Goal: Task Accomplishment & Management: Complete application form

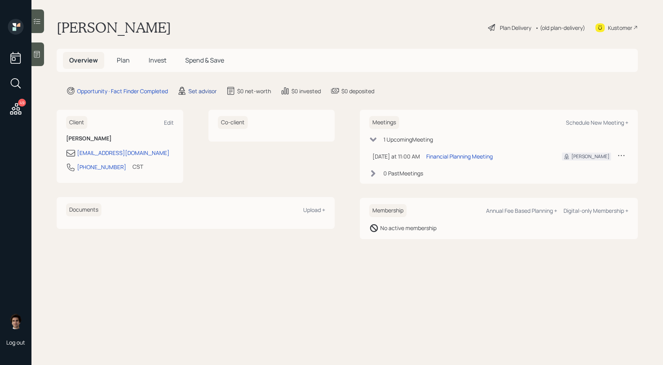
click at [209, 95] on div "Set advisor" at bounding box center [202, 91] width 28 height 8
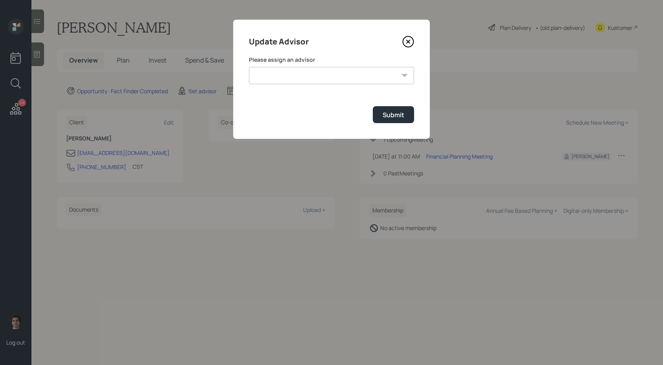
click at [289, 79] on select "[PERSON_NAME] [PERSON_NAME] End [PERSON_NAME] [PERSON_NAME] [PERSON_NAME] [PERS…" at bounding box center [331, 75] width 165 height 17
select select "59554aeb-d739-4552-90b9-0d27d70b4bf7"
click at [395, 120] on button "Submit" at bounding box center [393, 114] width 41 height 17
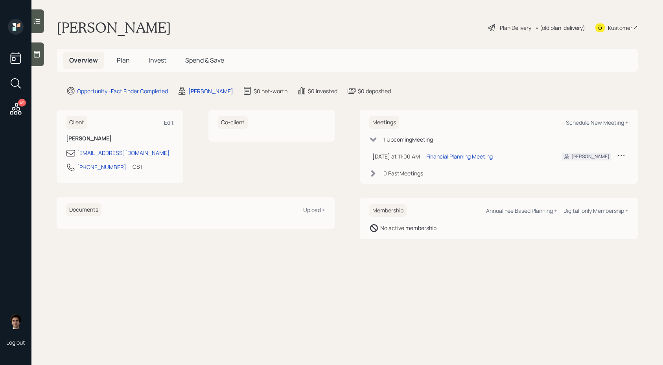
click at [37, 48] on div at bounding box center [37, 54] width 13 height 24
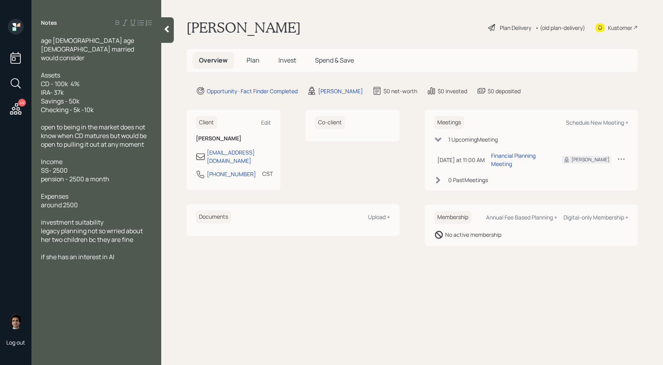
click at [515, 29] on div "Plan Delivery" at bounding box center [515, 28] width 31 height 8
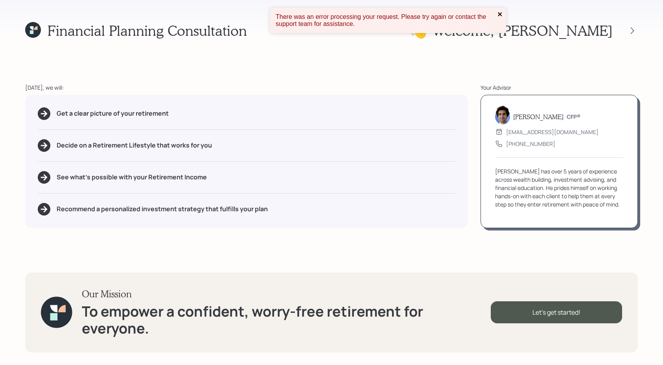
click at [499, 15] on icon "close" at bounding box center [500, 14] width 4 height 4
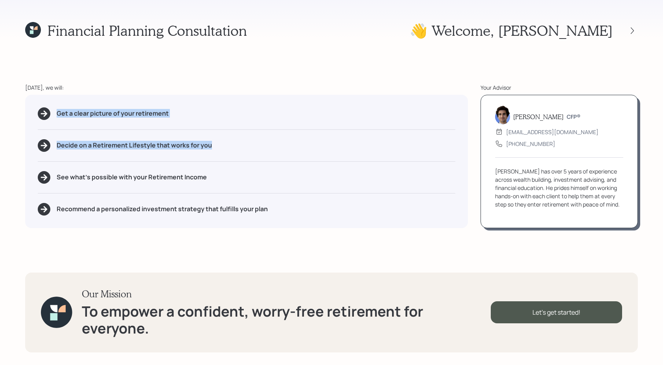
drag, startPoint x: 172, startPoint y: 108, endPoint x: 287, endPoint y: 145, distance: 120.8
click at [287, 145] on div "Get a clear picture of your retirement Decide on a Retirement Lifestyle that wo…" at bounding box center [246, 161] width 443 height 133
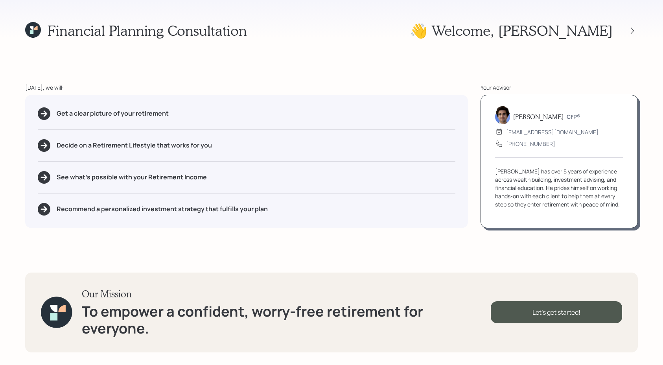
drag, startPoint x: 271, startPoint y: 136, endPoint x: 152, endPoint y: 115, distance: 120.5
click at [262, 136] on div "Get a clear picture of your retirement Decide on a Retirement Lifestyle that wo…" at bounding box center [246, 161] width 443 height 133
drag, startPoint x: 207, startPoint y: 177, endPoint x: 146, endPoint y: 179, distance: 60.9
click at [146, 179] on div "See what's possible with your Retirement Income" at bounding box center [246, 177] width 417 height 13
drag, startPoint x: 277, startPoint y: 219, endPoint x: 4, endPoint y: 199, distance: 274.6
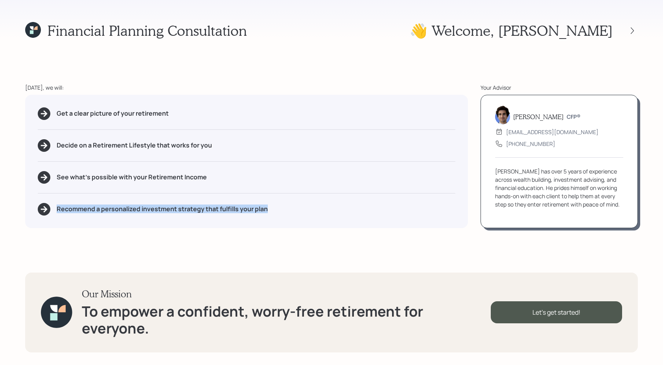
click at [4, 199] on div "Financial Planning Consultation 👋 Welcome , [PERSON_NAME] [DATE], we will: Get …" at bounding box center [331, 182] width 663 height 365
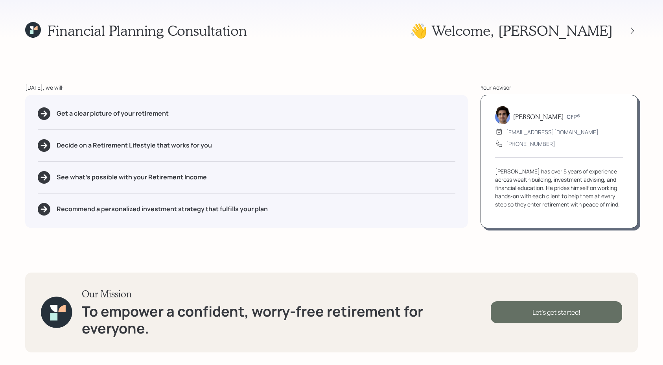
click at [528, 321] on div "Let's get started!" at bounding box center [555, 312] width 131 height 22
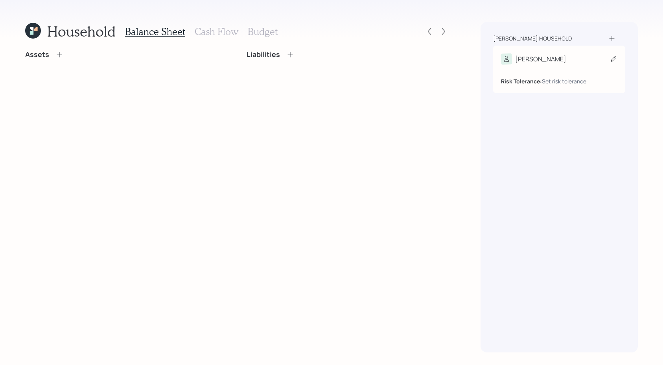
click at [553, 65] on div "Risk Tolerance: Set risk tolerance" at bounding box center [559, 74] width 116 height 21
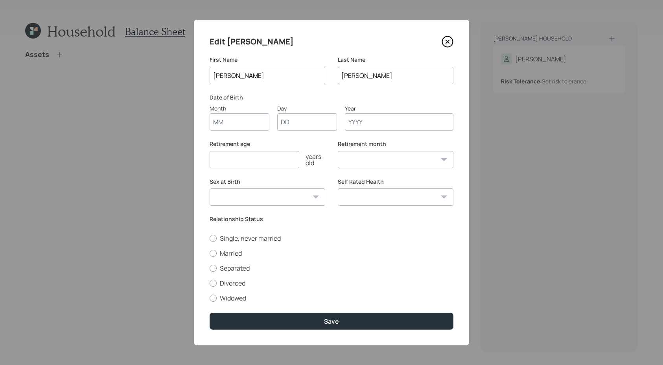
click at [239, 125] on input "Month" at bounding box center [239, 121] width 60 height 17
type input "04"
type input "16"
type input "1950"
select select "4"
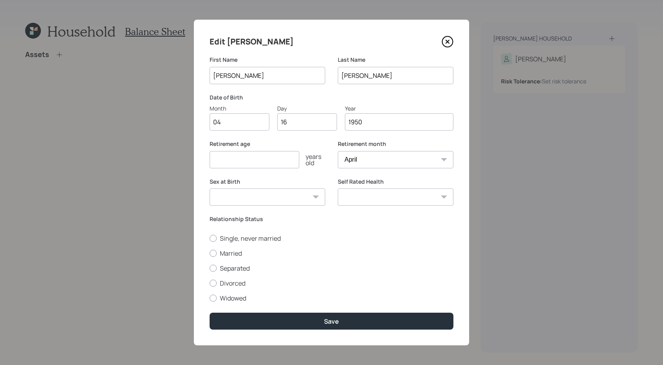
type input "1950"
click at [223, 169] on div "Retirement age years old" at bounding box center [267, 159] width 116 height 38
click at [226, 163] on input "number" at bounding box center [254, 159] width 90 height 17
type input "67"
click at [220, 198] on select "[DEMOGRAPHIC_DATA] [DEMOGRAPHIC_DATA] Other / Prefer not to say" at bounding box center [267, 196] width 116 height 17
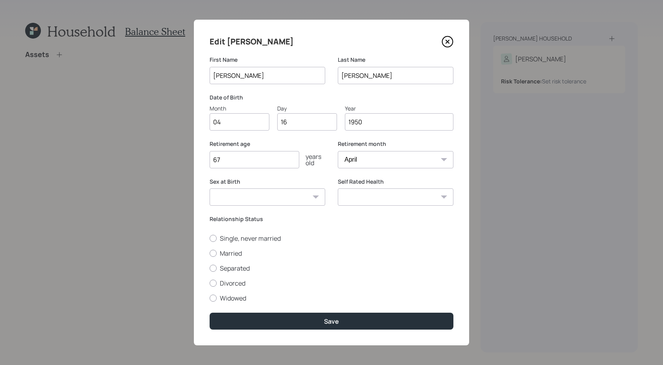
select select "[DEMOGRAPHIC_DATA]"
click at [234, 254] on label "Married" at bounding box center [331, 253] width 244 height 9
click at [209, 253] on input "Married" at bounding box center [209, 253] width 0 height 0
radio input "true"
click at [364, 206] on div "Self Rated Health Excellent Very Good Good Fair Poor" at bounding box center [396, 197] width 116 height 38
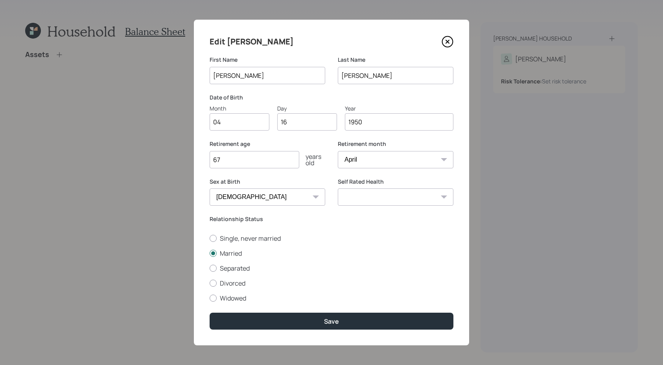
click at [364, 203] on select "Excellent Very Good Good Fair Poor" at bounding box center [396, 196] width 116 height 17
click at [391, 194] on select "Excellent Very Good Good Fair Poor" at bounding box center [396, 196] width 116 height 17
select select "very_good"
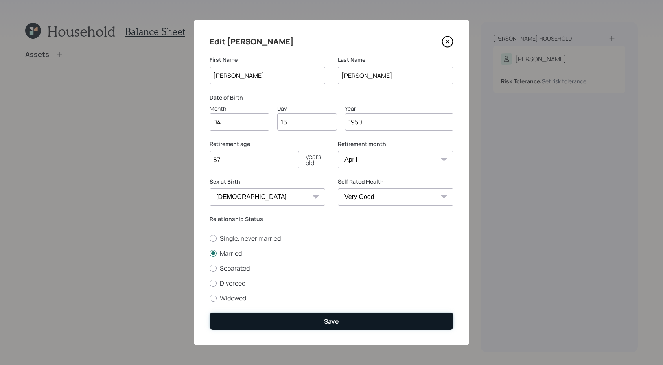
click at [351, 317] on button "Save" at bounding box center [331, 320] width 244 height 17
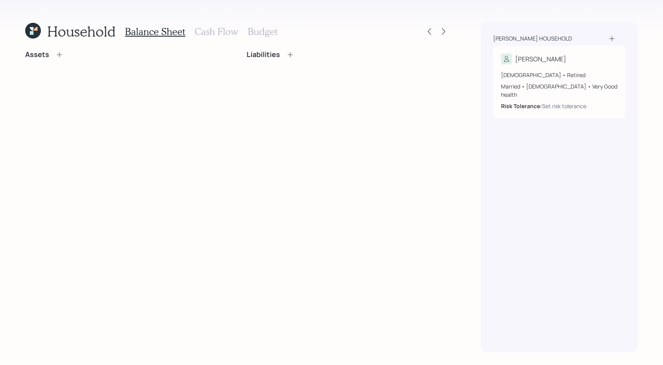
click at [615, 38] on icon at bounding box center [612, 39] width 8 height 8
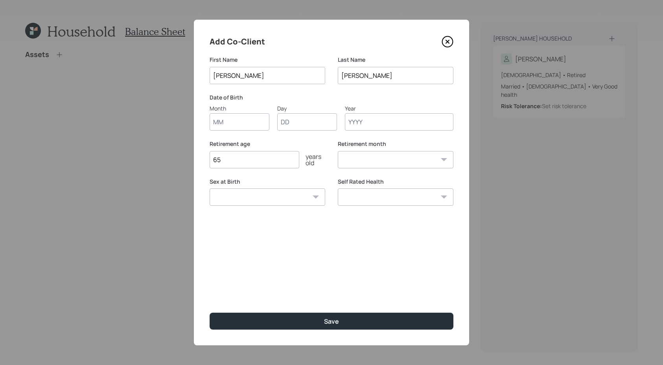
type input "[PERSON_NAME]"
click at [220, 109] on div "Month" at bounding box center [239, 108] width 60 height 8
click at [220, 113] on input "Month" at bounding box center [239, 121] width 60 height 17
click at [220, 115] on input "Month" at bounding box center [239, 121] width 60 height 17
type input "07"
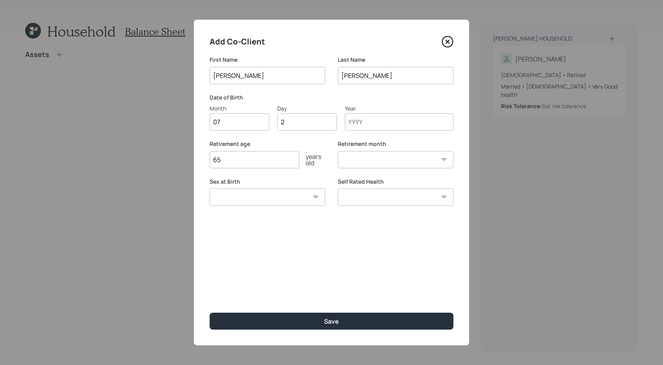
type input "26"
type input "1947"
select select "7"
type input "1947"
click at [236, 160] on input "65" at bounding box center [254, 159] width 90 height 17
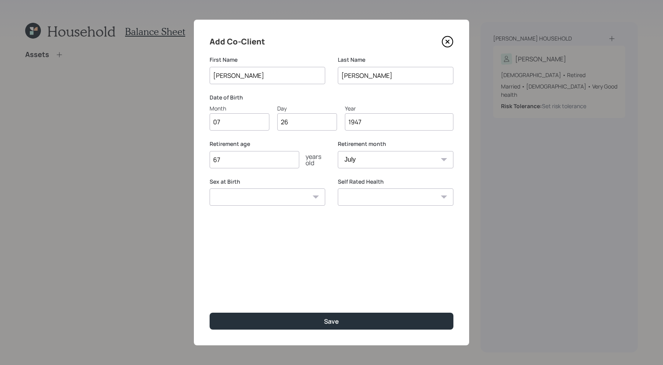
type input "67"
click at [237, 205] on select "[DEMOGRAPHIC_DATA] [DEMOGRAPHIC_DATA] Other / Prefer not to say" at bounding box center [267, 196] width 116 height 17
select select "[DEMOGRAPHIC_DATA]"
click at [407, 205] on select "Excellent Very Good Good Fair Poor" at bounding box center [396, 196] width 116 height 17
select select "good"
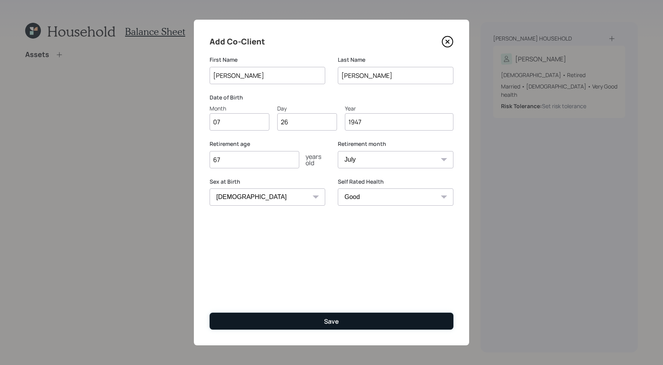
drag, startPoint x: 379, startPoint y: 323, endPoint x: 384, endPoint y: 323, distance: 4.3
click at [384, 323] on button "Save" at bounding box center [331, 320] width 244 height 17
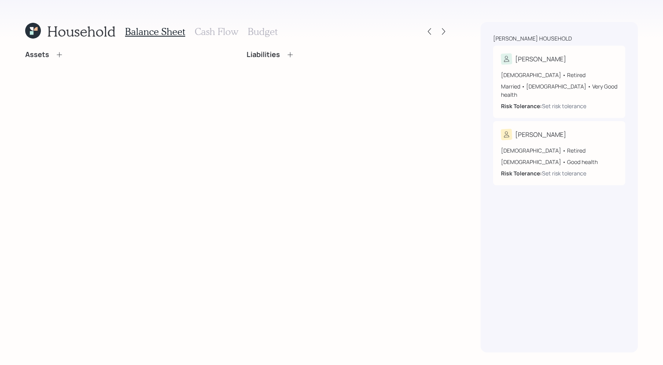
click at [59, 56] on icon at bounding box center [59, 55] width 8 height 8
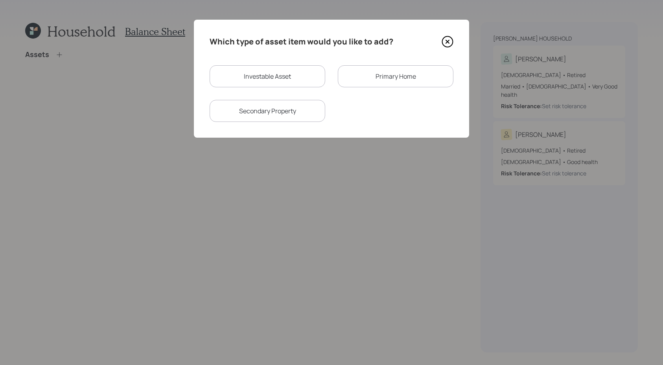
click at [266, 80] on div "Investable Asset" at bounding box center [267, 76] width 116 height 22
select select "taxable"
select select "balanced"
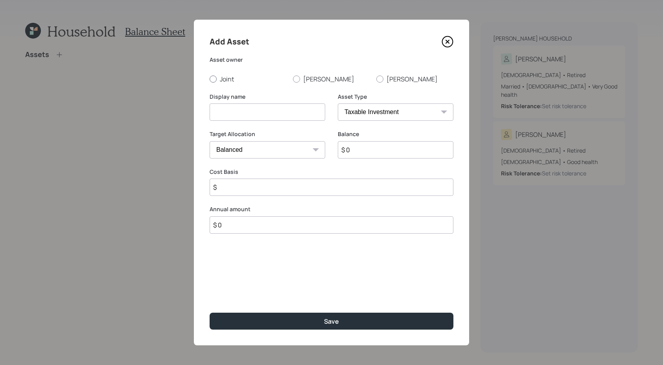
click at [224, 79] on label "Joint" at bounding box center [247, 79] width 77 height 9
click at [209, 79] on input "Joint" at bounding box center [209, 79] width 0 height 0
radio input "true"
click at [318, 117] on input at bounding box center [267, 111] width 116 height 17
type input "CD - matures"
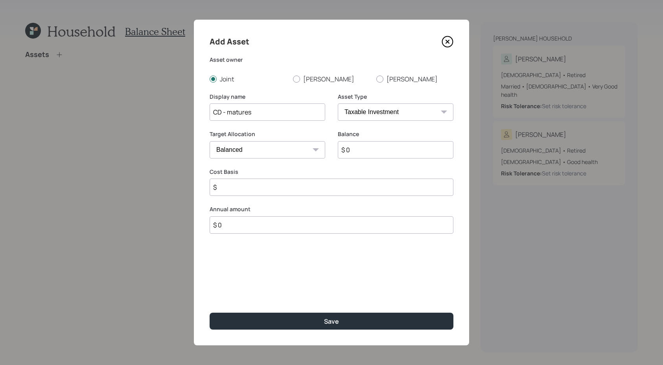
click at [366, 149] on input "$ 0" at bounding box center [396, 149] width 116 height 17
type input "$ 107,000"
click at [306, 151] on select "Cash Conservative Balanced Aggressive" at bounding box center [267, 149] width 116 height 17
select select "uninvested"
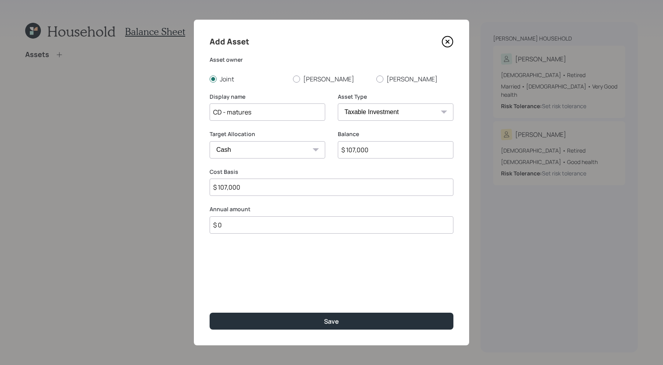
drag, startPoint x: 275, startPoint y: 121, endPoint x: 273, endPoint y: 113, distance: 7.7
click at [273, 114] on input "CD - matures" at bounding box center [267, 111] width 116 height 17
type input "CD"
click at [209, 312] on button "Save" at bounding box center [331, 320] width 244 height 17
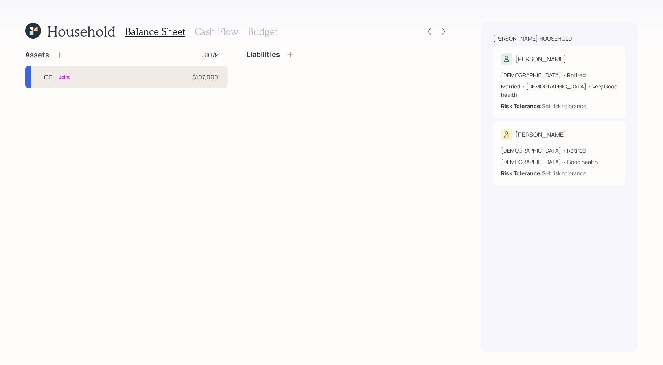
click at [151, 84] on div "CD Joint $107,000" at bounding box center [126, 77] width 202 height 22
select select "taxable"
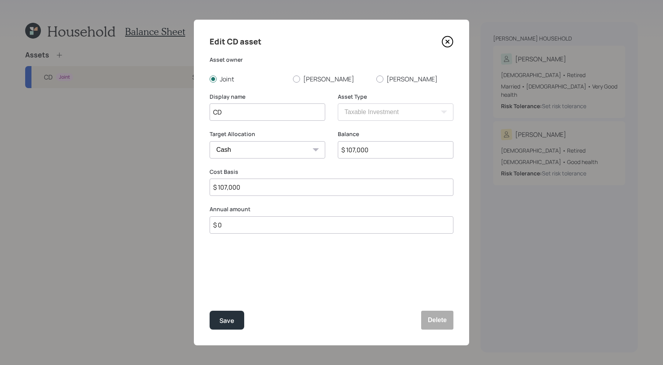
click at [251, 147] on select "Cash Conservative Balanced Aggressive" at bounding box center [267, 149] width 116 height 17
select select "conservative"
click at [238, 321] on button "Save" at bounding box center [226, 319] width 35 height 19
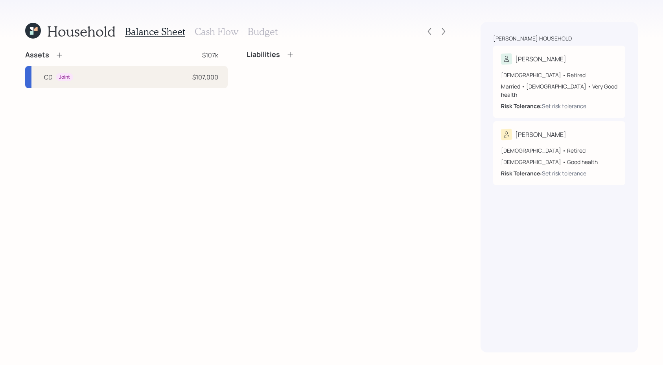
click at [59, 55] on icon at bounding box center [59, 55] width 5 height 5
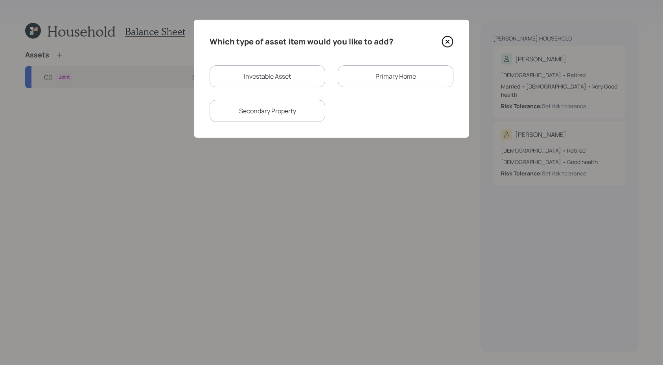
click at [311, 72] on div "Investable Asset" at bounding box center [267, 76] width 116 height 22
select select "taxable"
select select "balanced"
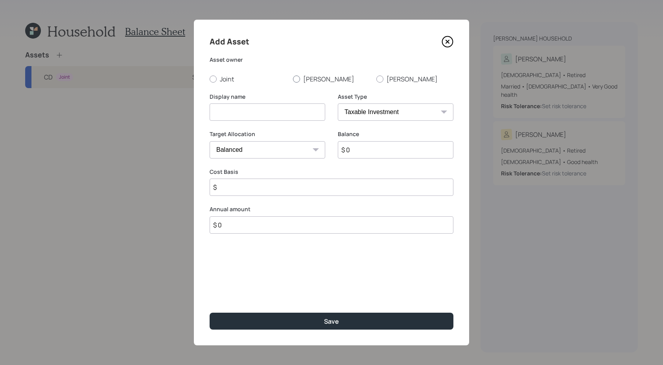
click at [302, 79] on label "[PERSON_NAME]" at bounding box center [331, 79] width 77 height 9
click at [293, 79] on input "[PERSON_NAME]" at bounding box center [292, 79] width 0 height 0
radio input "true"
click at [351, 107] on select "SEP [PERSON_NAME] IRA 401(k) [PERSON_NAME] 401(k) 403(b) [PERSON_NAME] 403(b) 4…" at bounding box center [396, 111] width 116 height 17
select select "ira"
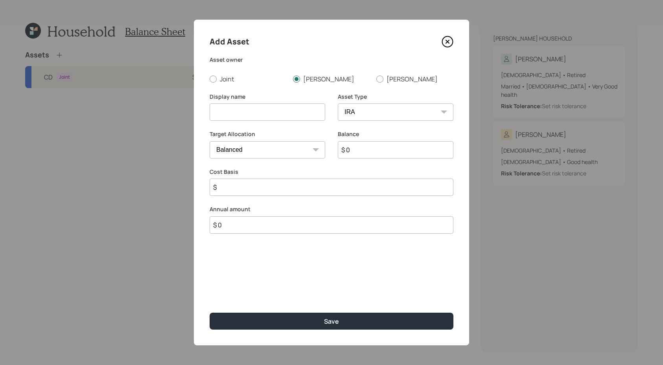
type input "$"
click at [387, 78] on label "[PERSON_NAME]" at bounding box center [414, 79] width 77 height 9
click at [376, 79] on input "[PERSON_NAME]" at bounding box center [376, 79] width 0 height 0
radio input "true"
click at [249, 114] on input at bounding box center [267, 111] width 116 height 17
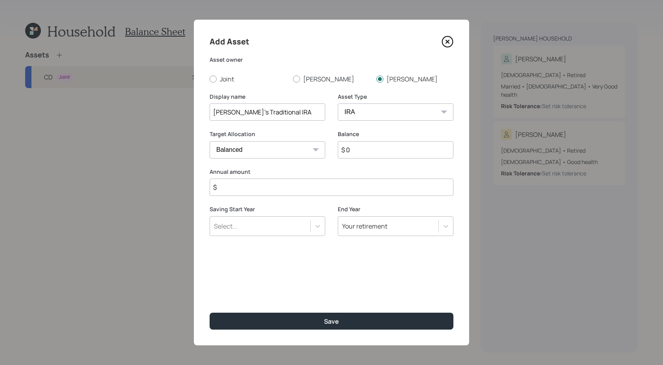
type input "[PERSON_NAME]'s Traditional IRA"
click at [380, 148] on input "$ 0" at bounding box center [396, 149] width 116 height 17
type input "$ 37,000"
type input "$ 0"
click at [209, 312] on button "Save" at bounding box center [331, 320] width 244 height 17
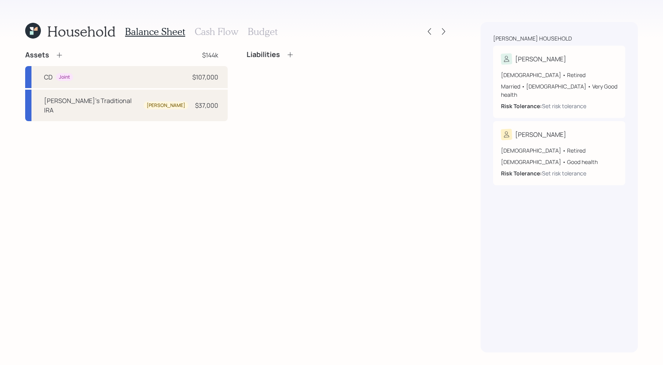
click at [59, 58] on icon at bounding box center [59, 55] width 8 height 8
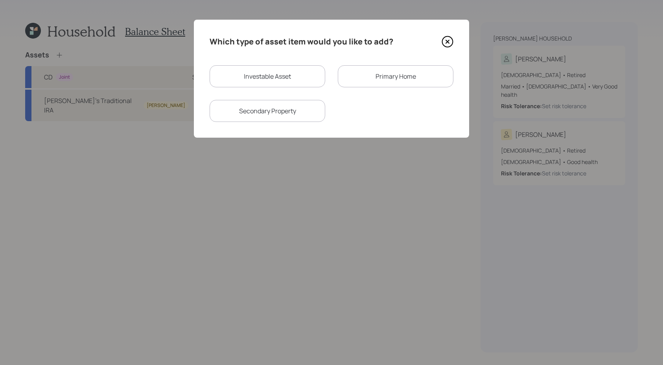
click at [303, 71] on div "Investable Asset" at bounding box center [267, 76] width 116 height 22
select select "taxable"
select select "balanced"
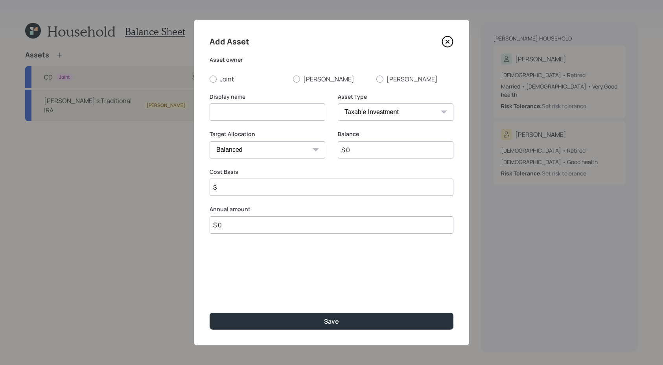
click at [359, 110] on select "SEP [PERSON_NAME] IRA 401(k) [PERSON_NAME] 401(k) 403(b) [PERSON_NAME] 403(b) 4…" at bounding box center [396, 111] width 116 height 17
select select "emergency_fund"
click at [268, 116] on input at bounding box center [267, 111] width 116 height 17
type input "Emergency Savings"
click at [261, 145] on input "$ 0" at bounding box center [331, 149] width 244 height 17
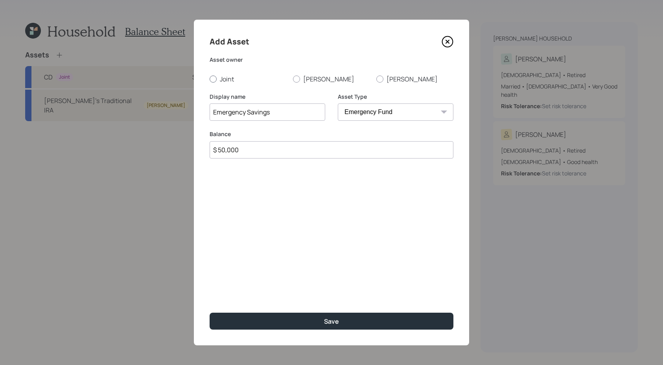
type input "$ 50,000"
click at [232, 78] on label "Joint" at bounding box center [247, 79] width 77 height 9
click at [209, 79] on input "Joint" at bounding box center [209, 79] width 0 height 0
radio input "true"
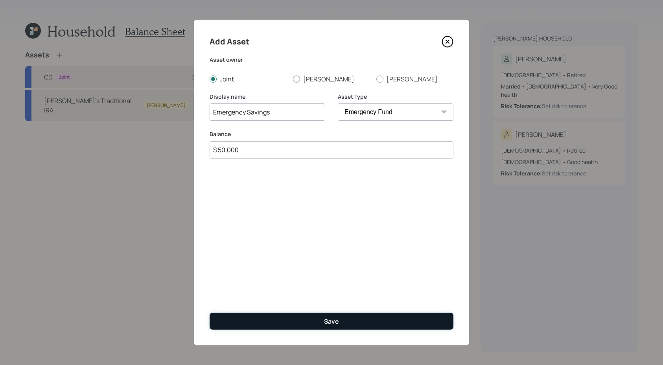
click at [318, 323] on button "Save" at bounding box center [331, 320] width 244 height 17
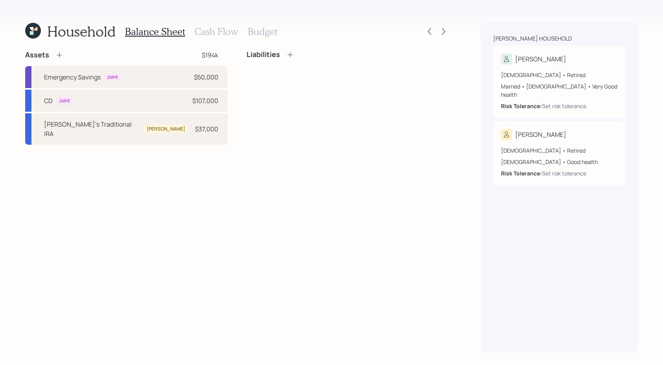
click at [60, 54] on icon at bounding box center [59, 55] width 8 height 8
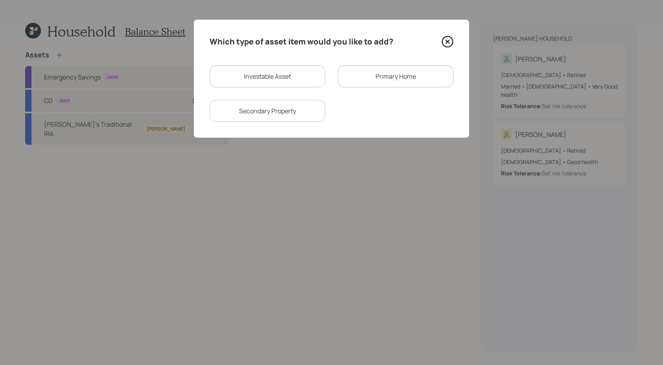
click at [306, 70] on div "Investable Asset" at bounding box center [267, 76] width 116 height 22
select select "taxable"
select select "balanced"
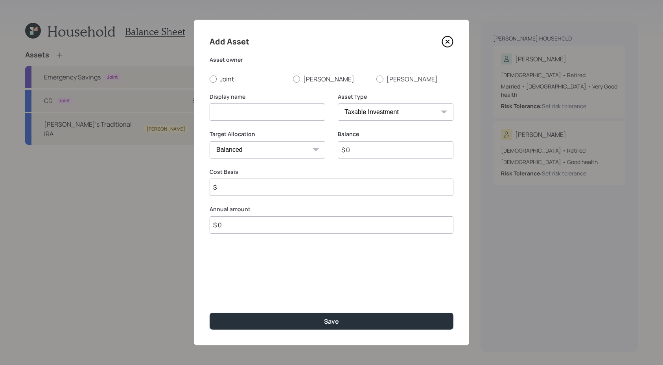
click at [221, 78] on label "Joint" at bounding box center [247, 79] width 77 height 9
click at [209, 79] on input "Joint" at bounding box center [209, 79] width 0 height 0
radio input "true"
click at [397, 114] on select "SEP [PERSON_NAME] IRA 401(k) [PERSON_NAME] 401(k) 403(b) [PERSON_NAME] 403(b) 4…" at bounding box center [396, 111] width 116 height 17
select select "emergency_fund"
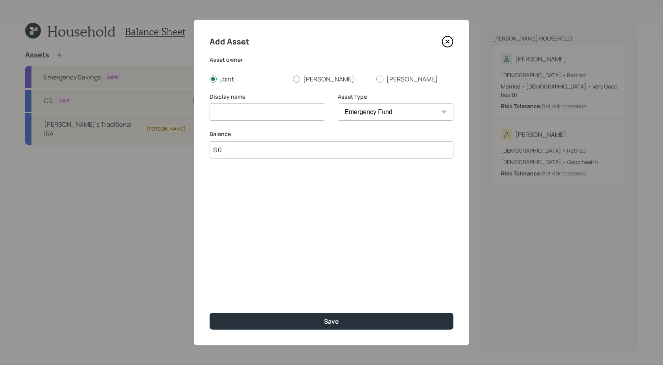
click at [285, 118] on input at bounding box center [267, 111] width 116 height 17
type input "Checking / Savings"
click at [367, 118] on select "SEP [PERSON_NAME] IRA 401(k) [PERSON_NAME] 401(k) 403(b) [PERSON_NAME] 403(b) 4…" at bounding box center [396, 111] width 116 height 17
select select "cash"
click at [354, 113] on select "SEP [PERSON_NAME] IRA 401(k) [PERSON_NAME] 401(k) 403(b) [PERSON_NAME] 403(b) 4…" at bounding box center [396, 111] width 116 height 17
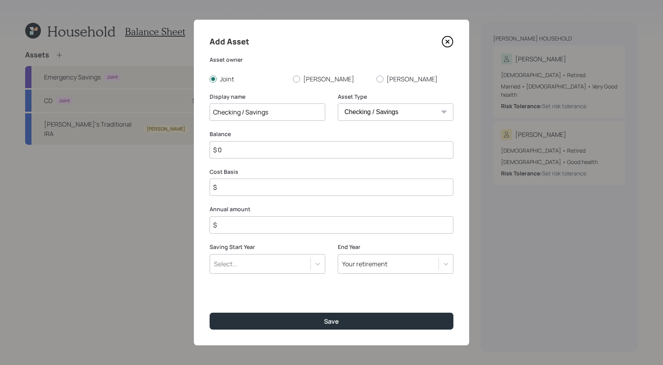
click at [293, 152] on input "$ 0" at bounding box center [331, 149] width 244 height 17
type input "$ 5"
type input "$ 50"
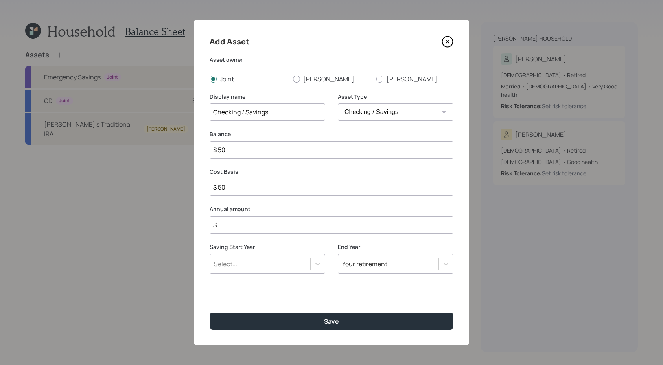
type input "$ 500"
type input "$ 5,000"
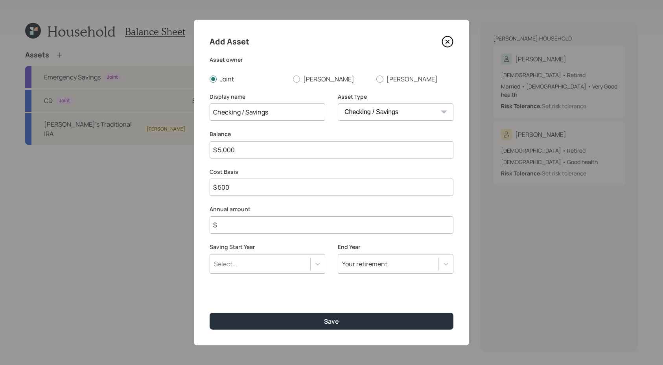
type input "$ 5,000"
type input "$ 0"
click at [209, 312] on button "Save" at bounding box center [331, 320] width 244 height 17
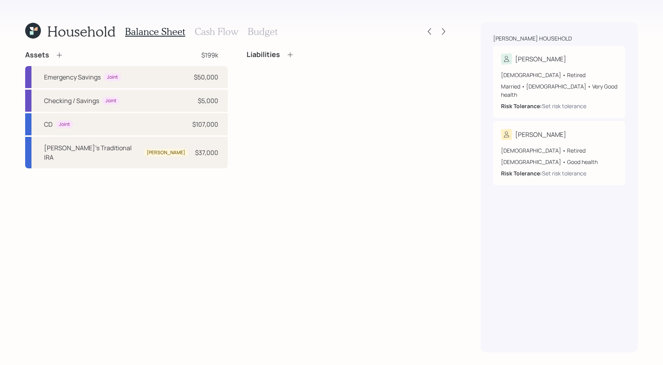
click at [58, 51] on icon at bounding box center [59, 55] width 8 height 8
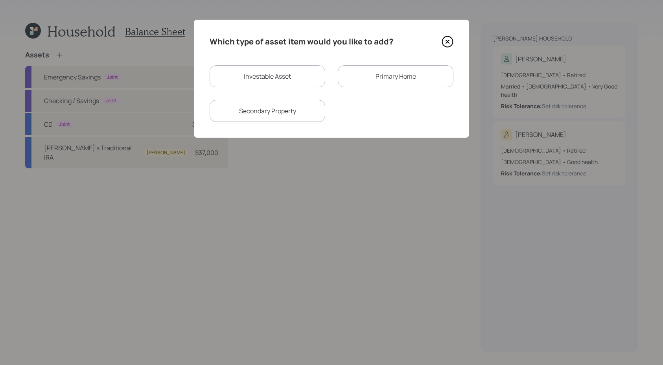
click at [384, 70] on div "Primary Home" at bounding box center [396, 76] width 116 height 22
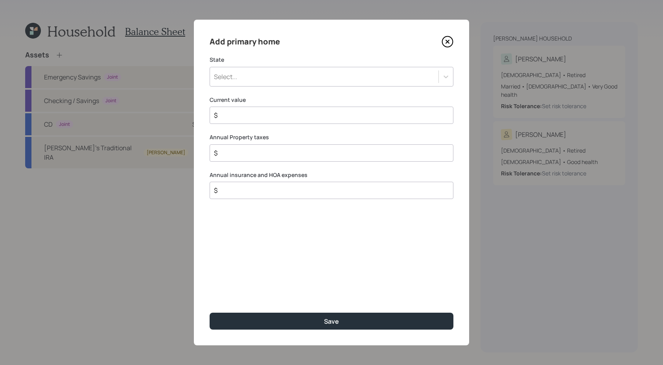
click at [264, 70] on div "Select..." at bounding box center [324, 76] width 228 height 13
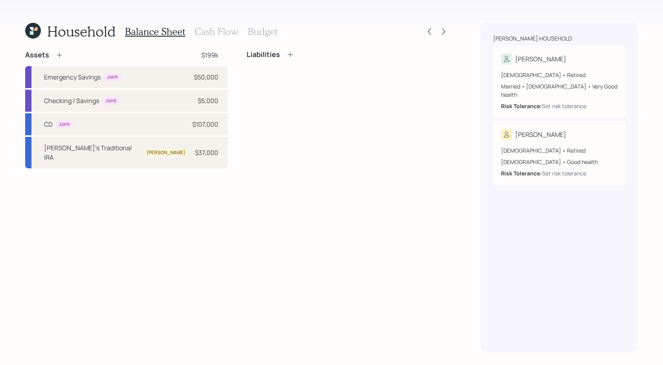
click at [58, 57] on icon at bounding box center [59, 55] width 8 height 8
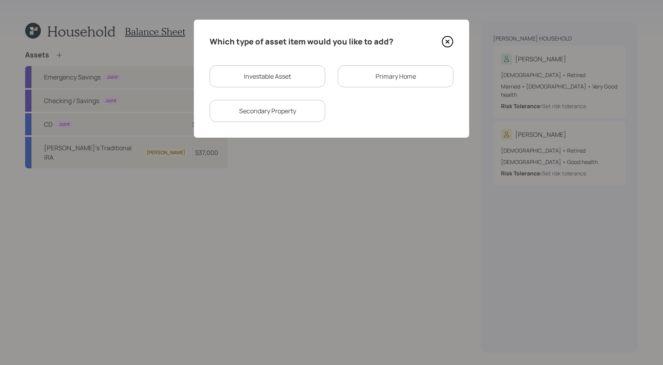
click at [340, 85] on div "Primary Home" at bounding box center [396, 76] width 116 height 22
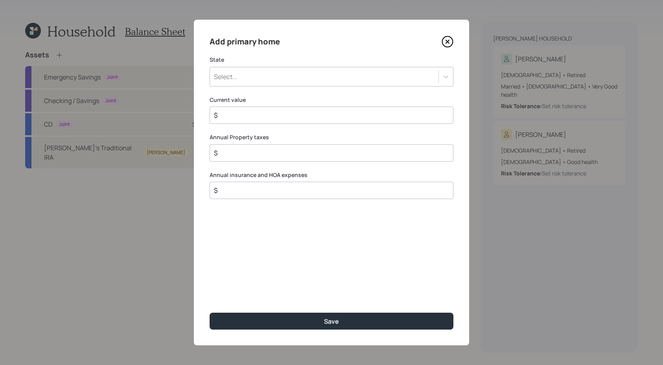
click at [255, 79] on div "Select..." at bounding box center [324, 76] width 228 height 13
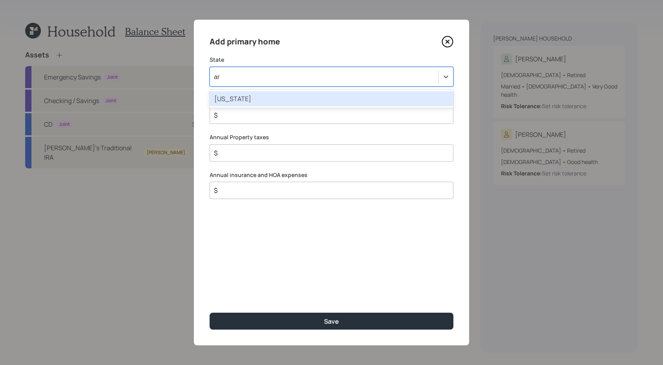
type input "a"
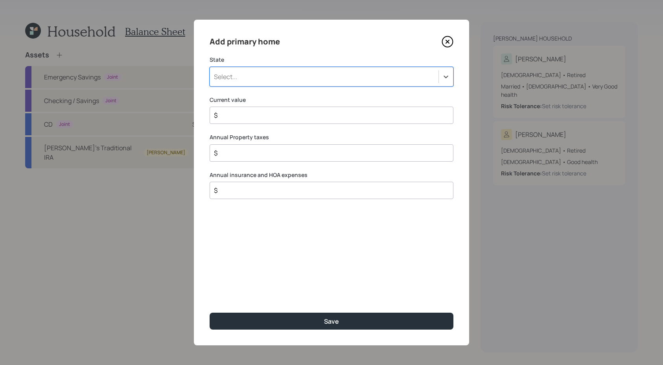
click at [310, 82] on div "Select..." at bounding box center [324, 76] width 228 height 13
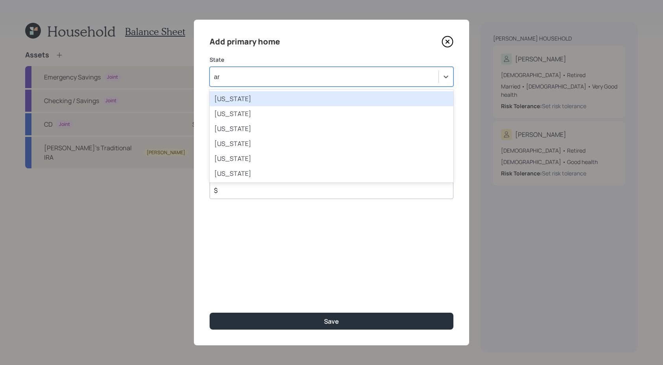
type input "ark"
click at [296, 92] on div "[US_STATE]" at bounding box center [331, 98] width 244 height 15
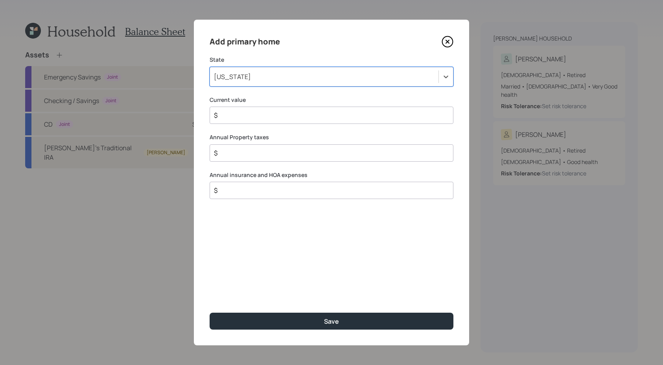
click at [294, 116] on input "$" at bounding box center [328, 114] width 230 height 9
click at [292, 116] on input "$" at bounding box center [328, 114] width 230 height 9
type input "$ 400,000"
click at [261, 165] on div "Add primary home State [US_STATE] Current value $ 400,000 Annual Property taxes…" at bounding box center [331, 182] width 275 height 325
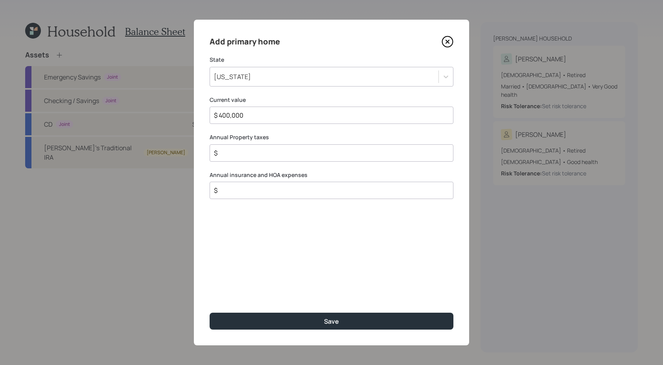
click at [261, 153] on input "$" at bounding box center [328, 152] width 230 height 9
click at [255, 185] on div "$" at bounding box center [331, 190] width 244 height 17
click at [257, 191] on input "$" at bounding box center [328, 189] width 230 height 9
drag, startPoint x: 257, startPoint y: 149, endPoint x: 104, endPoint y: 134, distance: 153.2
click at [104, 134] on div "Add primary home State [US_STATE] Current value $ 400,000 Annual Property taxes…" at bounding box center [331, 182] width 663 height 365
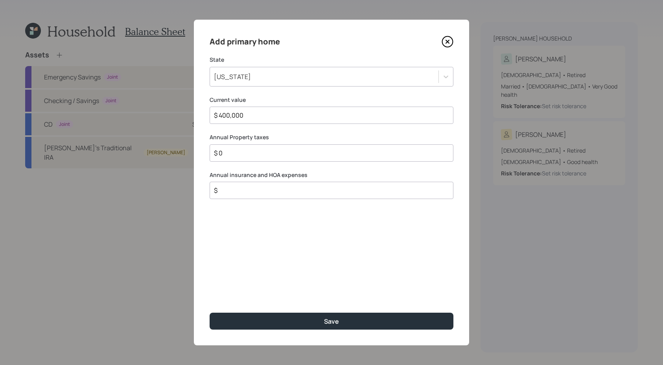
type input "$ 0"
click at [269, 194] on input "$" at bounding box center [328, 189] width 230 height 9
type input "$ 0"
click at [209, 312] on button "Save" at bounding box center [331, 320] width 244 height 17
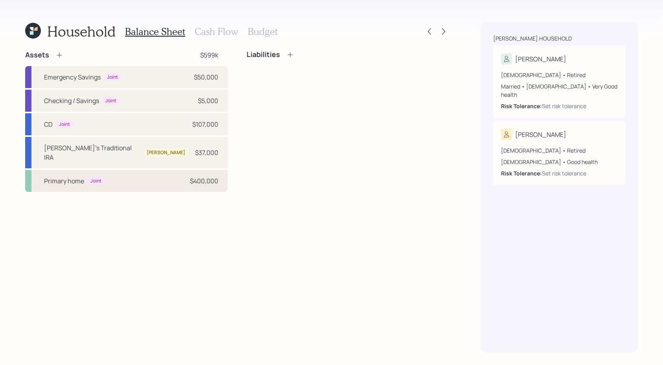
drag, startPoint x: 220, startPoint y: 174, endPoint x: 225, endPoint y: 173, distance: 5.2
click at [226, 173] on div "Primary home Joint $400,000" at bounding box center [126, 181] width 202 height 22
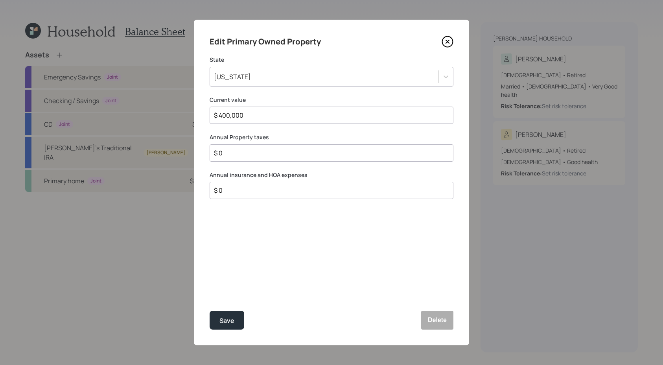
click at [449, 40] on icon at bounding box center [447, 41] width 3 height 3
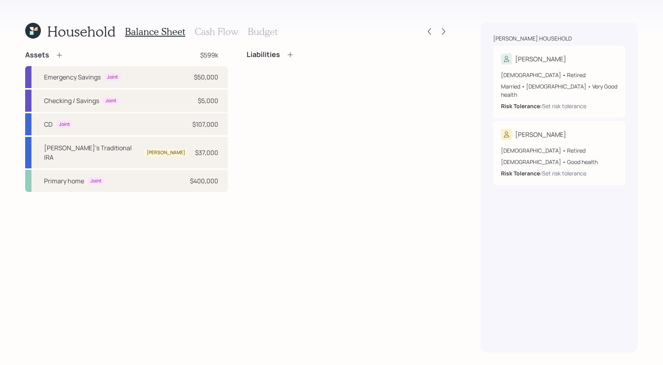
click at [294, 54] on div "Liabilities" at bounding box center [347, 54] width 202 height 9
click at [288, 54] on icon at bounding box center [289, 54] width 5 height 5
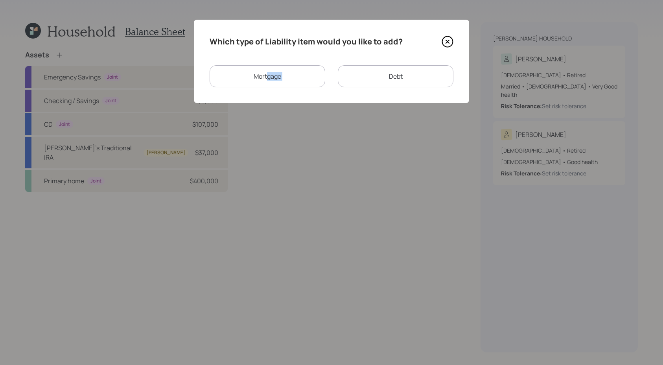
drag, startPoint x: 267, startPoint y: 77, endPoint x: 364, endPoint y: 68, distance: 97.1
click at [364, 68] on div "Mortgage Debt" at bounding box center [331, 76] width 244 height 22
click at [364, 68] on div "Debt" at bounding box center [396, 76] width 116 height 22
select select "credit_card"
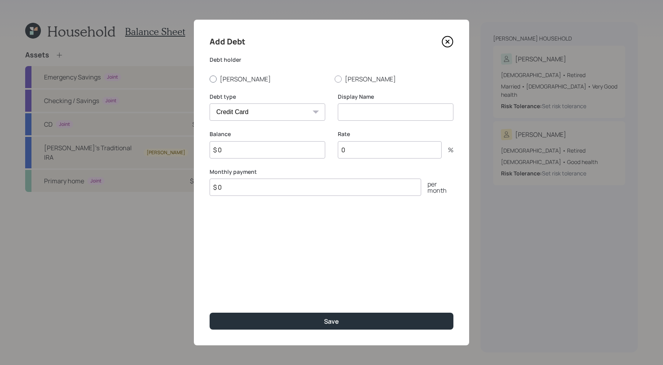
click at [223, 79] on label "[PERSON_NAME]" at bounding box center [268, 79] width 119 height 9
click at [209, 79] on input "[PERSON_NAME]" at bounding box center [209, 79] width 0 height 0
radio input "true"
click at [249, 108] on select "Car Credit Card Medical Student Other" at bounding box center [267, 111] width 116 height 17
select select "car"
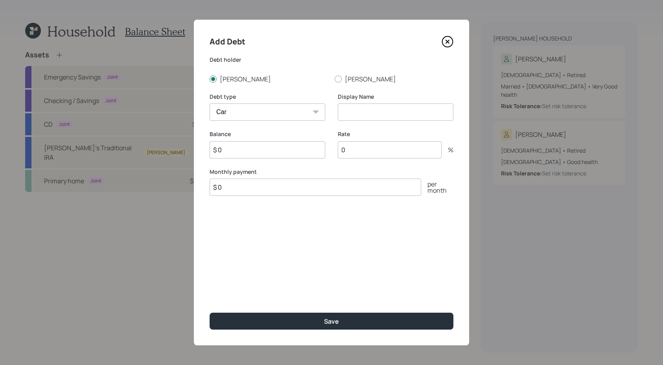
click at [364, 108] on input at bounding box center [396, 111] width 116 height 17
click at [362, 108] on input at bounding box center [396, 111] width 116 height 17
type input "S"
type input "Auto loan"
click at [318, 152] on input "$ 0" at bounding box center [267, 149] width 116 height 17
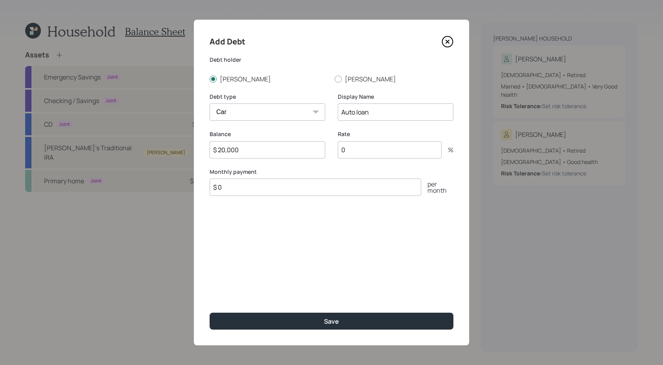
type input "$ 20,000"
click at [285, 191] on input "$ 0" at bounding box center [314, 186] width 211 height 17
type input "$ 625"
click at [379, 145] on input "0" at bounding box center [390, 149] width 104 height 17
type input "4.5"
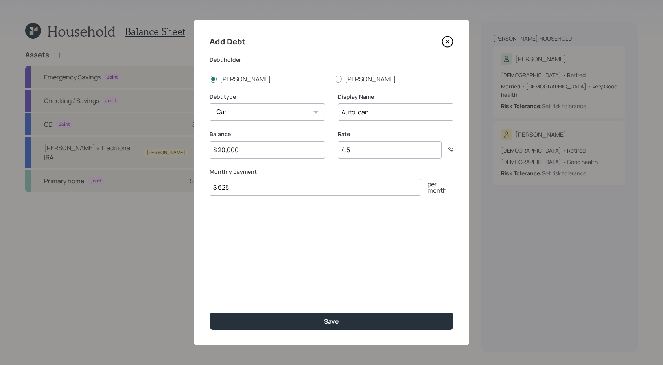
click at [209, 312] on button "Save" at bounding box center [331, 320] width 244 height 17
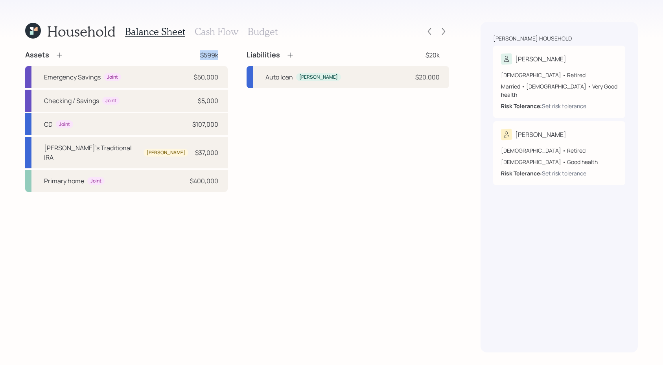
drag, startPoint x: 219, startPoint y: 61, endPoint x: 197, endPoint y: 56, distance: 22.9
click at [197, 56] on div "Assets $599k Emergency Savings Joint $50,000 Checking / Savings Joint $5,000 CD…" at bounding box center [126, 120] width 202 height 141
click at [213, 32] on h3 "Cash Flow" at bounding box center [217, 31] width 44 height 11
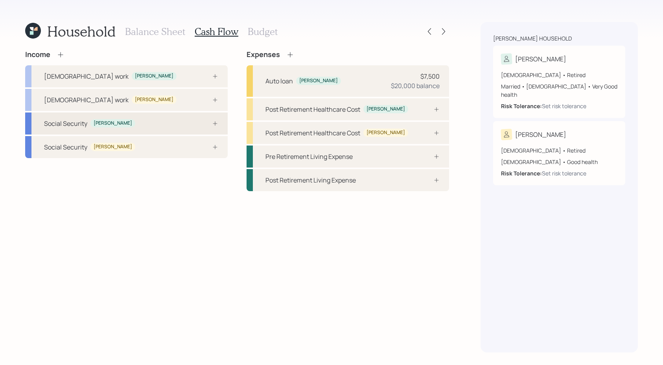
click at [180, 125] on div "Social Security [PERSON_NAME]" at bounding box center [126, 123] width 202 height 22
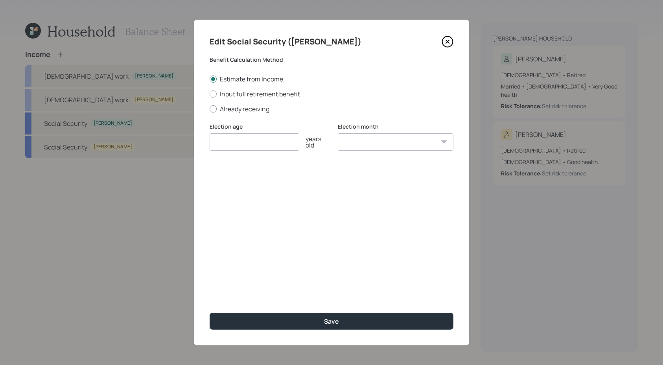
click at [218, 111] on label "Already receiving" at bounding box center [331, 109] width 244 height 9
click at [209, 109] on input "Already receiving" at bounding box center [209, 108] width 0 height 0
radio input "true"
click at [246, 142] on input "number" at bounding box center [254, 141] width 90 height 17
click at [240, 178] on input "$" at bounding box center [331, 179] width 244 height 17
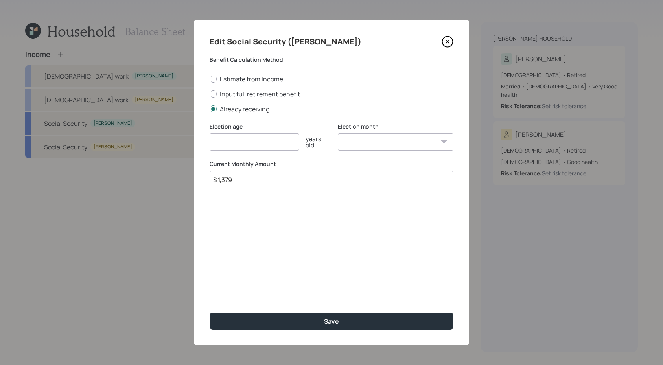
type input "$ 1,379"
click at [254, 134] on input "number" at bounding box center [254, 141] width 90 height 17
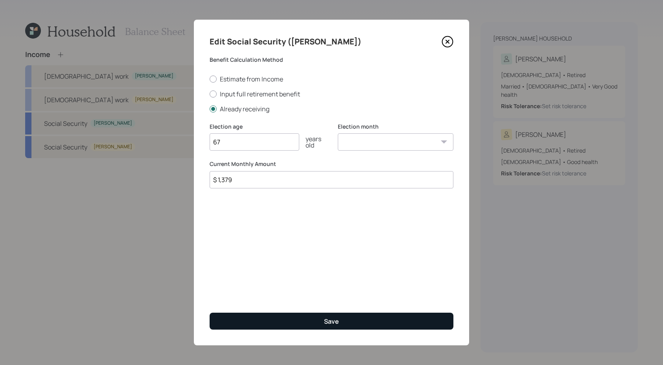
type input "67"
click at [315, 321] on button "Save" at bounding box center [331, 320] width 244 height 17
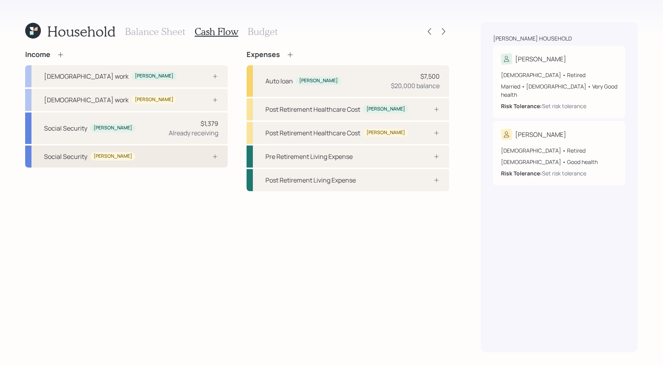
click at [160, 154] on div "Social Security [PERSON_NAME]" at bounding box center [126, 156] width 202 height 22
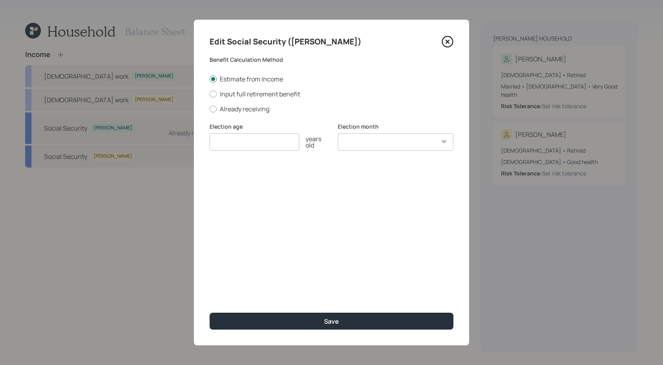
click at [239, 115] on div "Edit Social Security ([PERSON_NAME]) Benefit Calculation Method Estimate from I…" at bounding box center [331, 182] width 275 height 325
click at [239, 110] on label "Already receiving" at bounding box center [331, 109] width 244 height 9
click at [209, 109] on input "Already receiving" at bounding box center [209, 108] width 0 height 0
radio input "true"
click at [237, 150] on input "number" at bounding box center [254, 141] width 90 height 17
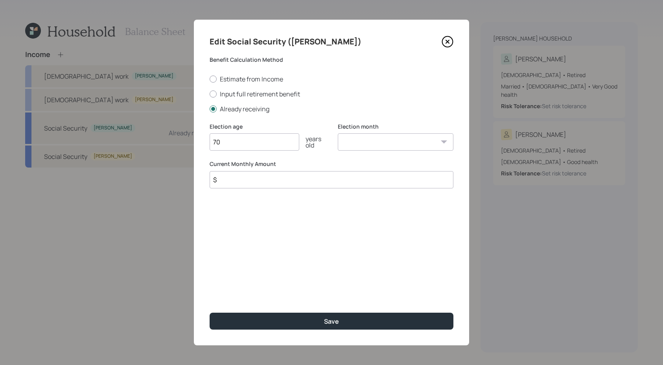
type input "7"
click at [280, 182] on input "$" at bounding box center [331, 179] width 244 height 17
type input "$ 1,685"
click at [280, 150] on input "number" at bounding box center [254, 141] width 90 height 17
type input "67"
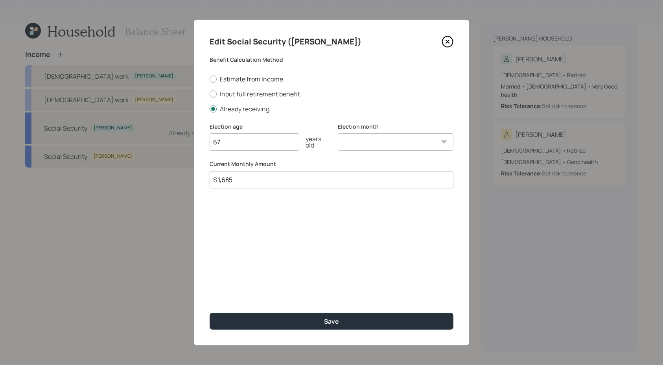
click at [209, 312] on button "Save" at bounding box center [331, 320] width 244 height 17
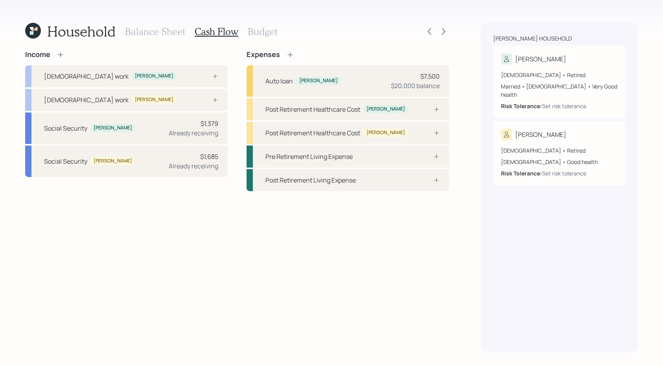
click at [58, 57] on icon at bounding box center [61, 55] width 8 height 8
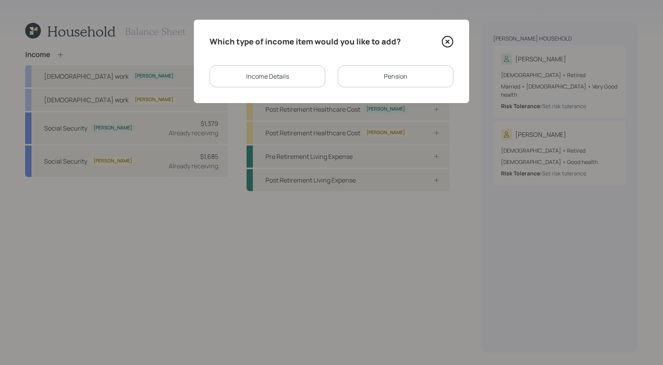
click at [378, 66] on div "Pension" at bounding box center [396, 76] width 116 height 22
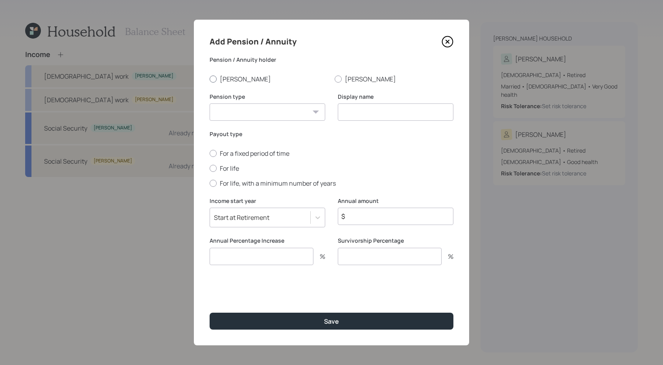
click at [232, 83] on label "[PERSON_NAME]" at bounding box center [268, 79] width 119 height 9
click at [209, 79] on input "[PERSON_NAME]" at bounding box center [209, 79] width 0 height 0
radio input "true"
click at [272, 116] on select "Pension Annuity" at bounding box center [267, 111] width 116 height 17
select select "pension"
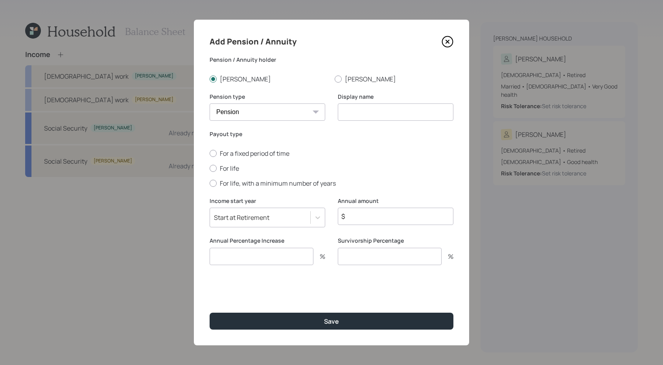
click at [390, 101] on div "Display name" at bounding box center [396, 107] width 116 height 28
click at [390, 102] on div "Display name" at bounding box center [396, 107] width 116 height 28
click at [389, 118] on input at bounding box center [396, 111] width 116 height 17
type input "Pension"
click at [212, 172] on label "For life" at bounding box center [331, 168] width 244 height 9
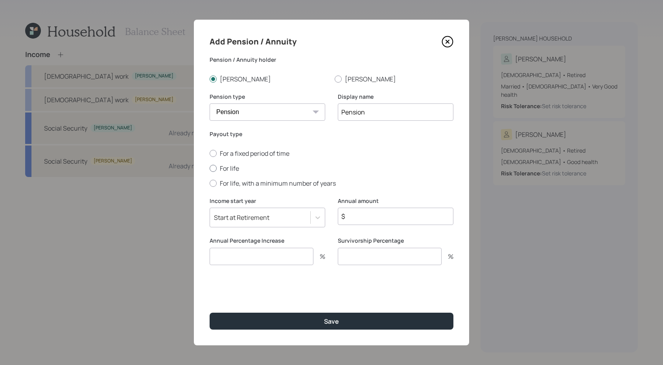
click at [209, 168] on input "For life" at bounding box center [209, 168] width 0 height 0
radio input "true"
click at [370, 219] on input "$" at bounding box center [396, 216] width 116 height 17
type input "$ 20,400"
click at [296, 263] on input "number" at bounding box center [261, 256] width 104 height 17
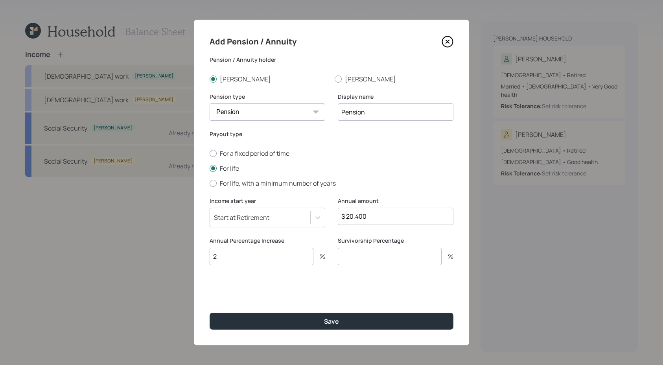
type input "2"
click at [360, 253] on input "number" at bounding box center [390, 256] width 104 height 17
type input "50"
click at [209, 312] on button "Save" at bounding box center [331, 320] width 244 height 17
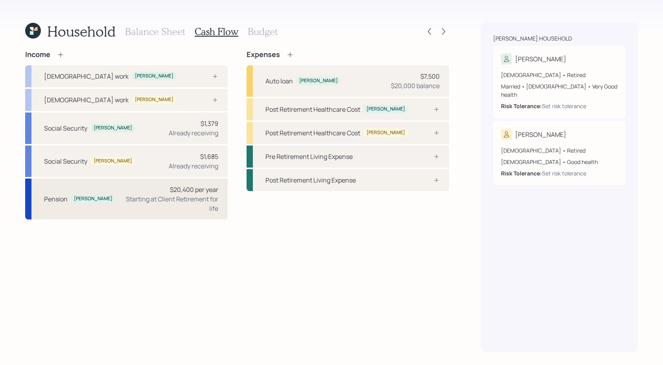
click at [123, 208] on div "Pension [PERSON_NAME] $20,400 per year Starting at Client Retirement for life" at bounding box center [126, 198] width 202 height 41
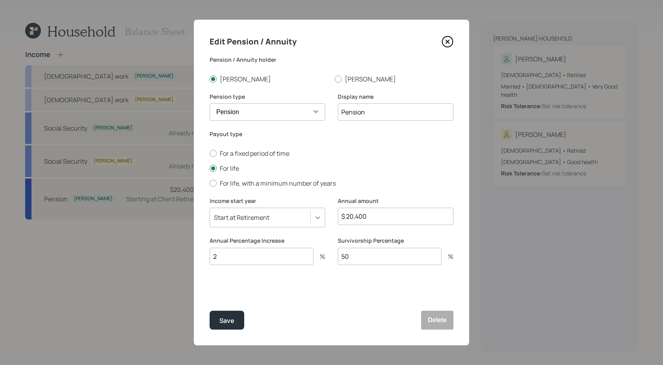
click at [322, 215] on div at bounding box center [317, 217] width 14 height 14
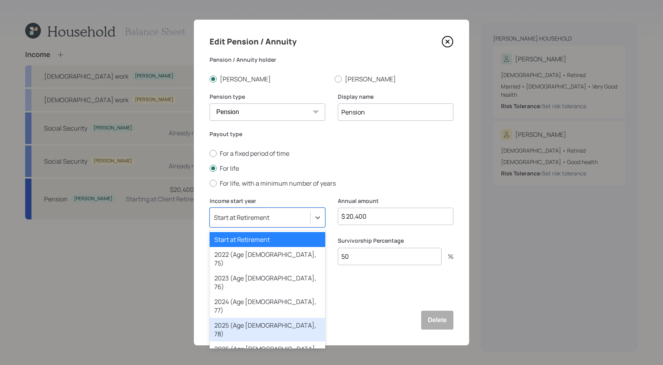
click at [275, 318] on div "2025 (Age [DEMOGRAPHIC_DATA], 78)" at bounding box center [267, 330] width 116 height 24
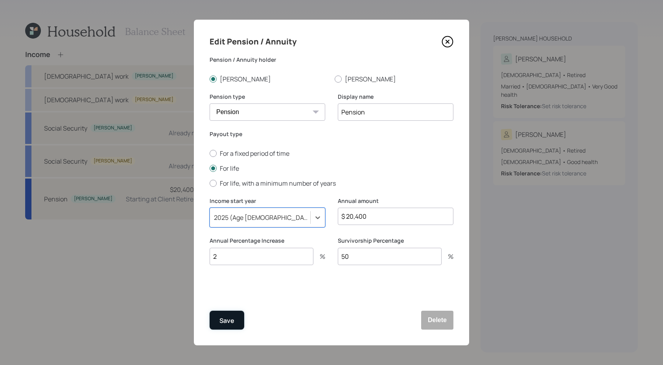
click at [217, 316] on button "Save" at bounding box center [226, 319] width 35 height 19
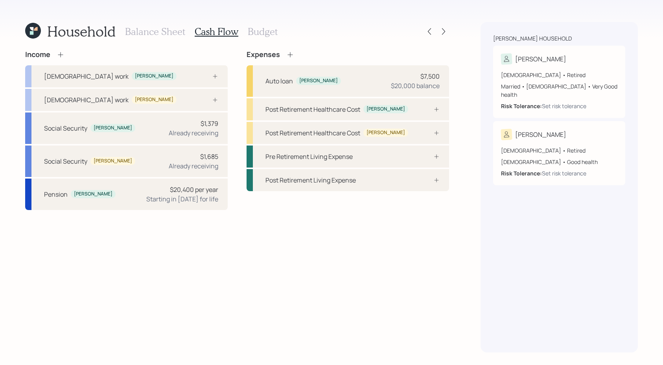
click at [69, 55] on div "Income" at bounding box center [126, 54] width 202 height 9
click at [65, 54] on div "Income" at bounding box center [126, 54] width 202 height 9
click at [64, 55] on icon at bounding box center [61, 55] width 8 height 8
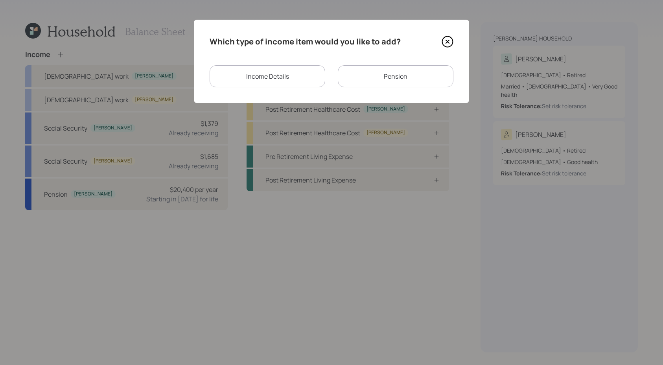
click at [406, 77] on div "Pension" at bounding box center [396, 76] width 116 height 22
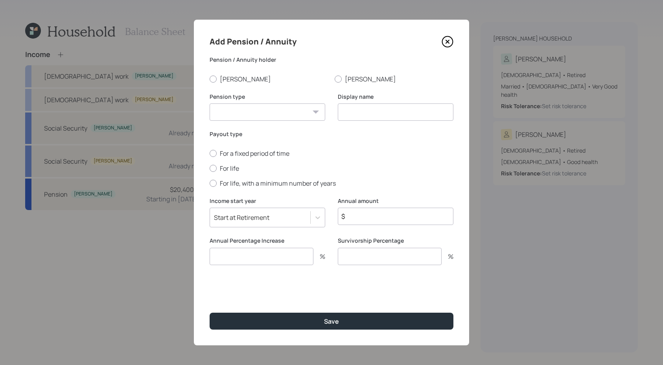
click at [341, 73] on div "Pension / Annuity [PERSON_NAME] [PERSON_NAME]" at bounding box center [331, 70] width 244 height 28
click at [341, 76] on label "[PERSON_NAME]" at bounding box center [393, 79] width 119 height 9
click at [334, 79] on input "[PERSON_NAME]" at bounding box center [334, 79] width 0 height 0
radio input "true"
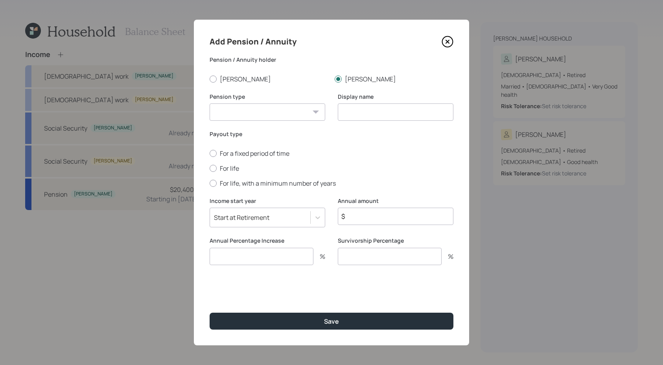
click at [299, 108] on select "Pension Annuity" at bounding box center [267, 111] width 116 height 17
select select "pension"
click at [382, 118] on input at bounding box center [396, 111] width 116 height 17
click at [380, 116] on input at bounding box center [396, 111] width 116 height 17
type input "J"
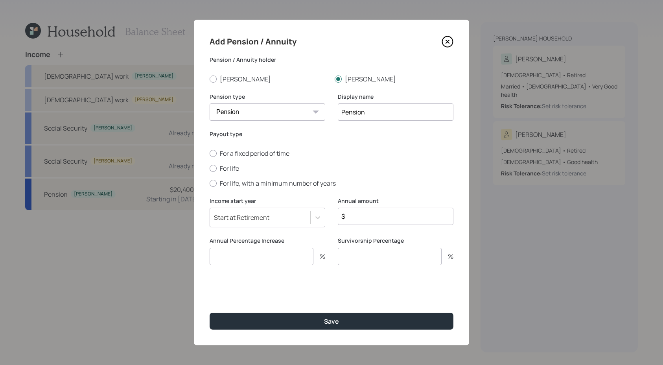
type input "Pension"
click at [219, 174] on div "For a fixed period of time For life For life, with a minimum number of years" at bounding box center [331, 168] width 244 height 39
click at [220, 171] on label "For life" at bounding box center [331, 168] width 244 height 9
click at [209, 168] on input "For life" at bounding box center [209, 168] width 0 height 0
radio input "true"
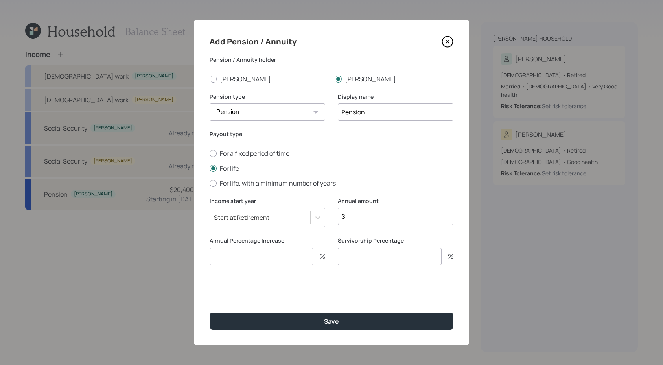
click at [415, 219] on input "$" at bounding box center [396, 216] width 116 height 17
type input "$ 8,400"
type input "0"
click at [209, 312] on button "Save" at bounding box center [331, 320] width 244 height 17
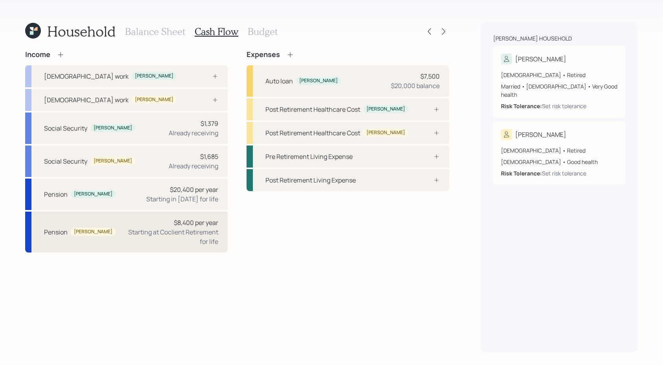
click at [97, 231] on div "Pension [PERSON_NAME] $8,400 per year Starting at Coclient Retirement for life" at bounding box center [126, 231] width 202 height 41
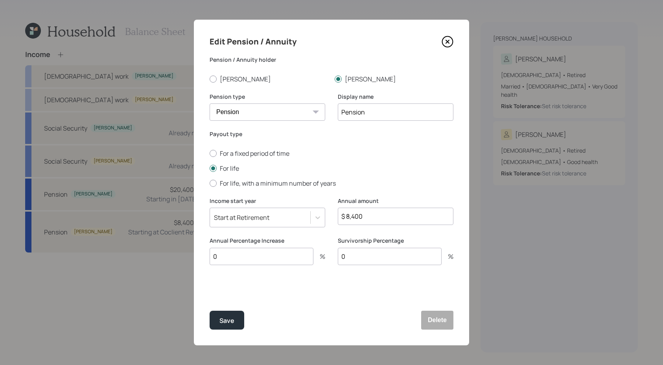
click at [251, 254] on input "0" at bounding box center [261, 256] width 104 height 17
type input "1"
click at [209, 310] on button "Save" at bounding box center [226, 319] width 35 height 19
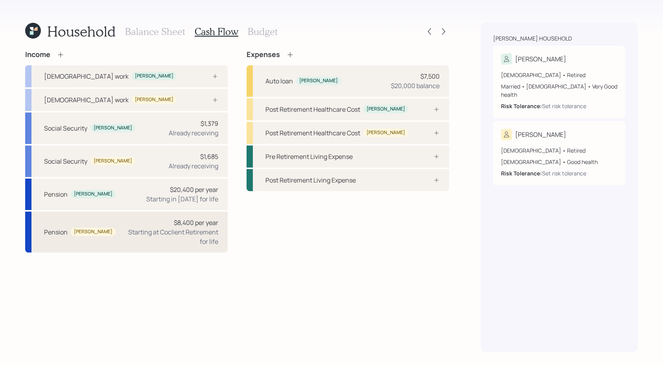
click at [145, 237] on div "Pension [PERSON_NAME] $8,400 per year Starting at Coclient Retirement for life" at bounding box center [126, 231] width 202 height 41
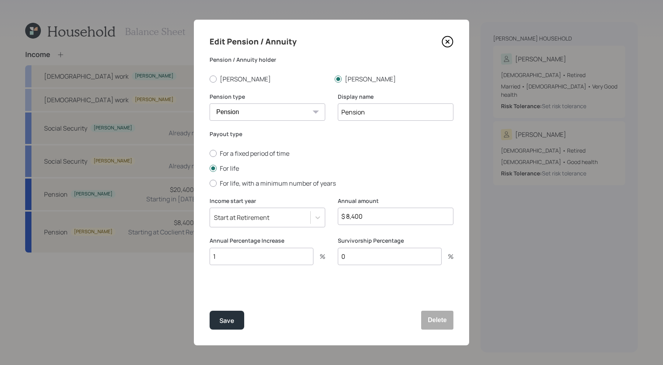
click at [410, 257] on input "0" at bounding box center [390, 256] width 104 height 17
type input "50"
click at [209, 310] on button "Save" at bounding box center [226, 319] width 35 height 19
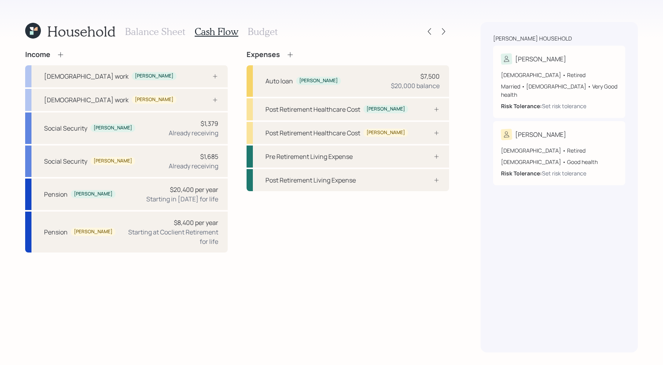
click at [61, 55] on icon at bounding box center [61, 55] width 8 height 8
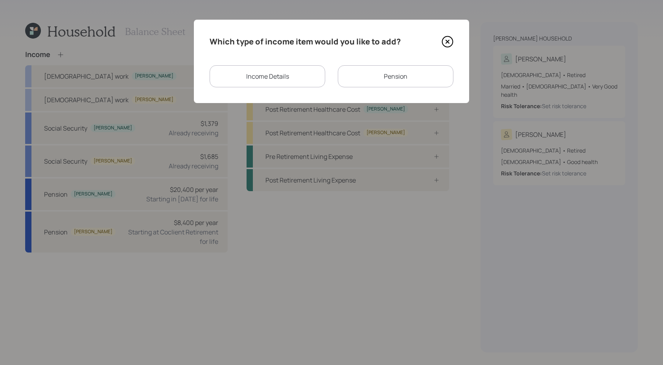
click at [297, 78] on div "Income Details" at bounding box center [267, 76] width 116 height 22
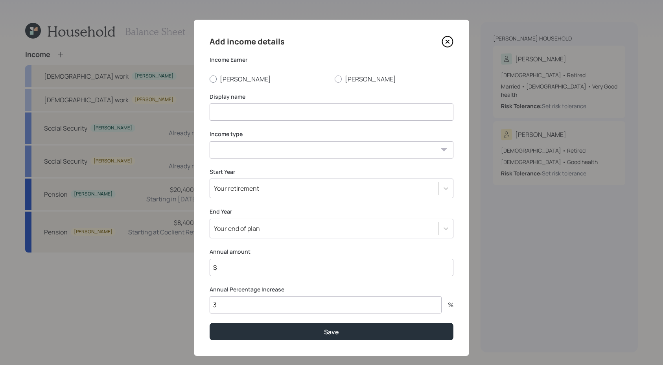
click at [216, 77] on label "[PERSON_NAME]" at bounding box center [268, 79] width 119 height 9
click at [209, 79] on input "[PERSON_NAME]" at bounding box center [209, 79] width 0 height 0
radio input "true"
click at [230, 106] on input at bounding box center [331, 111] width 244 height 17
type input "I"
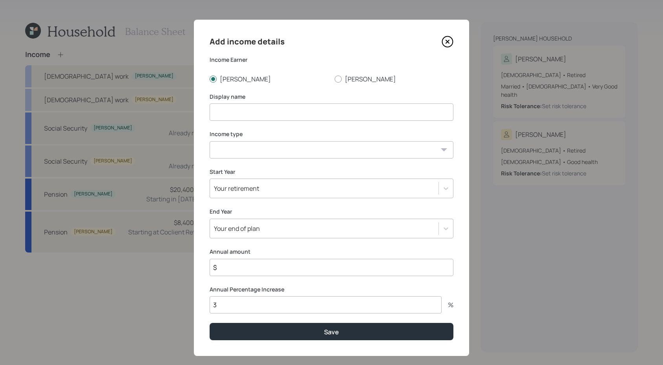
click at [255, 152] on select "[DEMOGRAPHIC_DATA] work [DEMOGRAPHIC_DATA] work Self employment Other" at bounding box center [331, 149] width 244 height 17
select select "other"
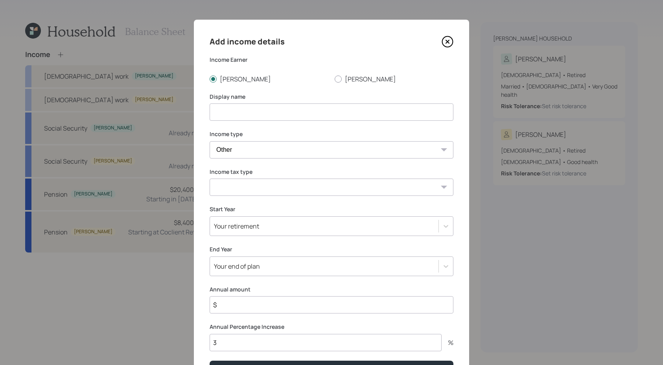
click at [271, 192] on select "Tax-free Earned Self Employment Alimony Royalties Pension / Annuity Interest Di…" at bounding box center [331, 186] width 244 height 17
select select "earned"
click at [249, 113] on input at bounding box center [331, 111] width 244 height 17
click at [230, 114] on input "Son's rental income" at bounding box center [331, 111] width 244 height 17
drag, startPoint x: 232, startPoint y: 113, endPoint x: 190, endPoint y: 108, distance: 41.9
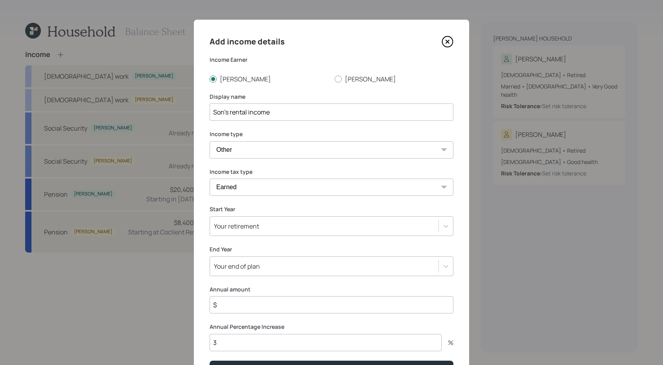
click at [190, 108] on div "Add income details Income Earner [PERSON_NAME] [PERSON_NAME] Display name Son's…" at bounding box center [331, 182] width 663 height 365
click at [302, 116] on input "Rental income" at bounding box center [331, 111] width 244 height 17
type input "Rental income from son"
click at [287, 312] on input "$" at bounding box center [331, 304] width 244 height 17
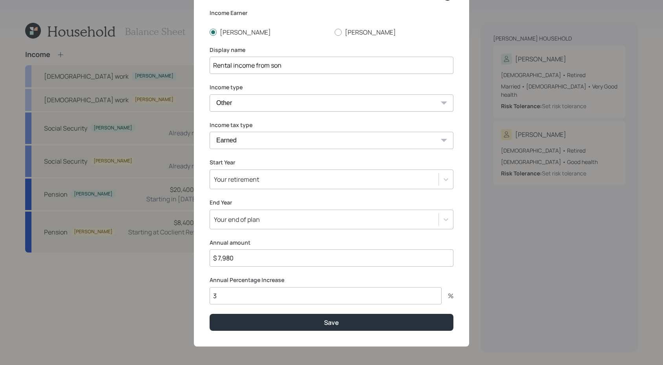
scroll to position [48, 0]
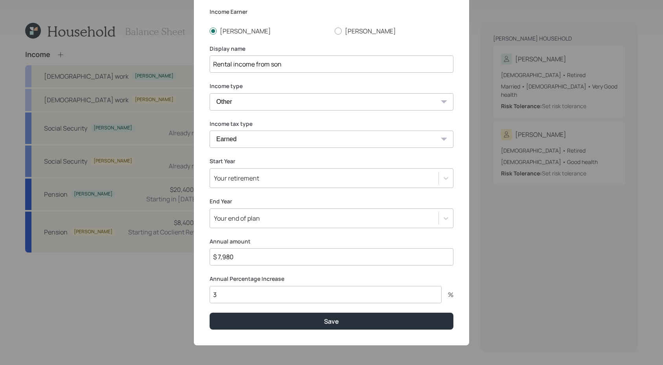
type input "$ 7,980"
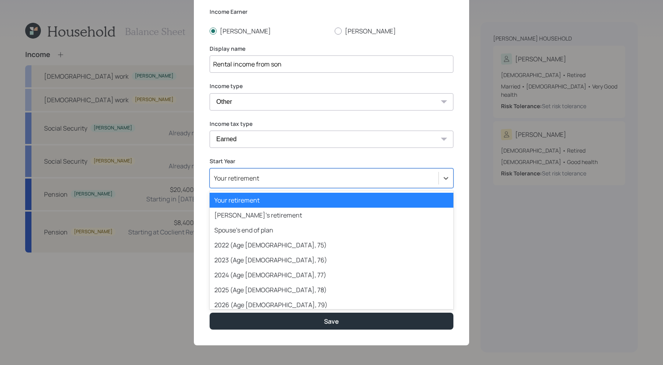
click at [273, 174] on div "Your retirement" at bounding box center [324, 177] width 228 height 13
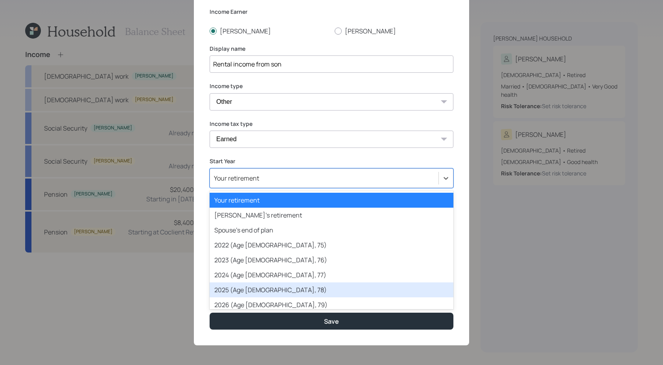
click at [251, 282] on div "2025 (Age [DEMOGRAPHIC_DATA], 78)" at bounding box center [331, 289] width 244 height 15
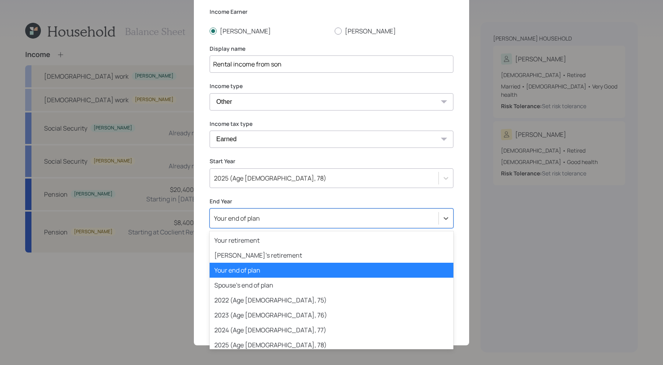
click at [246, 217] on div "Your end of plan" at bounding box center [237, 218] width 46 height 9
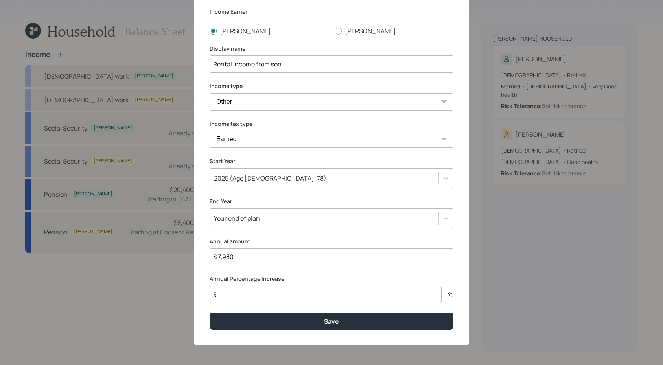
click at [250, 190] on div "Add income details Income Earner [PERSON_NAME] [PERSON_NAME] Display name Renta…" at bounding box center [331, 158] width 275 height 373
click at [228, 301] on input "3" at bounding box center [325, 294] width 232 height 17
type input "0"
click at [209, 312] on button "Save" at bounding box center [331, 320] width 244 height 17
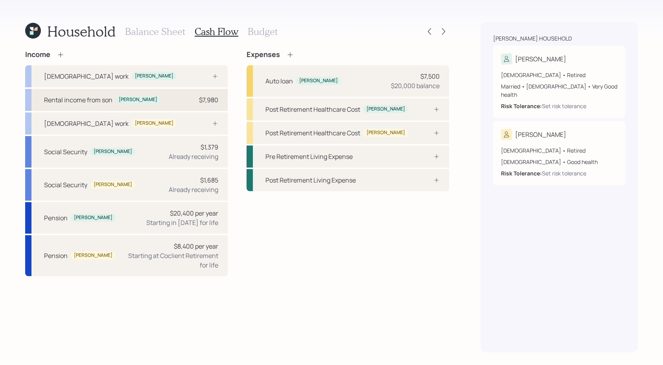
click at [146, 98] on div "Rental income from son [PERSON_NAME] $7,980" at bounding box center [126, 100] width 202 height 22
select select "other"
select select "earned"
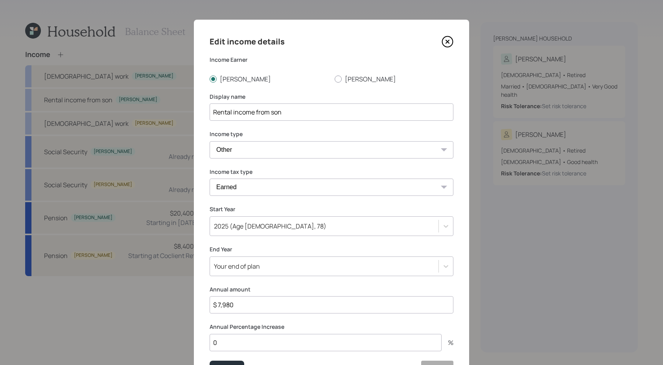
scroll to position [50, 0]
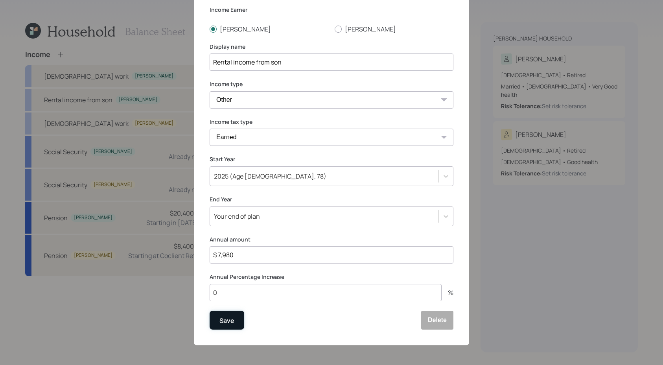
click at [226, 319] on div "Save" at bounding box center [226, 320] width 15 height 11
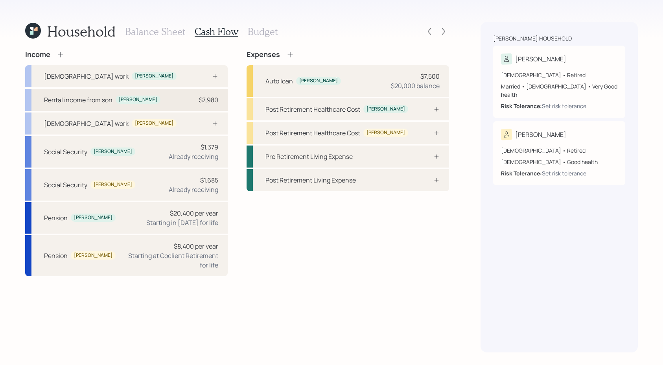
click at [135, 101] on div "Rental income from son [PERSON_NAME] $7,980" at bounding box center [126, 100] width 202 height 22
select select "other"
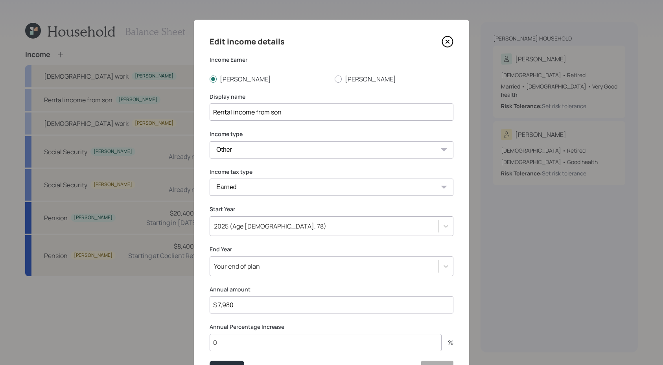
click at [253, 195] on select "Tax-free Earned Self Employment Alimony Royalties Pension / Annuity Interest Di…" at bounding box center [331, 186] width 244 height 17
select select "interest"
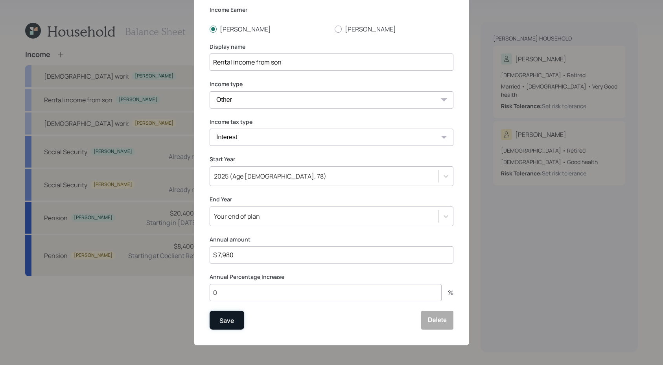
click at [234, 323] on button "Save" at bounding box center [226, 319] width 35 height 19
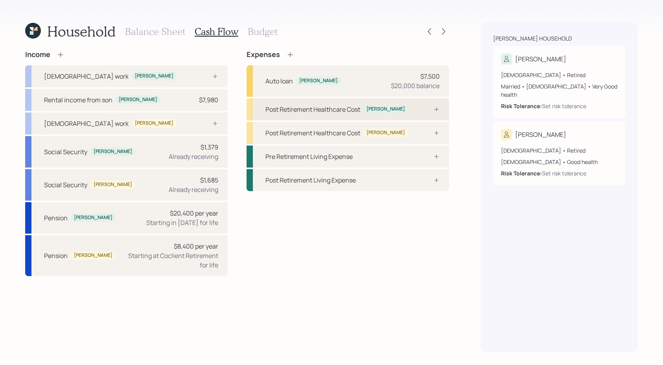
click at [369, 118] on div "Post Retirement Healthcare Cost [PERSON_NAME]" at bounding box center [347, 109] width 202 height 22
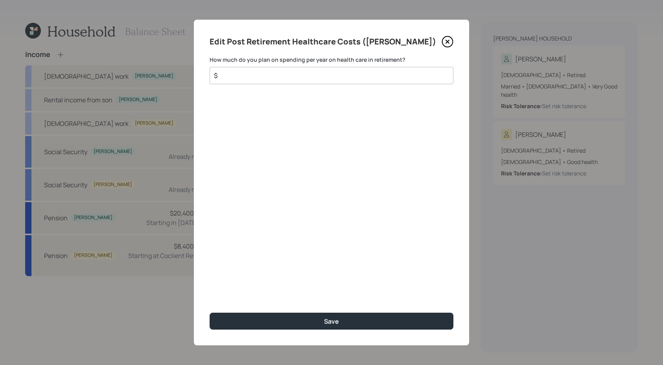
click at [347, 67] on div "$" at bounding box center [331, 75] width 244 height 17
click at [347, 73] on input "$" at bounding box center [328, 75] width 230 height 9
type input "$ 2,544"
click at [209, 312] on button "Save" at bounding box center [331, 320] width 244 height 17
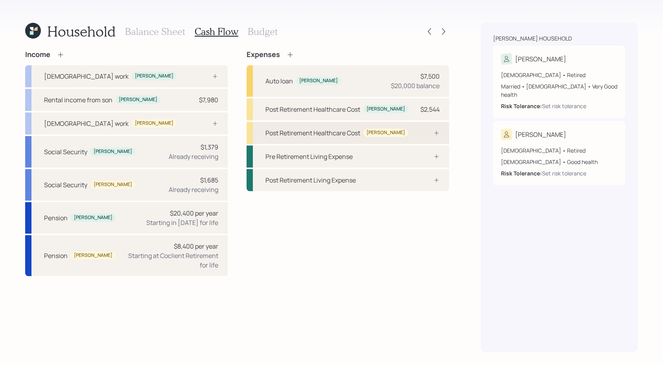
click at [380, 135] on div "Post Retirement Healthcare Cost [PERSON_NAME]" at bounding box center [347, 133] width 202 height 22
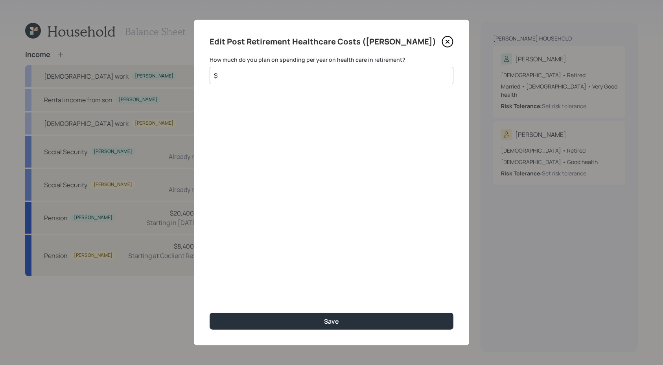
click at [307, 77] on input "$" at bounding box center [328, 75] width 230 height 9
click at [309, 68] on div "$" at bounding box center [331, 75] width 244 height 17
click at [309, 86] on div "How much do you plan on spending per year on health care in retirement? $ Pleas…" at bounding box center [331, 75] width 244 height 39
click at [309, 76] on input "$" at bounding box center [328, 75] width 230 height 9
type input "$ 2,300"
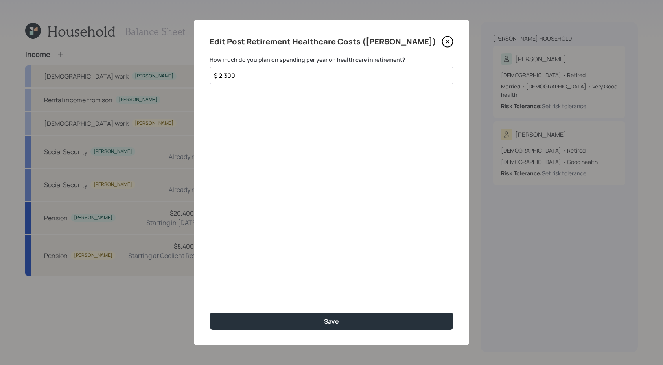
click at [209, 312] on button "Save" at bounding box center [331, 320] width 244 height 17
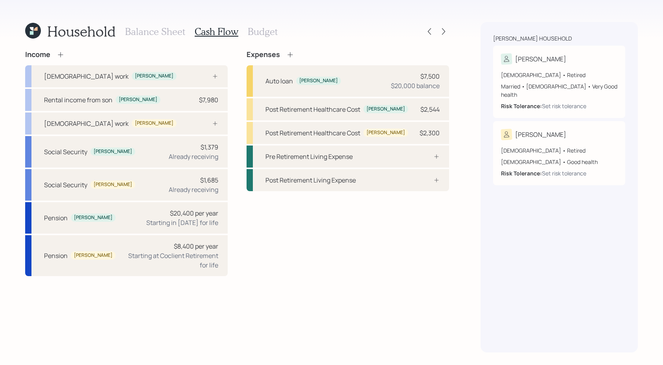
click at [266, 35] on h3 "Budget" at bounding box center [263, 31] width 30 height 11
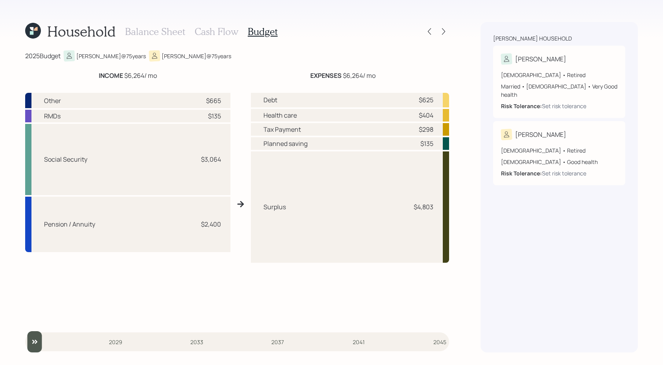
drag, startPoint x: 158, startPoint y: 75, endPoint x: 93, endPoint y: 76, distance: 65.6
click at [93, 76] on div "INCOME $6,264 / mo" at bounding box center [127, 75] width 205 height 9
click at [224, 104] on div "Other $665" at bounding box center [127, 100] width 205 height 15
drag, startPoint x: 227, startPoint y: 102, endPoint x: 181, endPoint y: 102, distance: 45.6
click at [181, 102] on div "Other $665" at bounding box center [127, 100] width 205 height 15
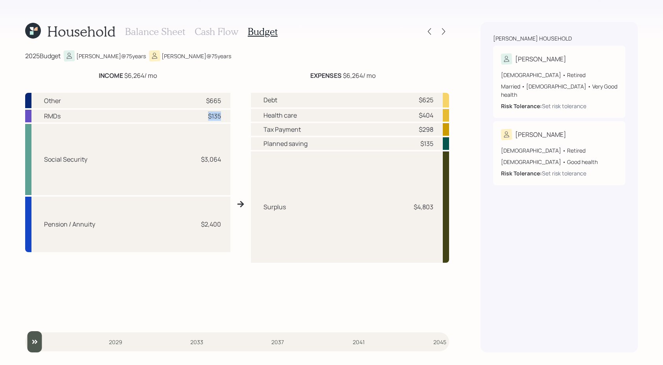
drag, startPoint x: 223, startPoint y: 119, endPoint x: 199, endPoint y: 118, distance: 23.6
click at [199, 118] on div "RMDs $135" at bounding box center [127, 116] width 205 height 13
click at [205, 119] on div "$135" at bounding box center [209, 115] width 24 height 9
drag, startPoint x: 437, startPoint y: 207, endPoint x: 402, endPoint y: 217, distance: 37.0
click at [402, 217] on div "Surplus $4,803" at bounding box center [350, 206] width 198 height 111
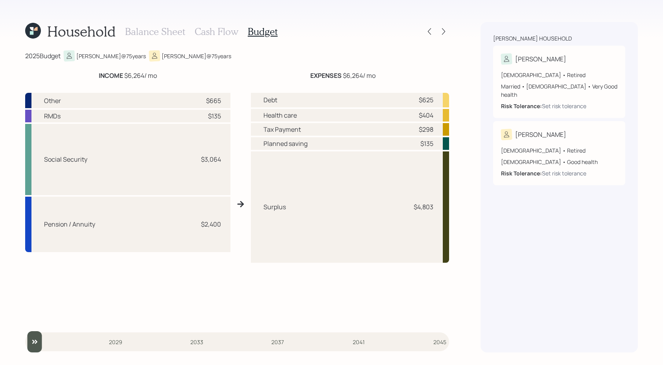
click at [204, 138] on div "Social Security $3,064" at bounding box center [127, 159] width 205 height 71
drag, startPoint x: 220, startPoint y: 117, endPoint x: 197, endPoint y: 117, distance: 22.8
click at [197, 117] on div "$135" at bounding box center [209, 115] width 24 height 9
click at [306, 195] on div "Surplus $4,803" at bounding box center [350, 206] width 198 height 111
drag, startPoint x: 432, startPoint y: 208, endPoint x: 390, endPoint y: 208, distance: 42.1
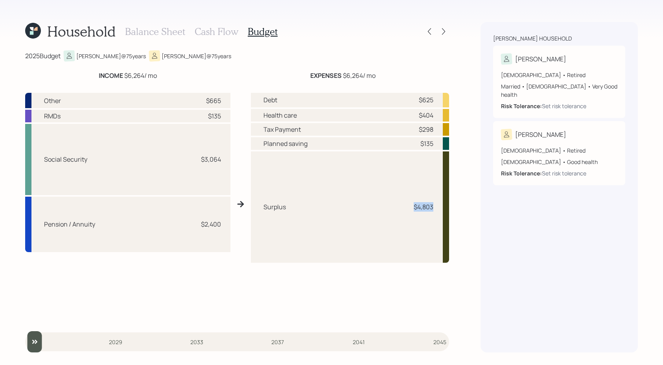
click at [390, 208] on div "Surplus $4,803" at bounding box center [350, 206] width 198 height 111
click at [156, 25] on div "Balance Sheet Cash Flow Budget" at bounding box center [201, 31] width 152 height 19
click at [156, 30] on h3 "Balance Sheet" at bounding box center [155, 31] width 60 height 11
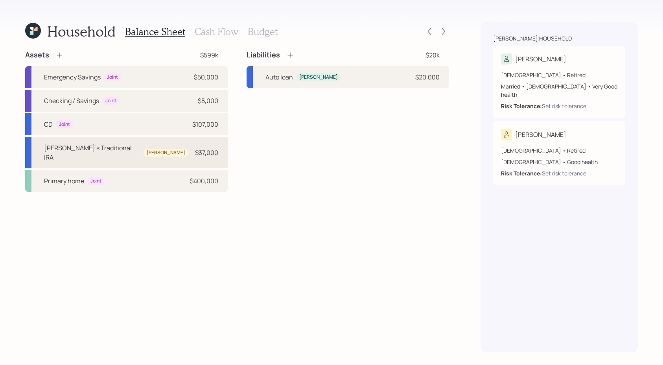
click at [147, 149] on div "[PERSON_NAME]" at bounding box center [166, 152] width 39 height 7
select select "ira"
select select "balanced"
click at [107, 127] on div "CD Joint $107,000" at bounding box center [126, 124] width 202 height 22
select select "taxable"
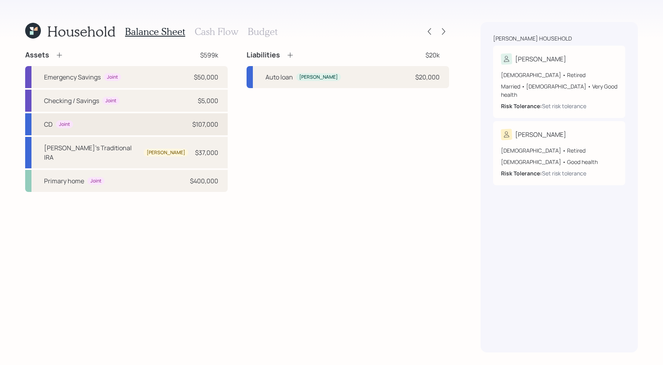
select select "conservative"
click at [114, 107] on div "Checking / Savings Joint $5,000" at bounding box center [126, 101] width 202 height 22
select select "cash"
click at [260, 33] on h3 "Budget" at bounding box center [263, 31] width 30 height 11
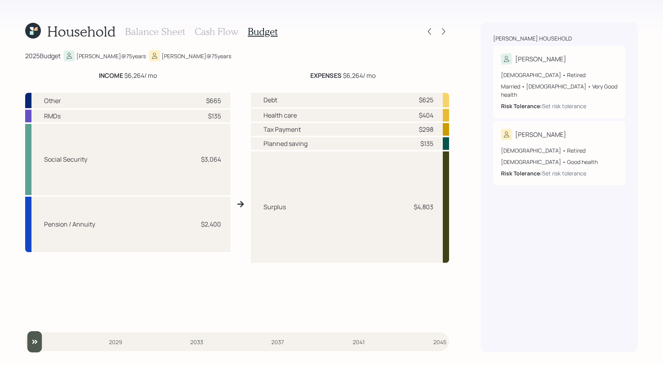
click at [214, 24] on div "Balance Sheet Cash Flow Budget" at bounding box center [201, 31] width 152 height 19
click at [211, 30] on h3 "Cash Flow" at bounding box center [217, 31] width 44 height 11
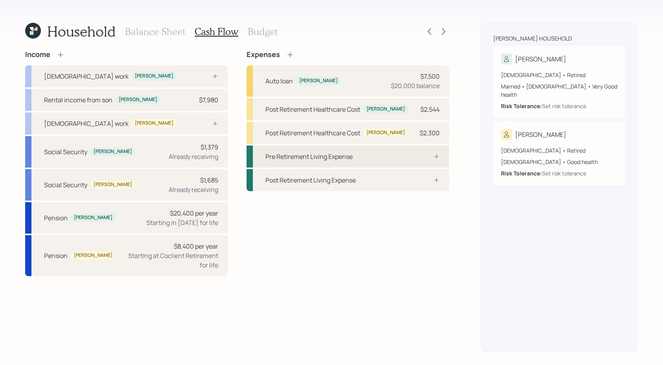
click at [436, 165] on div "Pre Retirement Living Expense" at bounding box center [347, 156] width 202 height 22
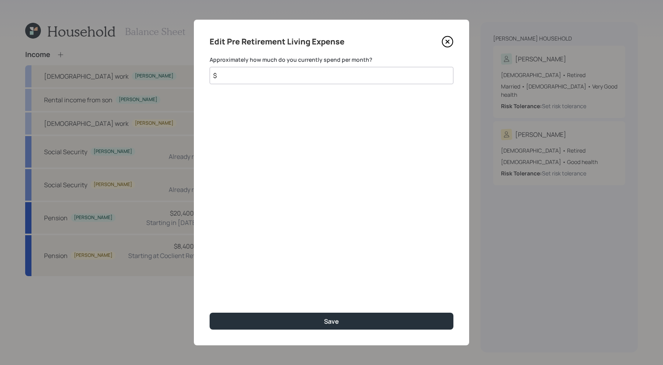
click at [444, 38] on icon at bounding box center [447, 42] width 12 height 12
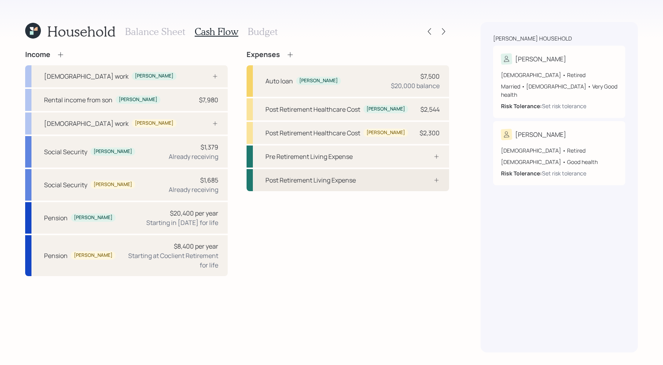
click at [343, 187] on div "Post Retirement Living Expense" at bounding box center [347, 180] width 202 height 22
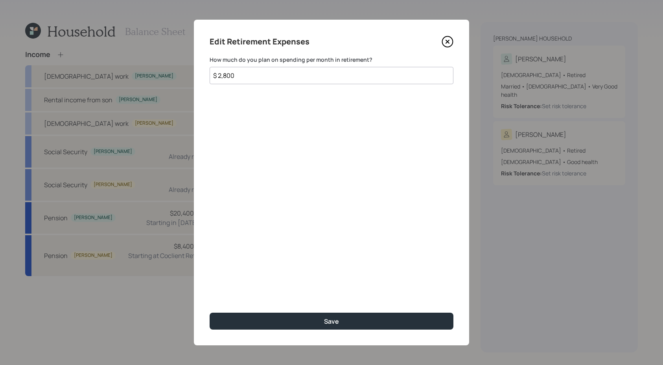
type input "$ 2,800"
click at [209, 312] on button "Save" at bounding box center [331, 320] width 244 height 17
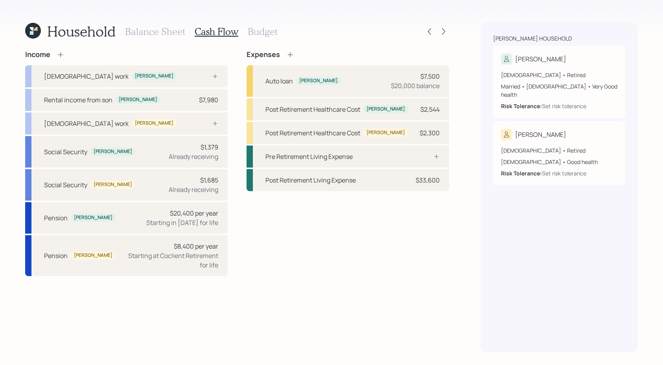
click at [266, 28] on h3 "Budget" at bounding box center [263, 31] width 30 height 11
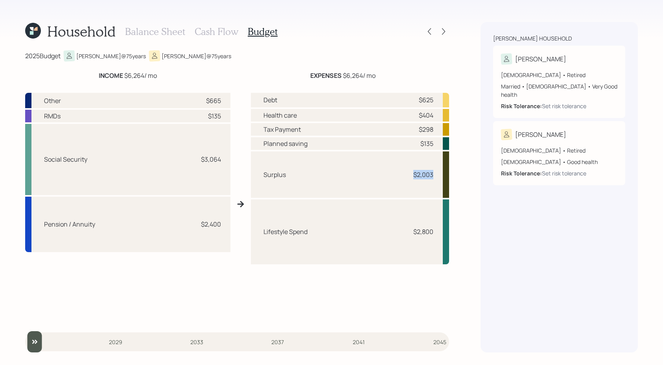
drag, startPoint x: 432, startPoint y: 172, endPoint x: 402, endPoint y: 175, distance: 30.4
click at [402, 175] on div "Surplus $2,003" at bounding box center [350, 174] width 198 height 46
drag, startPoint x: 439, startPoint y: 235, endPoint x: 432, endPoint y: 236, distance: 7.1
click at [432, 236] on div "Lifestyle Spend $2,800" at bounding box center [350, 231] width 198 height 65
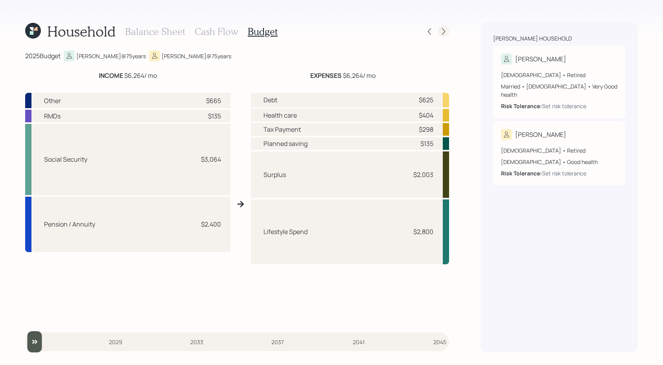
click at [444, 31] on icon at bounding box center [443, 32] width 8 height 8
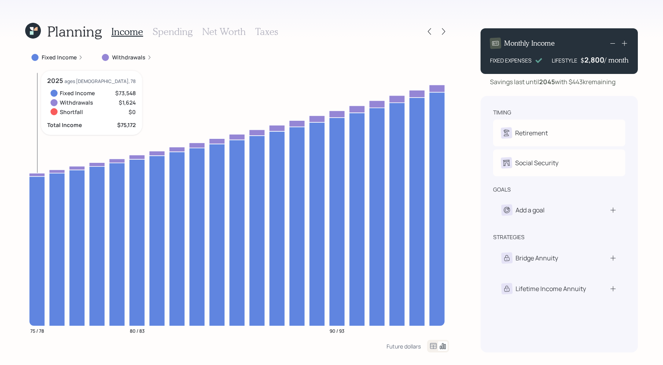
click at [38, 218] on icon at bounding box center [37, 250] width 16 height 149
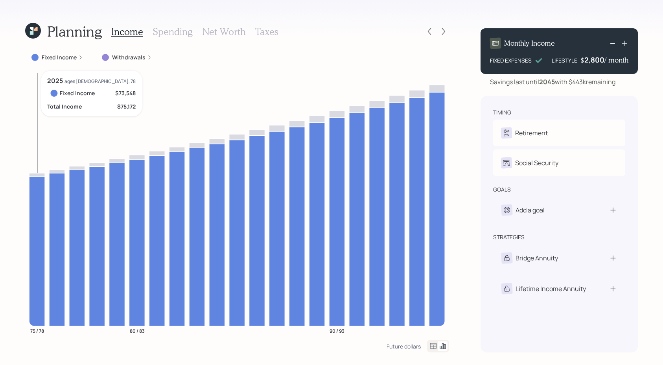
click at [38, 218] on icon at bounding box center [37, 250] width 16 height 149
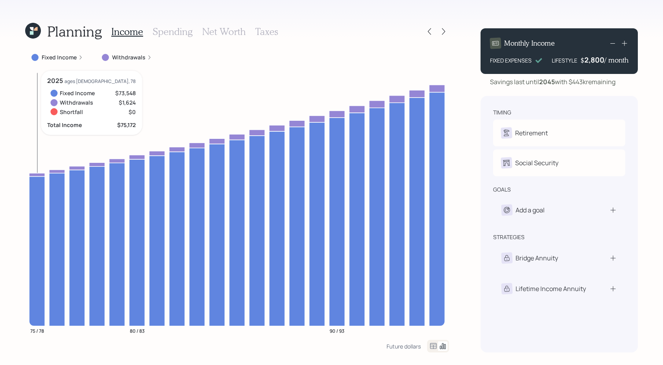
click at [41, 172] on icon "75 / 78 80 / 83 90 / 93" at bounding box center [237, 205] width 424 height 269
click at [41, 173] on icon at bounding box center [37, 174] width 16 height 3
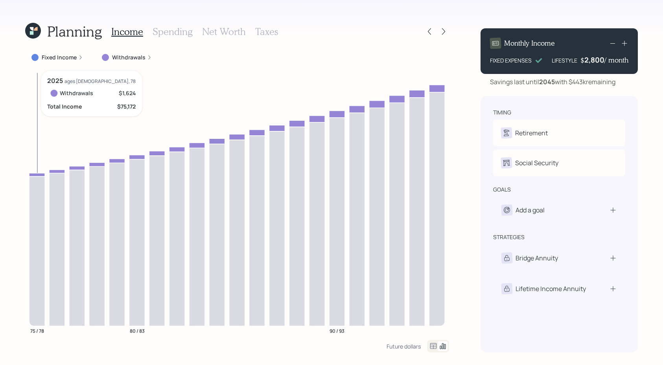
click at [41, 173] on icon at bounding box center [37, 174] width 16 height 3
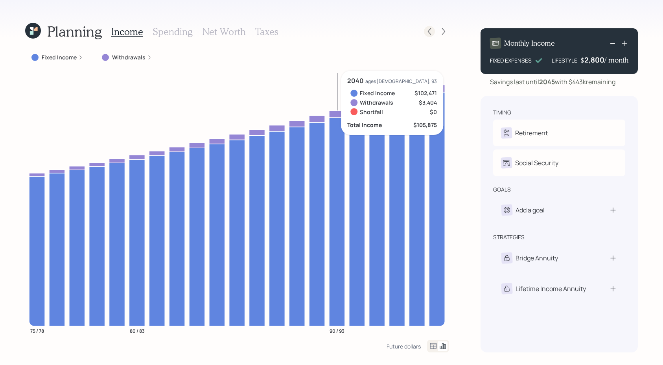
click at [429, 33] on icon at bounding box center [429, 32] width 8 height 8
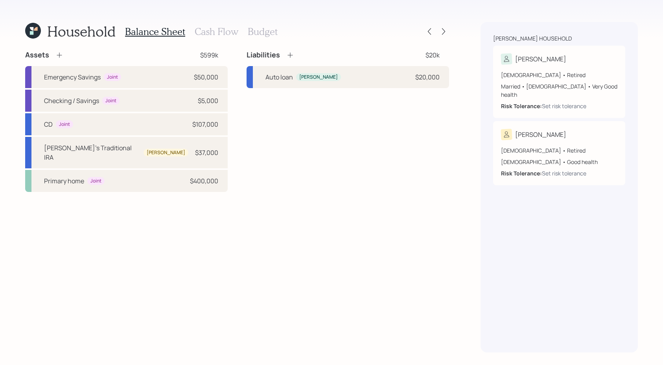
click at [429, 33] on icon at bounding box center [429, 32] width 8 height 8
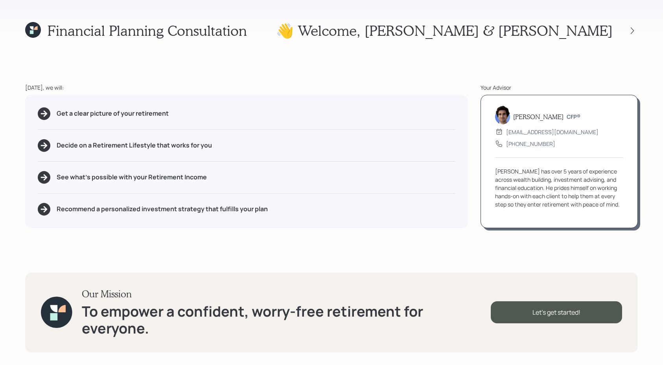
click at [624, 29] on div at bounding box center [624, 30] width 25 height 11
click at [631, 29] on icon at bounding box center [632, 31] width 8 height 8
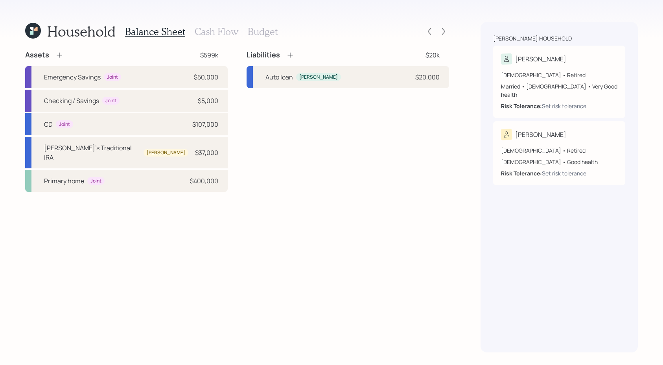
click at [230, 30] on h3 "Cash Flow" at bounding box center [217, 31] width 44 height 11
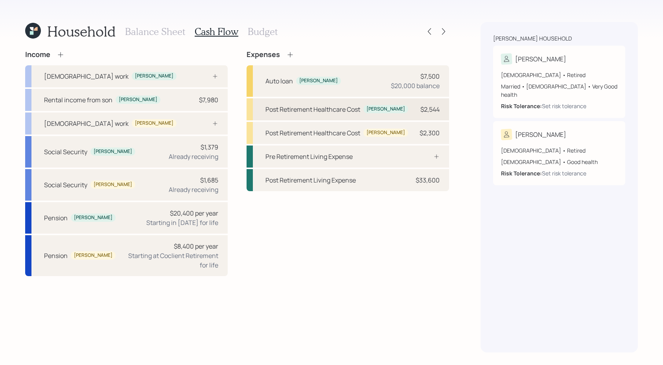
click at [359, 115] on div "Post Retirement Healthcare Cost [PERSON_NAME] $2,544" at bounding box center [347, 109] width 202 height 22
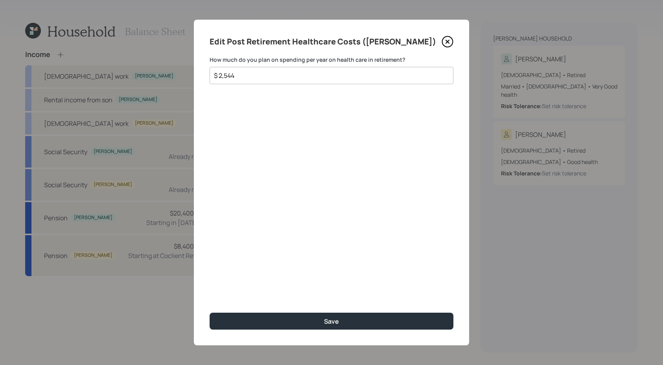
drag, startPoint x: 278, startPoint y: 78, endPoint x: 141, endPoint y: 71, distance: 137.4
click at [141, 71] on div "Edit Post Retirement Healthcare Costs ([PERSON_NAME]) How much do you plan on s…" at bounding box center [331, 182] width 663 height 365
type input "$ 4,536"
click at [209, 312] on button "Save" at bounding box center [331, 320] width 244 height 17
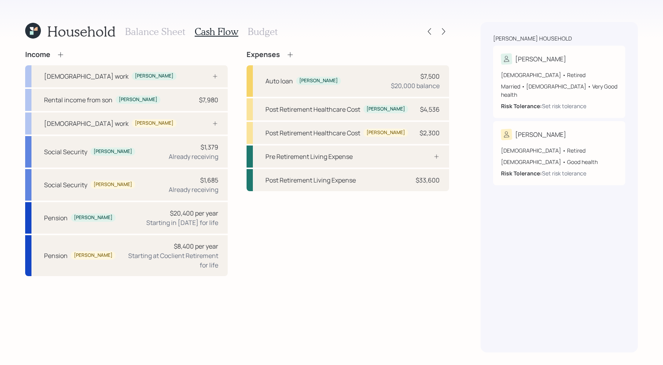
click at [265, 34] on h3 "Budget" at bounding box center [263, 31] width 30 height 11
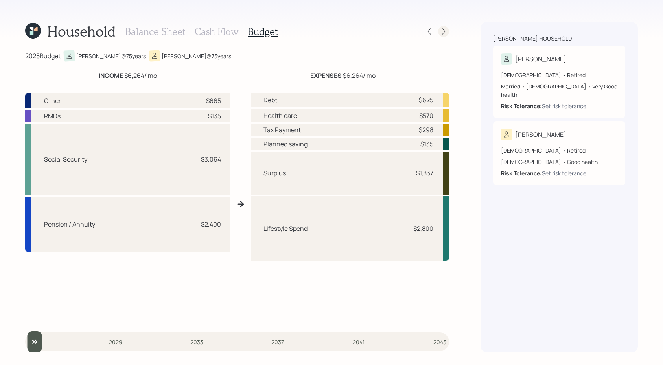
click at [443, 32] on icon at bounding box center [443, 32] width 8 height 8
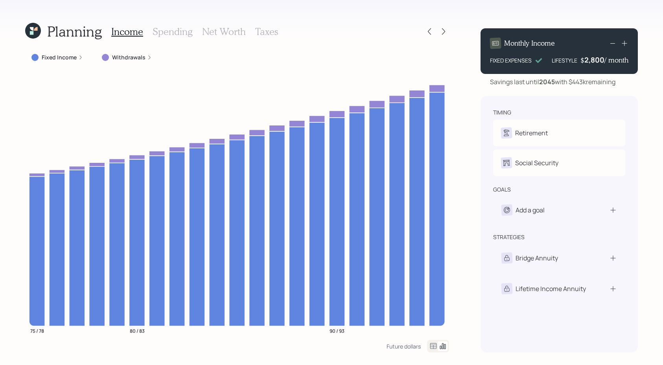
click at [225, 35] on h3 "Net Worth" at bounding box center [224, 31] width 44 height 11
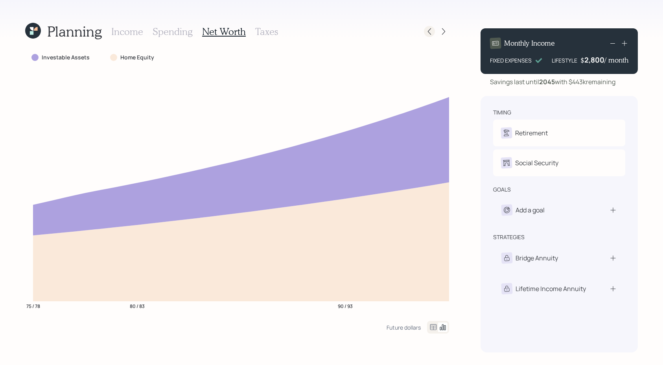
click at [428, 33] on icon at bounding box center [429, 32] width 8 height 8
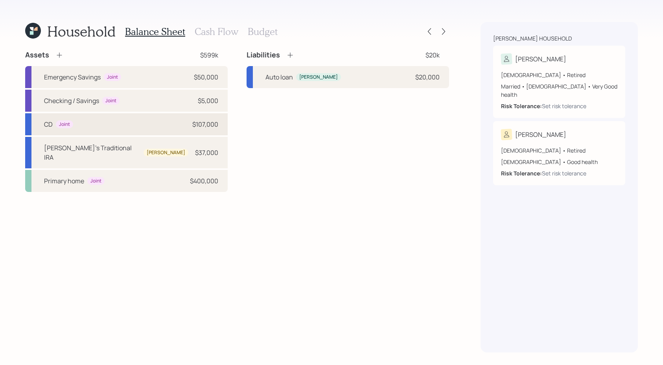
click at [123, 125] on div "CD Joint $107,000" at bounding box center [126, 124] width 202 height 22
select select "taxable"
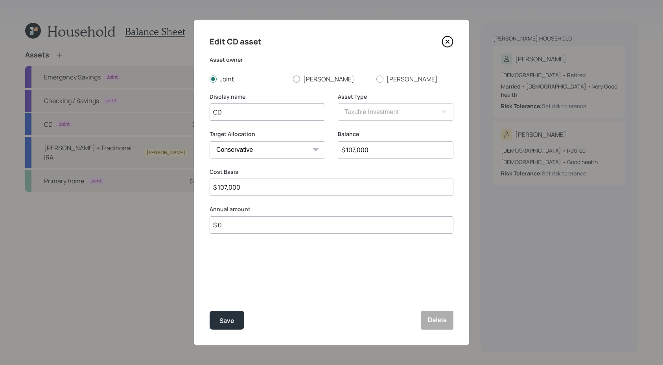
click at [263, 145] on select "Cash Conservative Balanced Aggressive" at bounding box center [267, 149] width 116 height 17
select select "balanced"
click at [223, 322] on div "Save" at bounding box center [226, 320] width 15 height 11
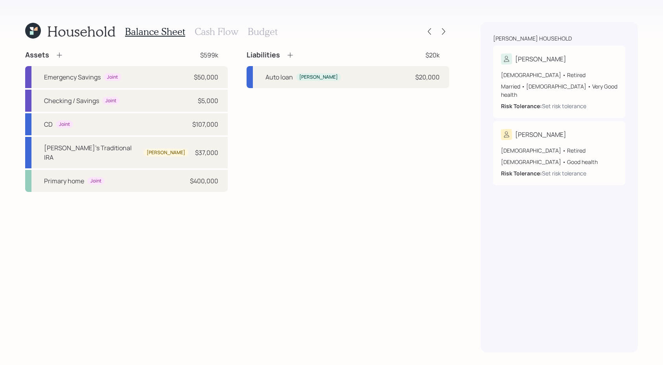
click at [446, 25] on div "Household Balance Sheet Cash Flow Budget" at bounding box center [237, 31] width 424 height 19
click at [440, 28] on icon at bounding box center [443, 32] width 8 height 8
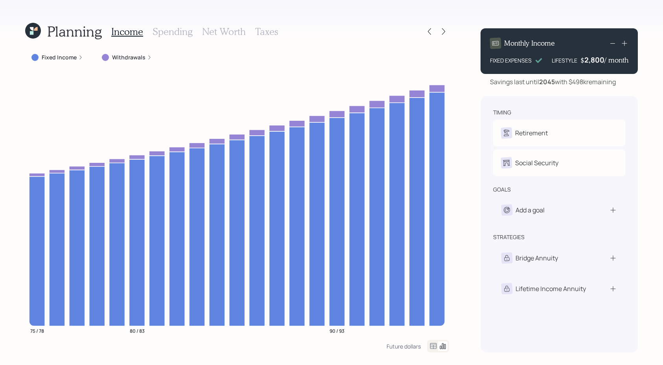
click at [212, 26] on h3 "Net Worth" at bounding box center [224, 31] width 44 height 11
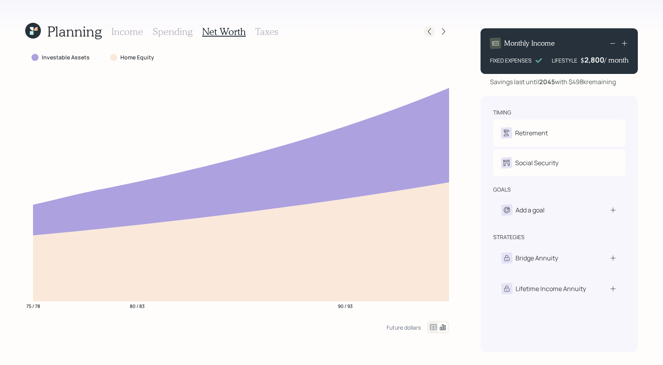
click at [430, 31] on icon at bounding box center [429, 32] width 8 height 8
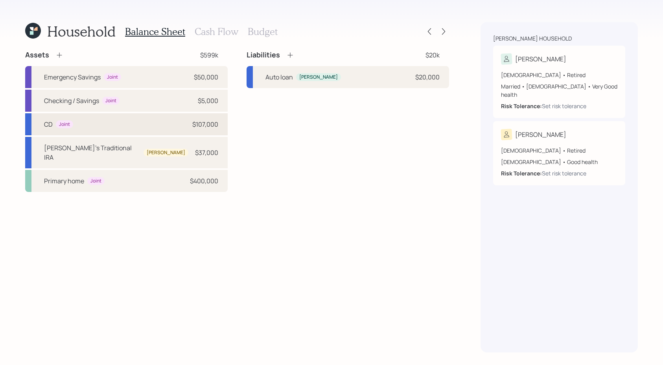
click at [136, 119] on div "CD Joint $107,000" at bounding box center [126, 124] width 202 height 22
select select "taxable"
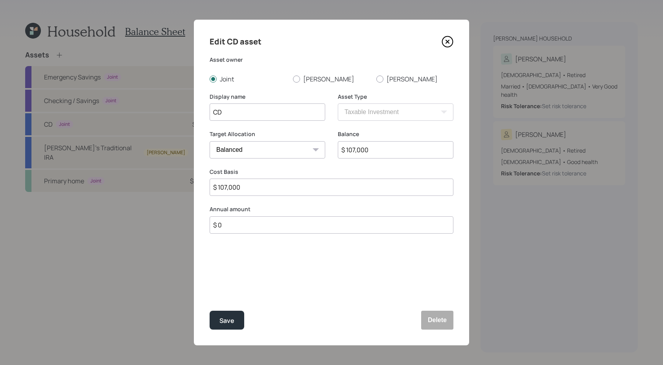
click at [298, 154] on select "Cash Conservative Balanced Aggressive" at bounding box center [267, 149] width 116 height 17
select select "conservative"
click at [223, 321] on div "Save" at bounding box center [226, 320] width 15 height 11
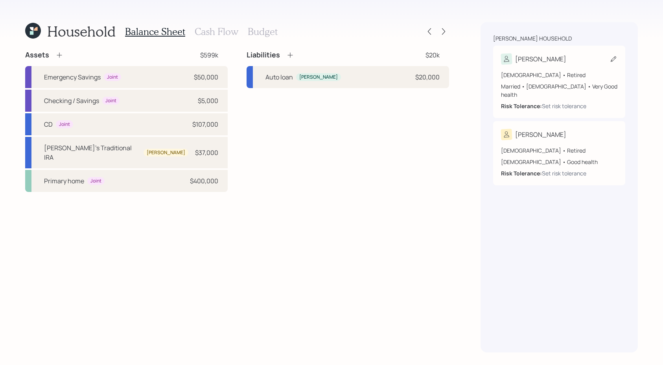
click at [555, 92] on div "[DEMOGRAPHIC_DATA] • Retired Married • [DEMOGRAPHIC_DATA] • Very Good health Ri…" at bounding box center [559, 90] width 116 height 39
select select "4"
select select "[DEMOGRAPHIC_DATA]"
select select "very_good"
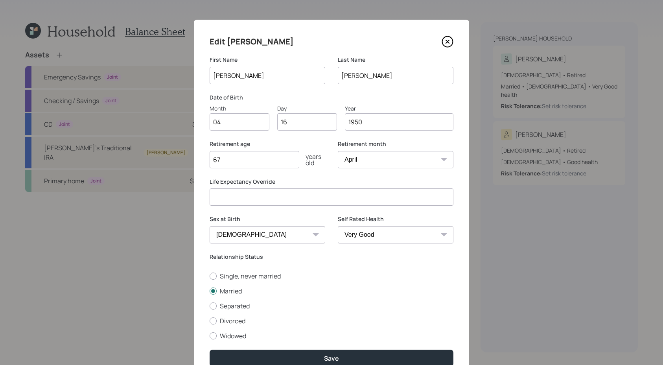
click at [448, 40] on icon at bounding box center [447, 42] width 12 height 12
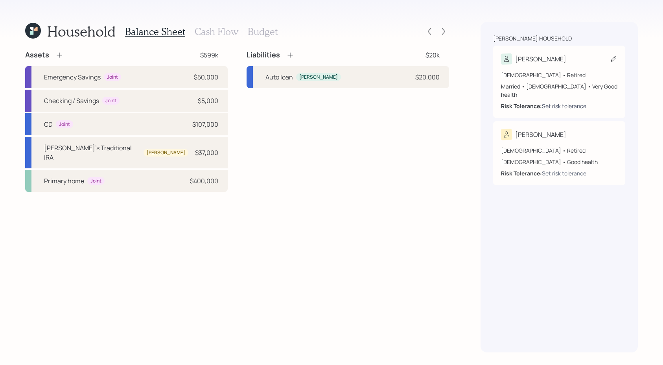
click at [567, 102] on div "Set risk tolerance" at bounding box center [564, 106] width 44 height 8
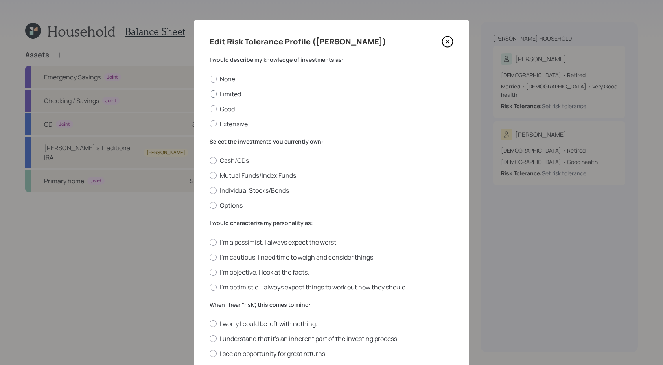
click at [210, 95] on div at bounding box center [212, 93] width 7 height 7
click at [209, 94] on input "Limited" at bounding box center [209, 94] width 0 height 0
radio input "true"
click at [254, 172] on label "Mutual Funds/Index Funds" at bounding box center [331, 175] width 244 height 9
click at [209, 175] on input "Mutual Funds/Index Funds" at bounding box center [209, 175] width 0 height 0
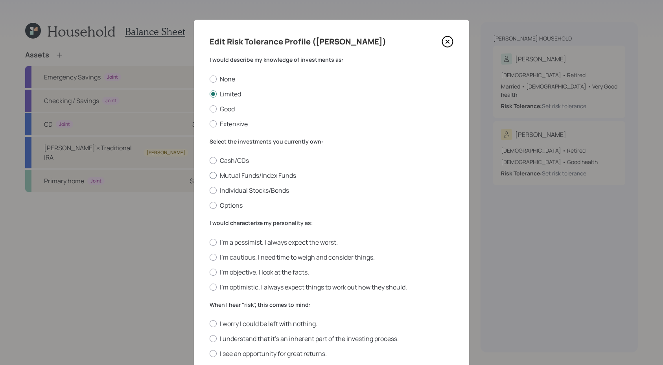
radio input "true"
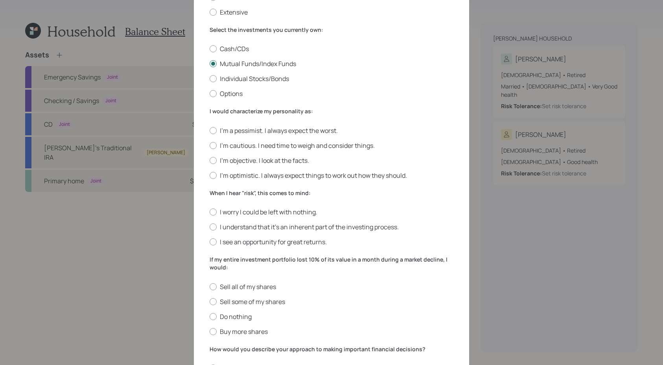
click at [244, 140] on div "I'm a pessimist. I always expect the worst. I'm cautious. I need time to weigh …" at bounding box center [331, 152] width 244 height 53
click at [244, 143] on label "I'm cautious. I need time to weigh and consider things." at bounding box center [331, 145] width 244 height 9
click at [209, 145] on input "I'm cautious. I need time to weigh and consider things." at bounding box center [209, 145] width 0 height 0
radio input "true"
click at [242, 229] on label "I understand that it’s an inherent part of the investing process." at bounding box center [331, 226] width 244 height 9
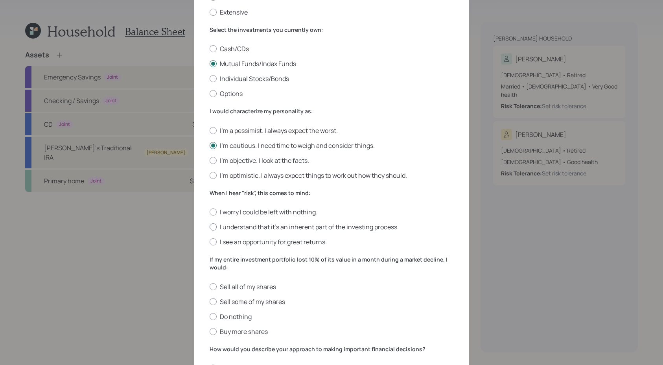
click at [209, 227] on input "I understand that it’s an inherent part of the investing process." at bounding box center [209, 227] width 0 height 0
radio input "true"
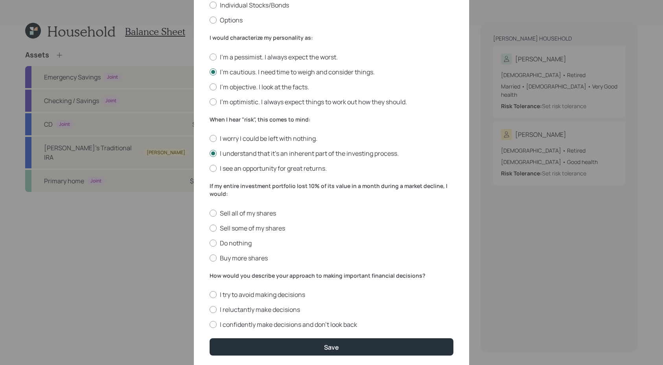
scroll to position [198, 0]
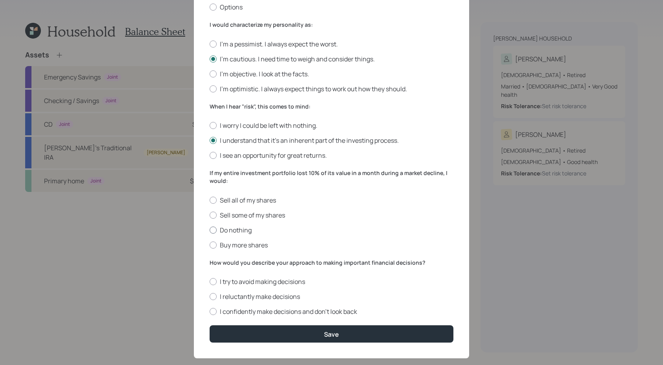
click at [238, 232] on label "Do nothing" at bounding box center [331, 230] width 244 height 9
click at [209, 230] on input "Do nothing" at bounding box center [209, 230] width 0 height 0
radio input "true"
click at [238, 293] on label "I reluctantly make decisions" at bounding box center [331, 296] width 244 height 9
click at [209, 296] on input "I reluctantly make decisions" at bounding box center [209, 296] width 0 height 0
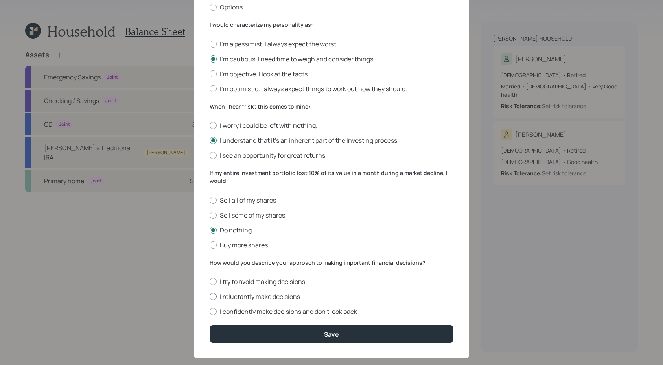
radio input "true"
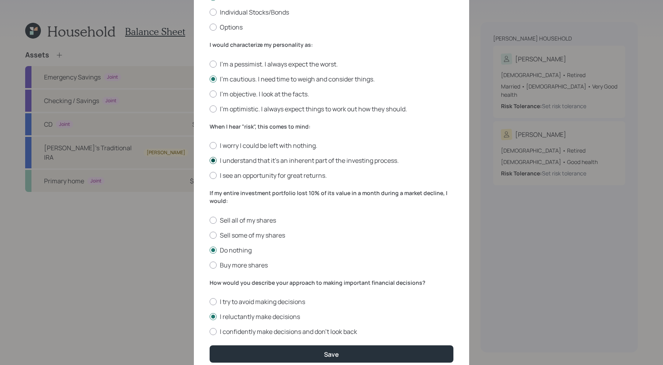
scroll to position [163, 0]
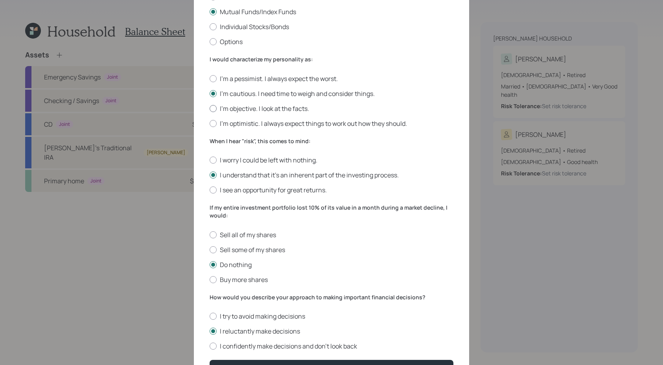
click at [237, 111] on label "I'm objective. I look at the facts." at bounding box center [331, 108] width 244 height 9
click at [209, 108] on input "I'm objective. I look at the facts." at bounding box center [209, 108] width 0 height 0
radio input "true"
click at [239, 92] on label "I'm cautious. I need time to weigh and consider things." at bounding box center [331, 93] width 244 height 9
click at [209, 93] on input "I'm cautious. I need time to weigh and consider things." at bounding box center [209, 93] width 0 height 0
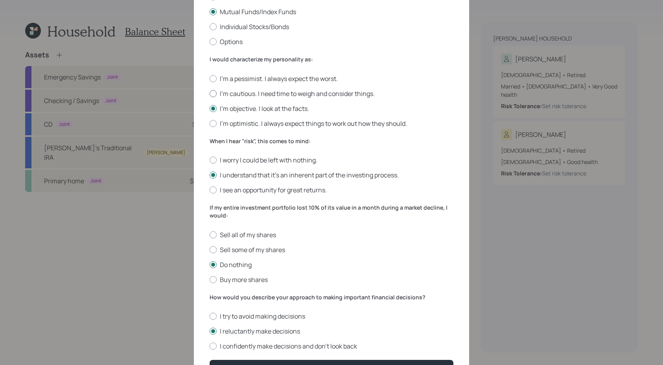
radio input "true"
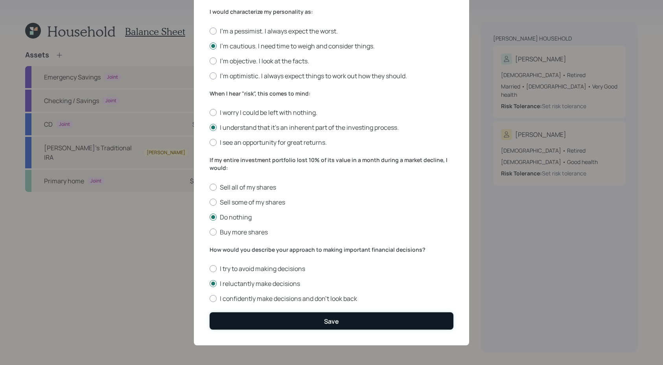
click at [323, 314] on button "Save" at bounding box center [331, 320] width 244 height 17
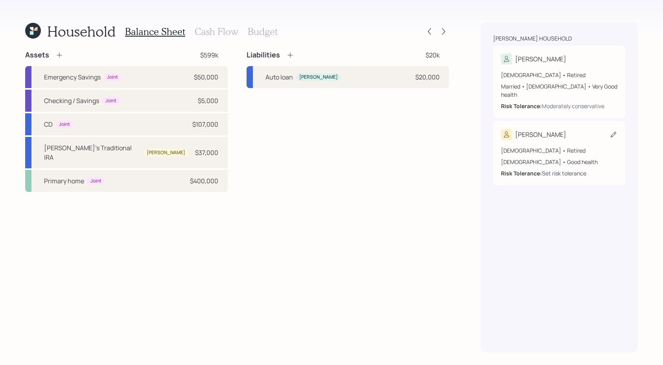
click at [568, 169] on div "Set risk tolerance" at bounding box center [564, 173] width 44 height 8
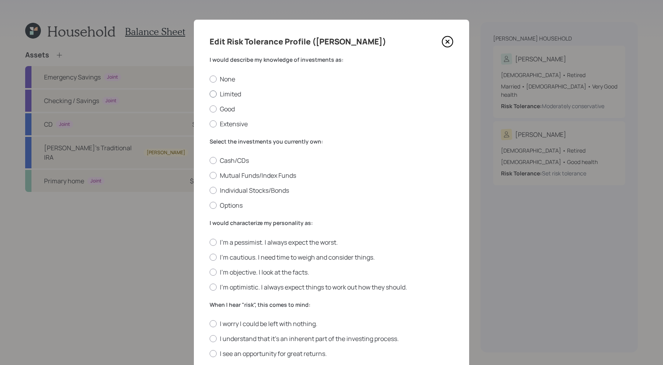
click at [235, 92] on label "Limited" at bounding box center [331, 94] width 244 height 9
click at [209, 94] on input "Limited" at bounding box center [209, 94] width 0 height 0
radio input "true"
click at [235, 180] on div "Cash/CDs Mutual Funds/Index Funds Individual Stocks/Bonds Options" at bounding box center [331, 182] width 244 height 53
click at [235, 179] on label "Mutual Funds/Index Funds" at bounding box center [331, 175] width 244 height 9
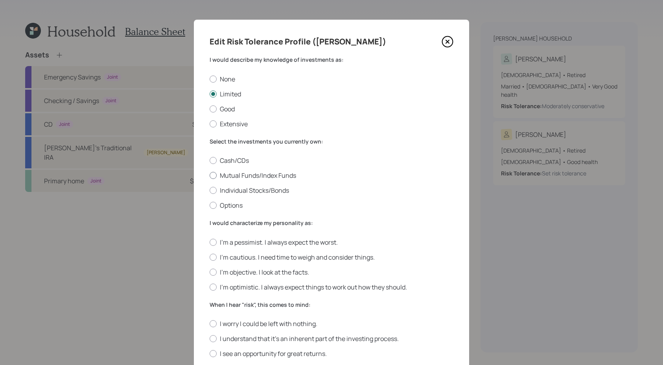
click at [209, 176] on input "Mutual Funds/Index Funds" at bounding box center [209, 175] width 0 height 0
radio input "true"
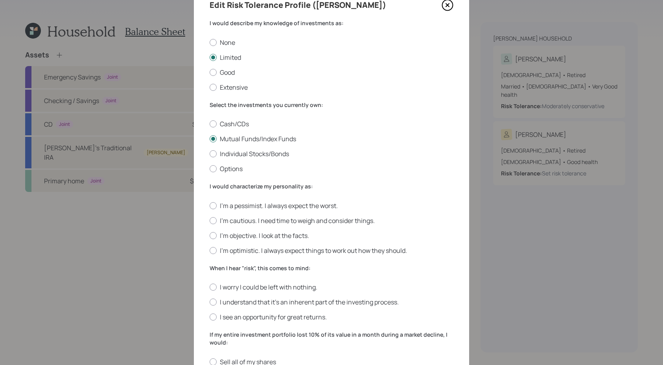
scroll to position [42, 0]
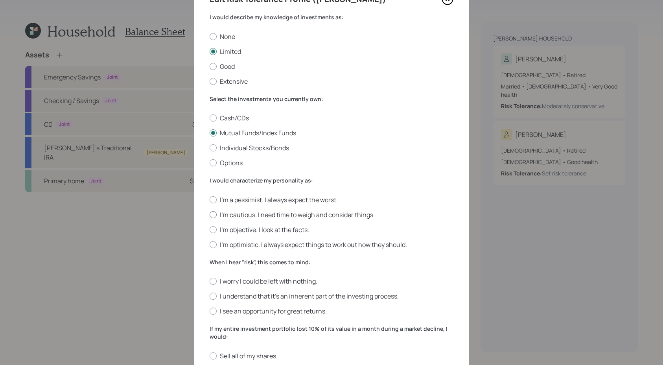
click at [286, 215] on label "I'm cautious. I need time to weigh and consider things." at bounding box center [331, 214] width 244 height 9
click at [209, 215] on input "I'm cautious. I need time to weigh and consider things." at bounding box center [209, 214] width 0 height 0
radio input "true"
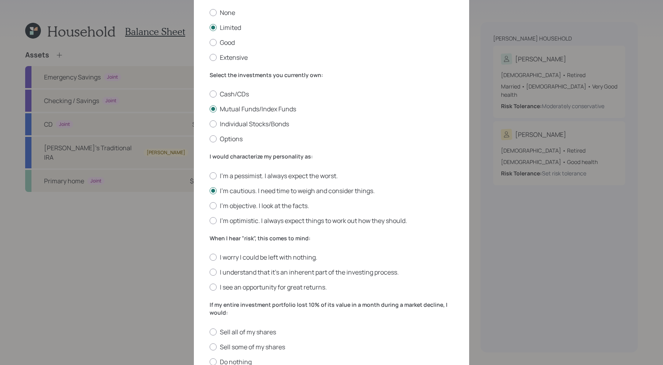
scroll to position [91, 0]
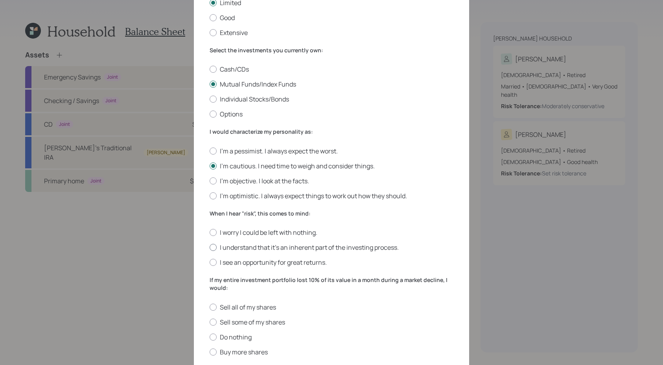
click at [285, 250] on label "I understand that it’s an inherent part of the investing process." at bounding box center [331, 247] width 244 height 9
click at [209, 248] on input "I understand that it’s an inherent part of the investing process." at bounding box center [209, 247] width 0 height 0
radio input "true"
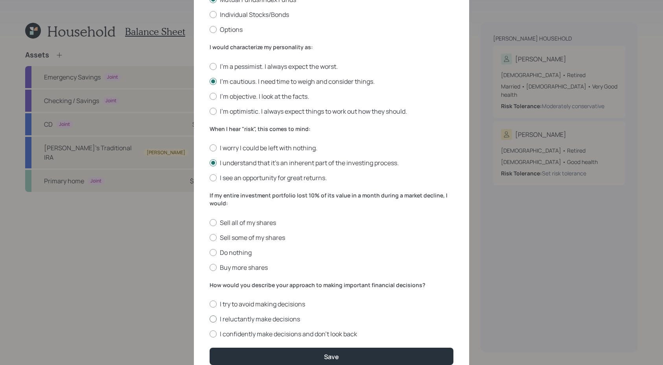
scroll to position [211, 0]
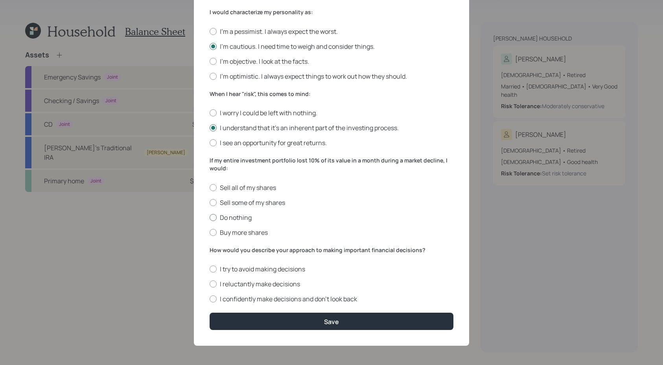
click at [228, 219] on label "Do nothing" at bounding box center [331, 217] width 244 height 9
click at [209, 217] on input "Do nothing" at bounding box center [209, 217] width 0 height 0
radio input "true"
click at [250, 285] on label "I reluctantly make decisions" at bounding box center [331, 283] width 244 height 9
click at [209, 284] on input "I reluctantly make decisions" at bounding box center [209, 284] width 0 height 0
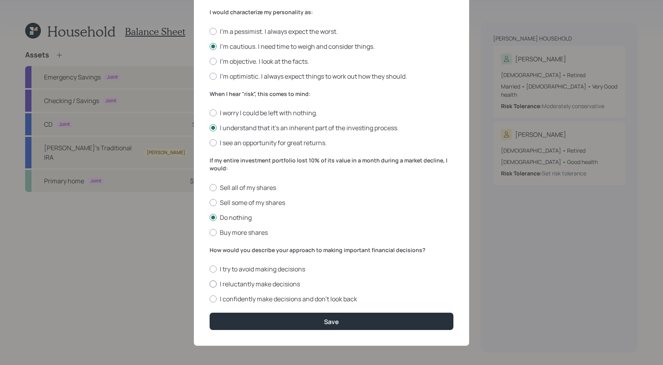
radio input "true"
click at [255, 310] on form "I would describe my knowledge of investments as: None Limited Good Extensive Se…" at bounding box center [331, 87] width 244 height 485
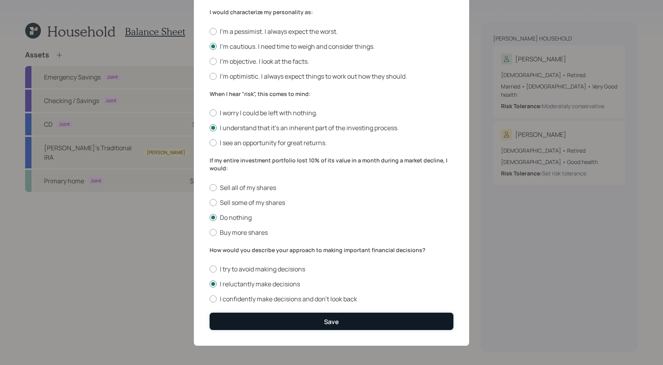
click at [430, 327] on button "Save" at bounding box center [331, 320] width 244 height 17
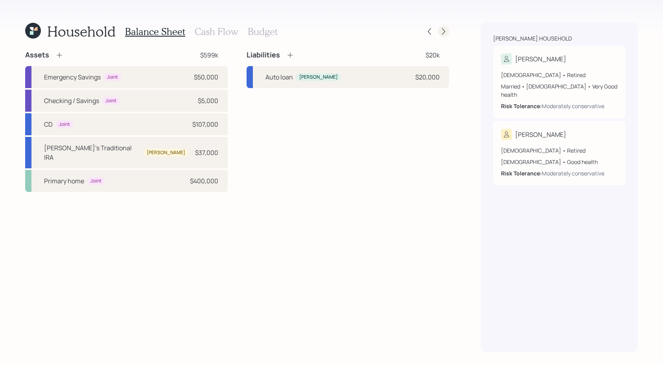
click at [441, 31] on icon at bounding box center [443, 32] width 8 height 8
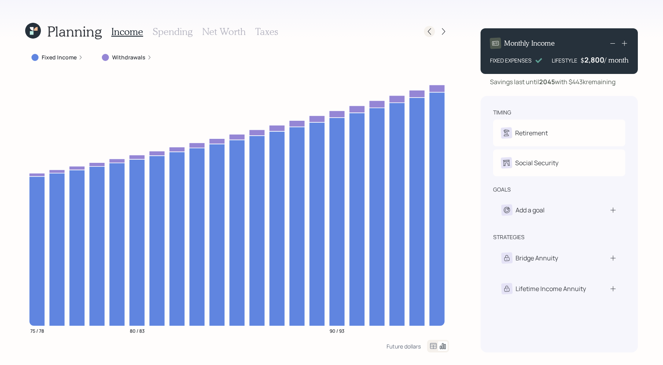
click at [428, 33] on icon at bounding box center [429, 32] width 8 height 8
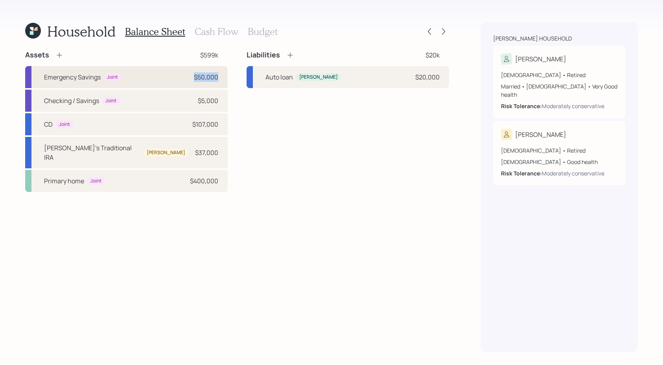
drag, startPoint x: 221, startPoint y: 79, endPoint x: 169, endPoint y: 79, distance: 52.3
click at [169, 79] on div "Emergency Savings Joint $50,000" at bounding box center [126, 77] width 202 height 22
select select "emergency_fund"
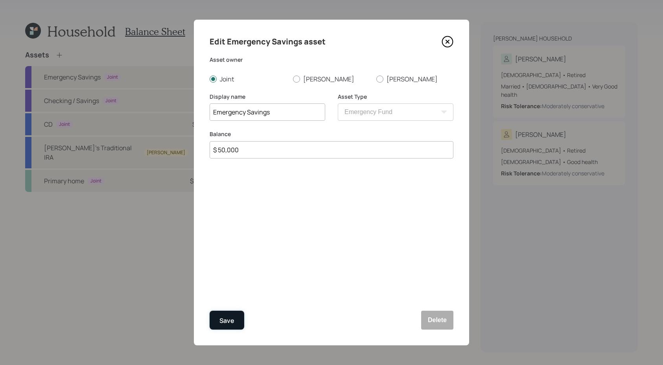
click at [222, 321] on div "Save" at bounding box center [226, 320] width 15 height 11
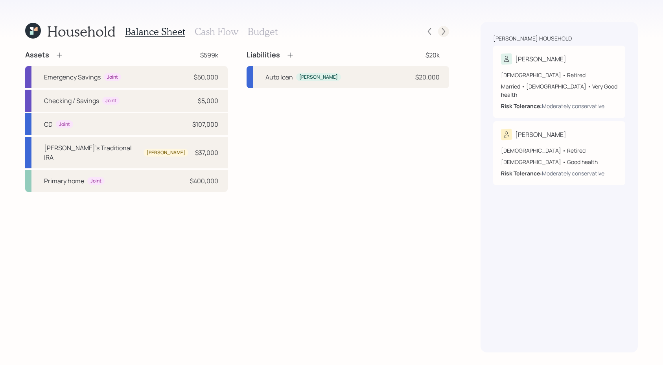
click at [440, 33] on icon at bounding box center [443, 32] width 8 height 8
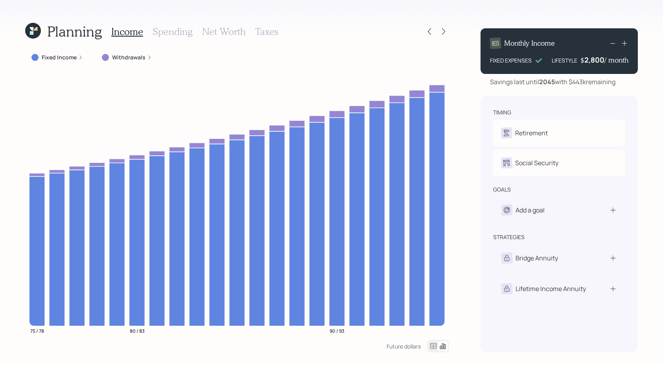
click at [440, 33] on icon at bounding box center [443, 32] width 8 height 8
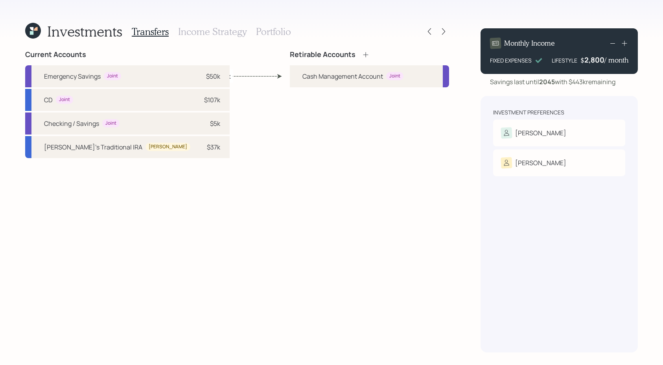
click at [369, 51] on div "Retirable Accounts" at bounding box center [369, 54] width 159 height 9
click at [366, 53] on icon at bounding box center [366, 55] width 8 height 8
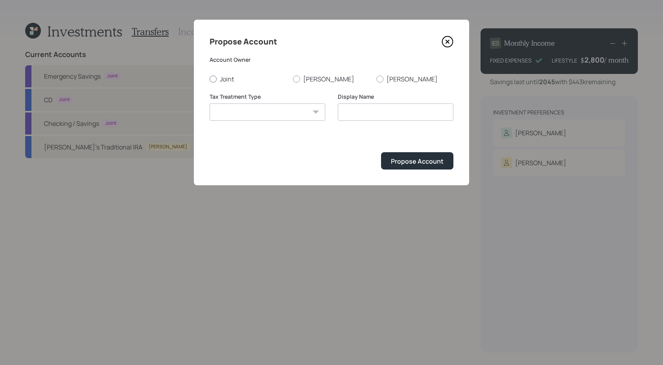
click at [234, 79] on label "Joint" at bounding box center [247, 79] width 77 height 9
click at [209, 79] on input "Joint" at bounding box center [209, 79] width 0 height 0
radio input "true"
click at [241, 118] on select "[PERSON_NAME] Taxable Traditional" at bounding box center [267, 111] width 116 height 17
select select "taxable"
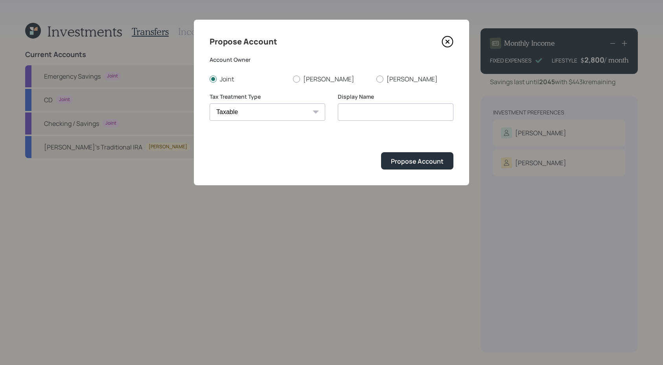
type input "Taxable"
click at [413, 163] on div "Propose Account" at bounding box center [417, 161] width 53 height 9
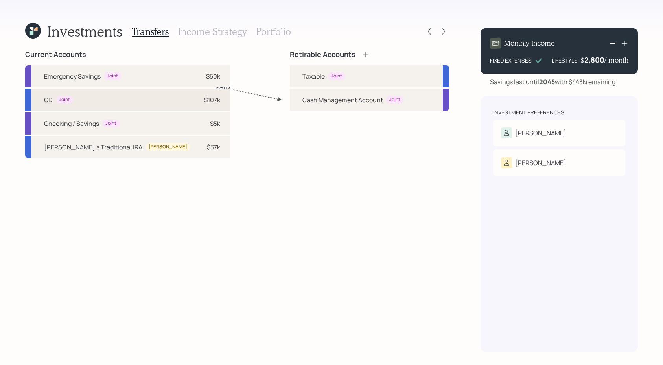
click at [71, 103] on div "CD Joint" at bounding box center [58, 99] width 29 height 9
click at [385, 75] on div "Taxable Joint" at bounding box center [369, 76] width 159 height 22
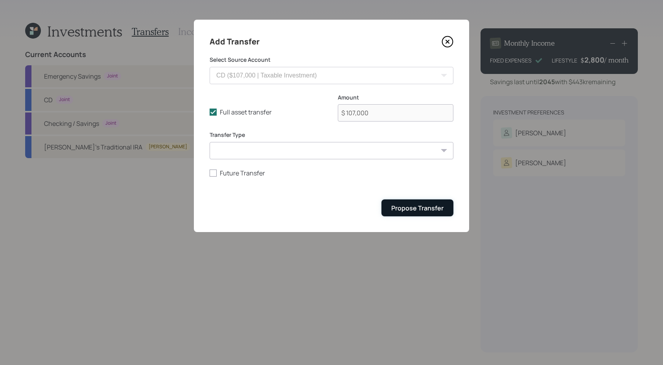
click at [414, 207] on div "Propose Transfer" at bounding box center [417, 208] width 52 height 9
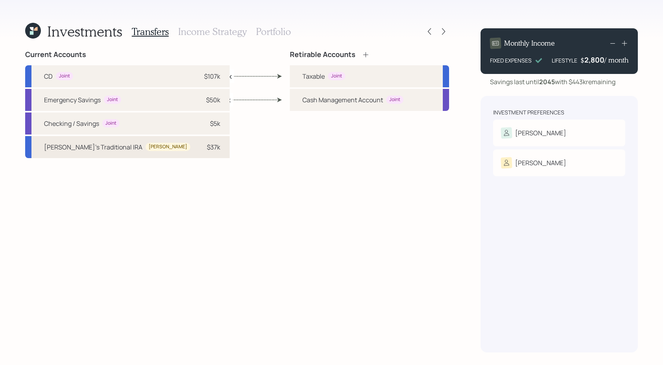
click at [87, 150] on div "[PERSON_NAME]'s Traditional IRA" at bounding box center [93, 146] width 98 height 9
click at [290, 131] on div "Retirable Accounts Taxable Joint Cash Management Account Joint" at bounding box center [369, 201] width 159 height 302
click at [364, 53] on icon at bounding box center [366, 55] width 8 height 8
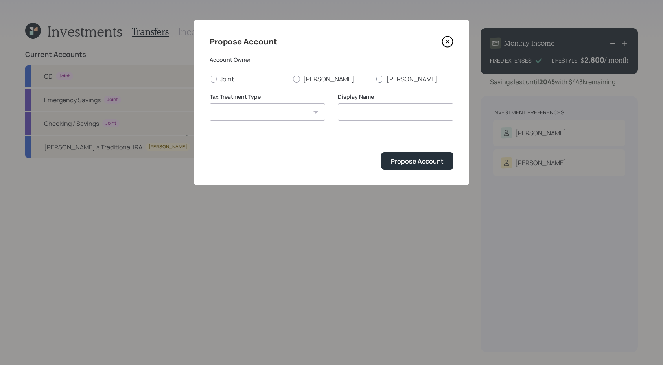
click at [381, 79] on div at bounding box center [379, 78] width 7 height 7
click at [376, 79] on input "[PERSON_NAME]" at bounding box center [376, 79] width 0 height 0
radio input "true"
click at [277, 113] on select "[PERSON_NAME] Taxable Traditional" at bounding box center [267, 111] width 116 height 17
select select "traditional"
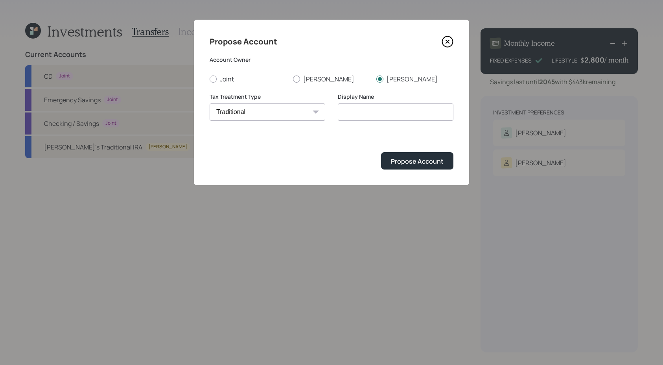
type input "Traditional"
click at [433, 155] on button "Propose Account" at bounding box center [417, 160] width 72 height 17
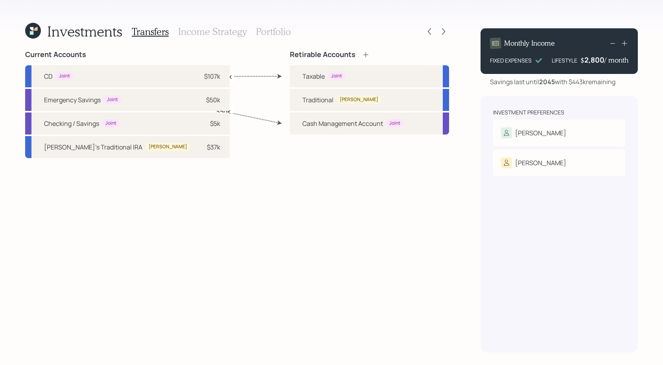
click at [113, 155] on div "[PERSON_NAME]'s Traditional IRA [PERSON_NAME] $37k" at bounding box center [127, 147] width 204 height 22
click at [342, 102] on div "[PERSON_NAME]" at bounding box center [359, 99] width 39 height 7
select select "f9f1b530-b34d-498d-b569-289cfc868433"
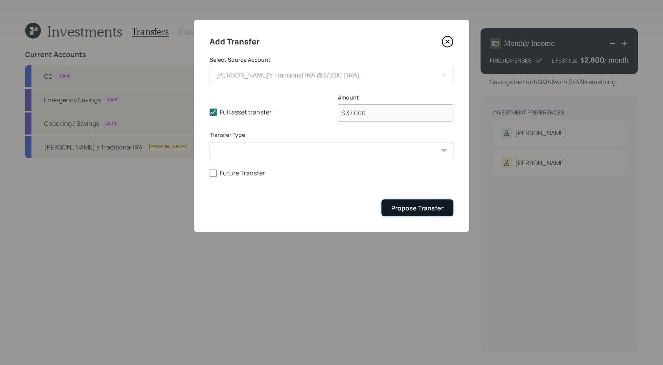
click at [441, 211] on div "Propose Transfer" at bounding box center [417, 208] width 52 height 9
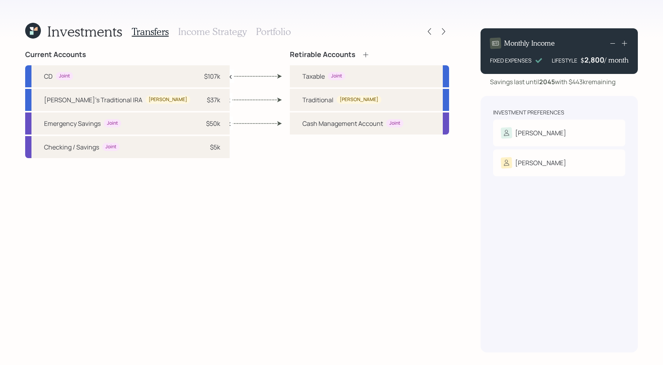
click at [221, 75] on label "$107k" at bounding box center [223, 76] width 17 height 9
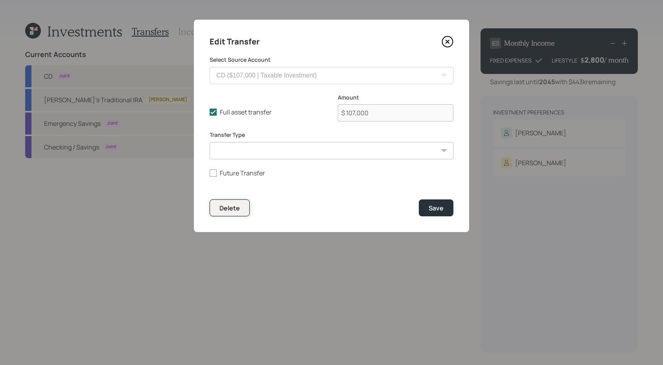
click at [237, 211] on div "Delete" at bounding box center [229, 208] width 20 height 9
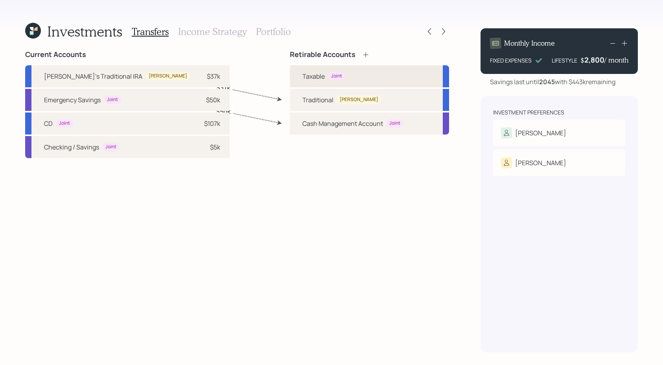
click at [355, 79] on div "Taxable Joint" at bounding box center [369, 76] width 159 height 22
select select "taxable"
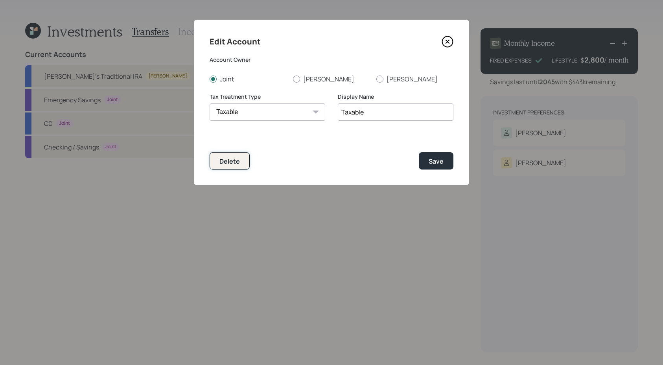
click at [242, 157] on button "Delete" at bounding box center [229, 160] width 40 height 17
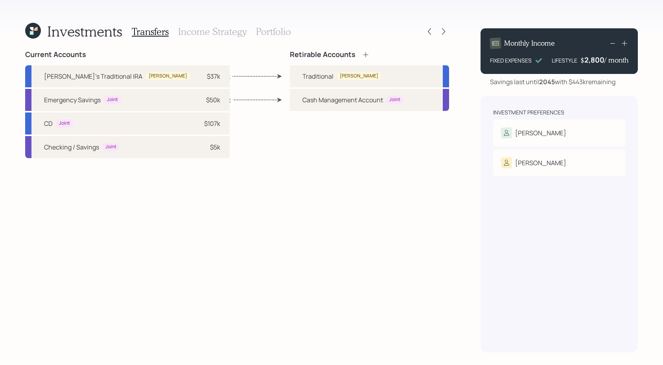
click at [203, 33] on h3 "Income Strategy" at bounding box center [212, 31] width 68 height 11
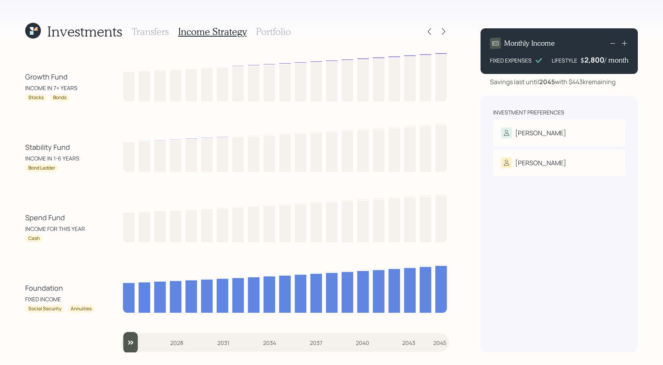
click at [277, 28] on h3 "Portfolio" at bounding box center [273, 31] width 35 height 11
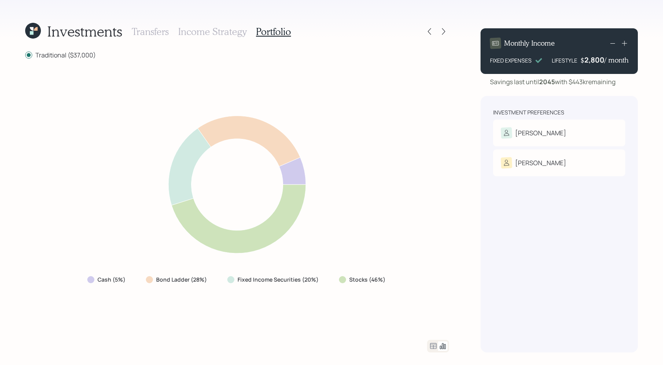
drag, startPoint x: 140, startPoint y: 147, endPoint x: 108, endPoint y: 258, distance: 116.2
click at [140, 147] on icon at bounding box center [237, 184] width 254 height 157
drag, startPoint x: 127, startPoint y: 282, endPoint x: 92, endPoint y: 281, distance: 34.6
click at [92, 281] on div "Cash (5%)" at bounding box center [107, 279] width 40 height 8
drag, startPoint x: 211, startPoint y: 281, endPoint x: 156, endPoint y: 278, distance: 55.5
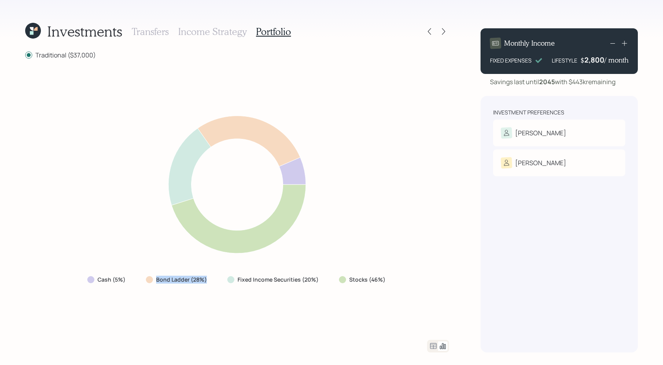
click at [156, 278] on div "Bond Ladder (28%)" at bounding box center [177, 279] width 75 height 14
click at [158, 293] on div "Cash (5%) Bond Ladder (28%) Fixed Income Securities (20%) Stocks (46%)" at bounding box center [237, 199] width 424 height 261
drag, startPoint x: 128, startPoint y: 279, endPoint x: 92, endPoint y: 279, distance: 36.2
click at [92, 279] on div "Cash (5%)" at bounding box center [107, 279] width 52 height 14
drag, startPoint x: 211, startPoint y: 279, endPoint x: 156, endPoint y: 280, distance: 55.0
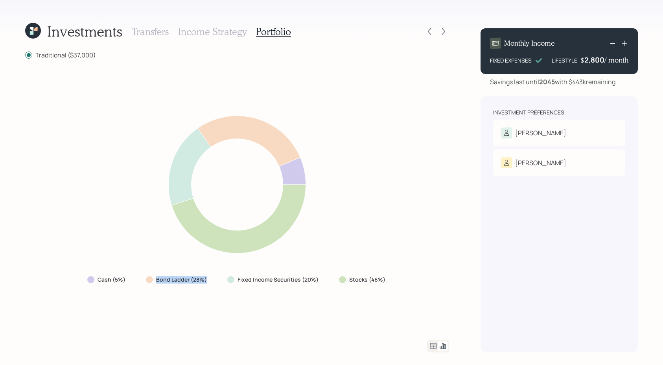
click at [156, 280] on div "Bond Ladder (28%)" at bounding box center [177, 279] width 75 height 14
click at [156, 287] on div "Cash (5%) Bond Ladder (28%) Fixed Income Securities (20%) Stocks (46%)" at bounding box center [237, 199] width 424 height 261
drag, startPoint x: 387, startPoint y: 281, endPoint x: 348, endPoint y: 281, distance: 38.9
click at [348, 281] on div "Stocks (46%)" at bounding box center [362, 279] width 61 height 14
click at [356, 285] on div "Stocks (46%)" at bounding box center [362, 279] width 61 height 14
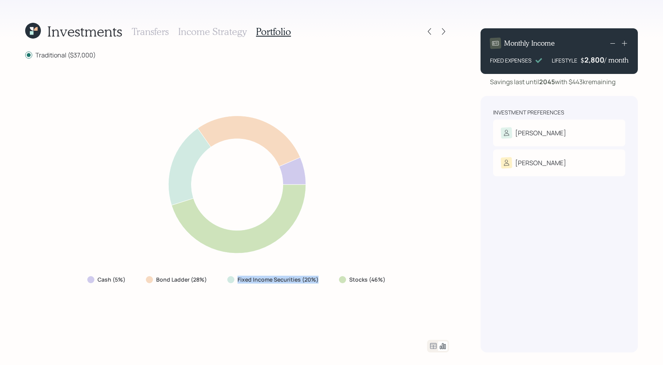
drag, startPoint x: 318, startPoint y: 278, endPoint x: 228, endPoint y: 278, distance: 89.2
click at [228, 278] on div "Fixed Income Securities (20%)" at bounding box center [273, 279] width 93 height 8
click at [281, 279] on label "Fixed Income Securities (20%)" at bounding box center [277, 279] width 81 height 8
drag, startPoint x: 129, startPoint y: 281, endPoint x: 99, endPoint y: 282, distance: 30.7
click at [99, 282] on div "Cash (5%)" at bounding box center [107, 279] width 52 height 14
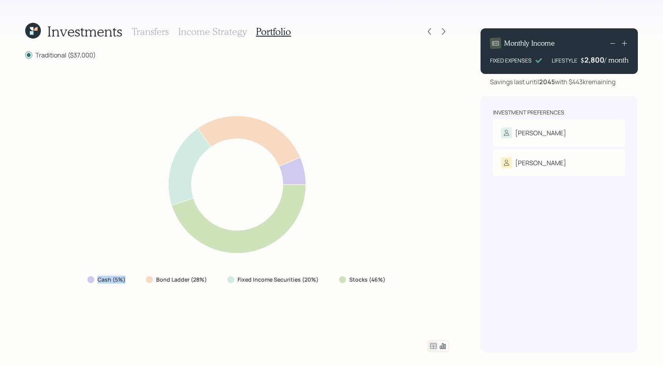
click at [100, 285] on div "Cash (5%)" at bounding box center [107, 279] width 52 height 14
drag, startPoint x: 209, startPoint y: 279, endPoint x: 155, endPoint y: 279, distance: 54.6
click at [155, 279] on div "Bond Ladder (28%)" at bounding box center [177, 279] width 75 height 14
click at [184, 295] on div "Cash (5%) Bond Ladder (28%) Fixed Income Securities (20%) Stocks (46%)" at bounding box center [237, 199] width 424 height 261
drag, startPoint x: 389, startPoint y: 280, endPoint x: 342, endPoint y: 280, distance: 47.2
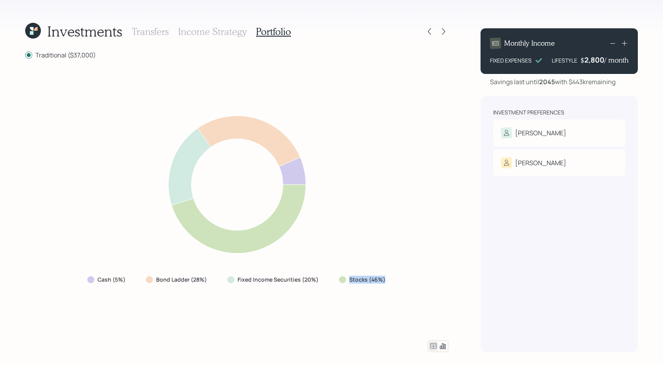
click at [342, 280] on div "Stocks (46%)" at bounding box center [362, 279] width 61 height 14
drag, startPoint x: 318, startPoint y: 279, endPoint x: 240, endPoint y: 280, distance: 78.6
click at [240, 280] on div "Fixed Income Securities (20%)" at bounding box center [273, 279] width 93 height 8
click at [241, 284] on div "Fixed Income Securities (20%)" at bounding box center [273, 279] width 105 height 14
click at [434, 345] on icon at bounding box center [432, 345] width 9 height 9
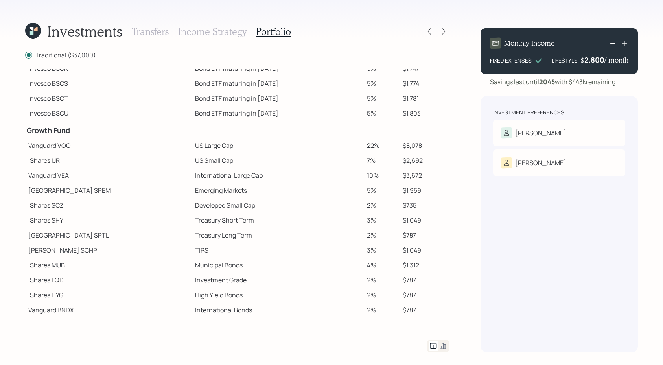
scroll to position [116, 0]
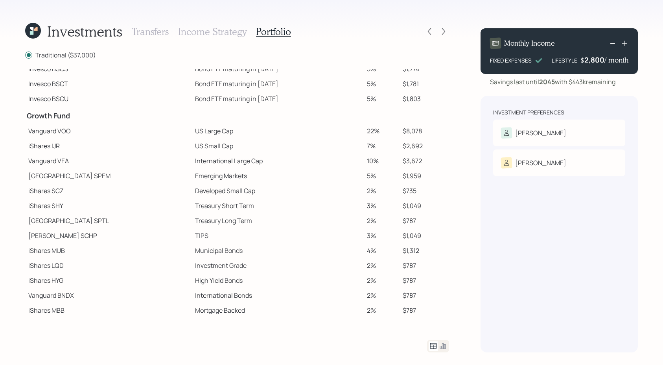
click at [193, 144] on td "US Small Cap" at bounding box center [278, 145] width 172 height 15
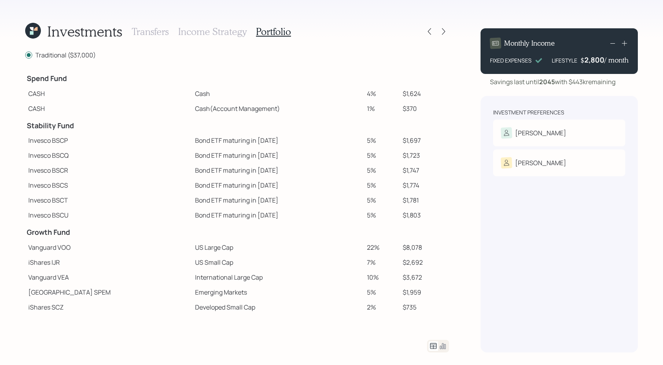
click at [437, 342] on icon at bounding box center [432, 345] width 9 height 9
click at [435, 343] on icon at bounding box center [432, 345] width 9 height 9
click at [441, 344] on icon at bounding box center [442, 345] width 9 height 9
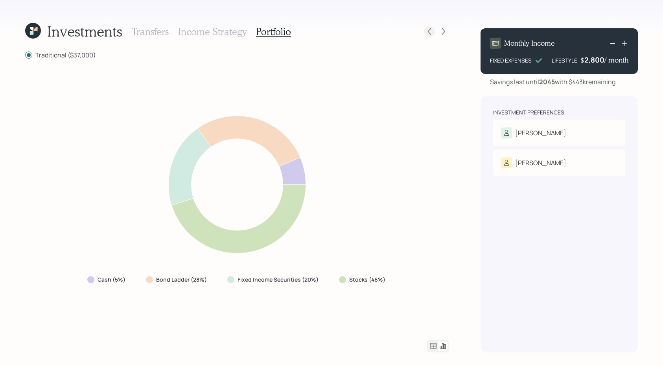
click at [429, 31] on icon at bounding box center [429, 32] width 8 height 8
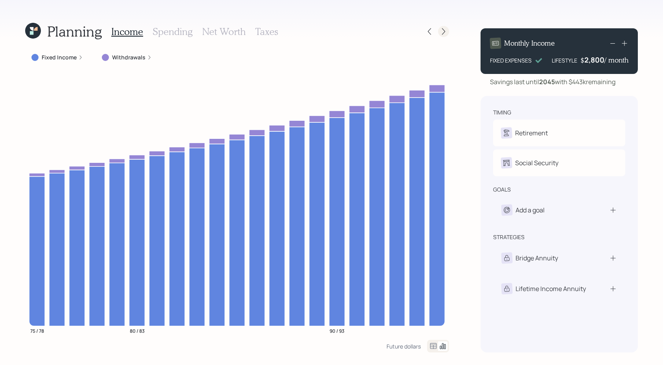
click at [445, 30] on icon at bounding box center [443, 32] width 8 height 8
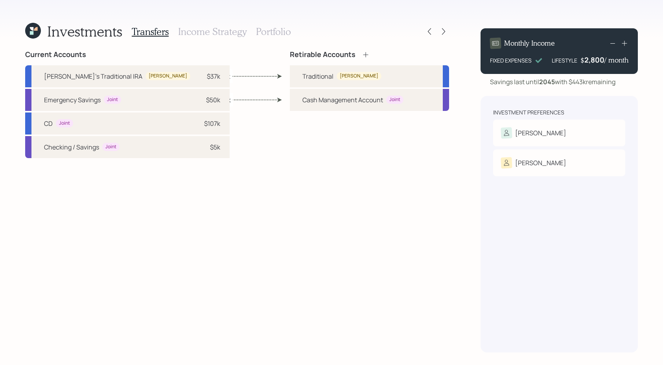
click at [364, 58] on icon at bounding box center [366, 55] width 8 height 8
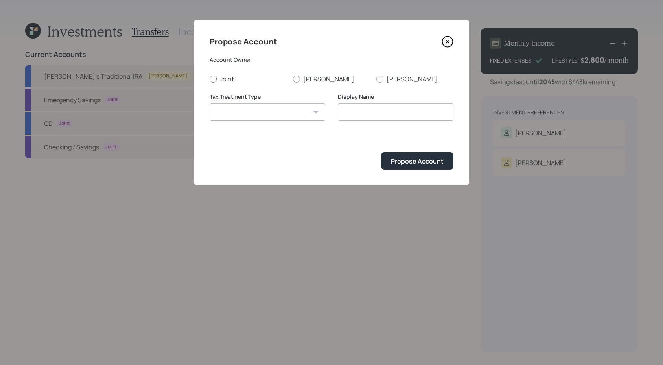
click at [226, 80] on label "Joint" at bounding box center [247, 79] width 77 height 9
click at [209, 79] on input "Joint" at bounding box center [209, 79] width 0 height 0
radio input "true"
click at [238, 117] on select "[PERSON_NAME] Taxable Traditional" at bounding box center [267, 111] width 116 height 17
select select "taxable"
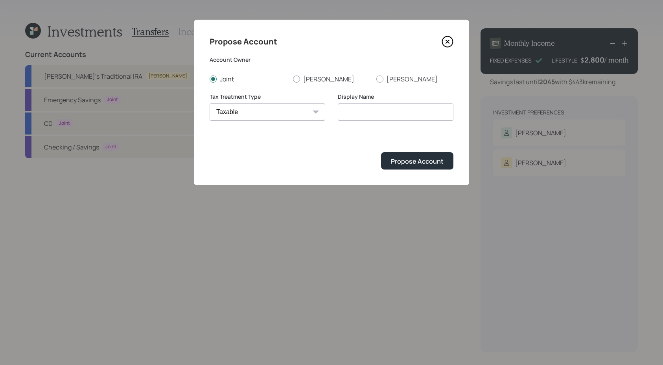
type input "Taxable"
drag, startPoint x: 380, startPoint y: 158, endPoint x: 384, endPoint y: 158, distance: 3.9
click at [384, 158] on div "Propose Account" at bounding box center [331, 160] width 244 height 17
click at [385, 159] on button "Propose Account" at bounding box center [417, 160] width 72 height 17
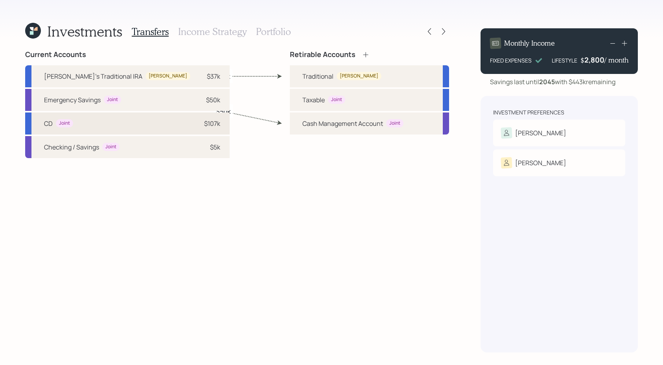
click at [101, 129] on div "CD Joint $107k" at bounding box center [127, 123] width 204 height 22
click at [406, 97] on div "Taxable Joint" at bounding box center [369, 100] width 159 height 22
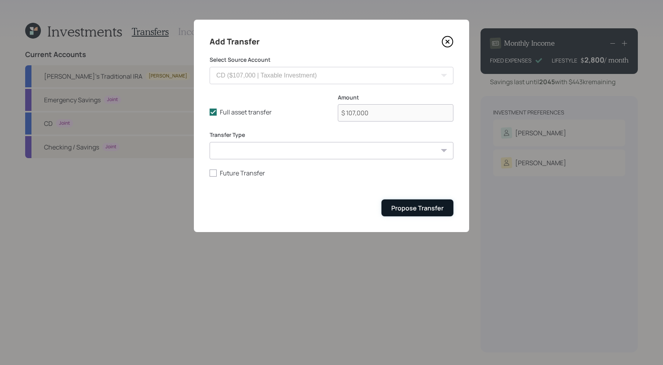
click at [394, 204] on div "Propose Transfer" at bounding box center [417, 208] width 52 height 9
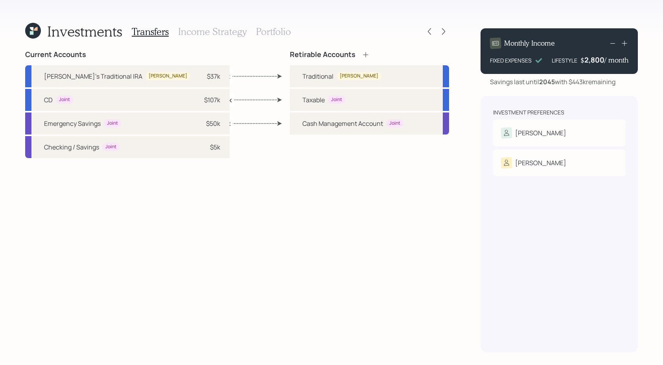
click at [272, 32] on h3 "Portfolio" at bounding box center [273, 31] width 35 height 11
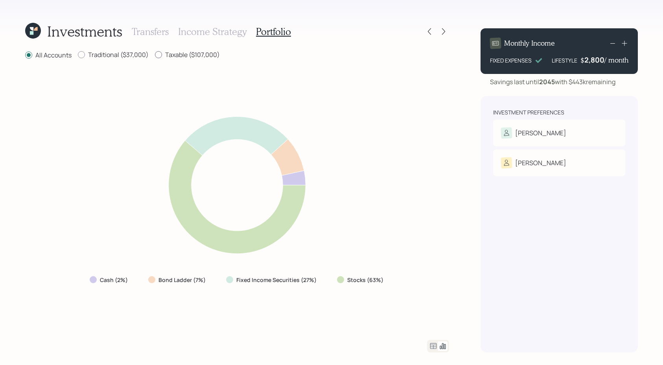
click at [163, 58] on label "Taxable ($107,000)" at bounding box center [187, 54] width 65 height 9
click at [155, 55] on input "Taxable ($107,000)" at bounding box center [154, 55] width 0 height 0
radio input "true"
radio input "false"
drag, startPoint x: 140, startPoint y: 279, endPoint x: 79, endPoint y: 281, distance: 60.2
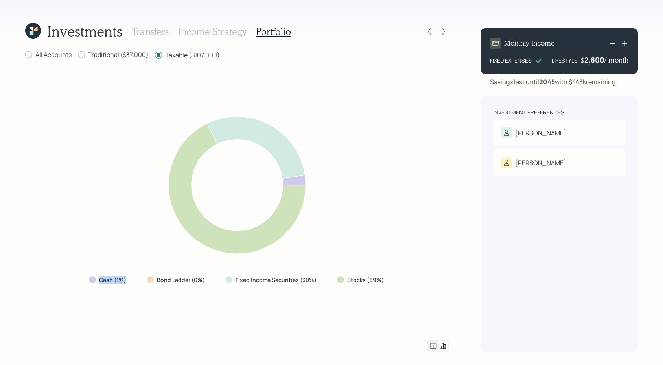
click at [79, 281] on div "Cash (1%) Bond Ladder (0%) Fixed Income Securities (30%) Stocks (69%)" at bounding box center [237, 200] width 424 height 261
drag, startPoint x: 212, startPoint y: 281, endPoint x: 155, endPoint y: 283, distance: 57.0
click at [155, 283] on div "Bond Ladder (0%)" at bounding box center [176, 280] width 72 height 14
drag, startPoint x: 401, startPoint y: 278, endPoint x: 342, endPoint y: 278, distance: 59.7
click at [342, 278] on div "Cash (1%) Bond Ladder (0%) Fixed Income Securities (30%) Stocks (69%)" at bounding box center [237, 200] width 424 height 261
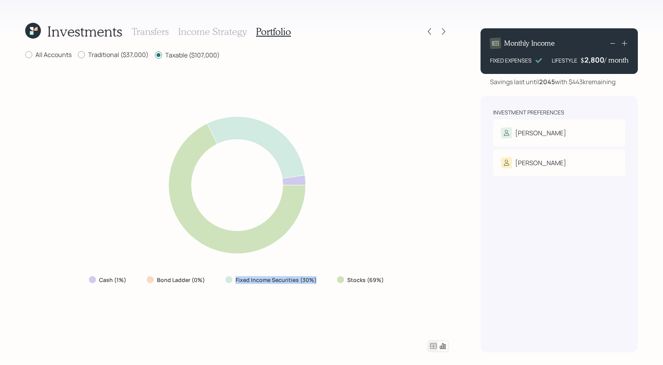
drag, startPoint x: 314, startPoint y: 284, endPoint x: 219, endPoint y: 285, distance: 94.7
click at [219, 285] on div "Cash (1%) Bond Ladder (0%) Fixed Income Securities (30%) Stocks (69%)" at bounding box center [237, 280] width 309 height 14
click at [221, 285] on div "Fixed Income Securities (30%)" at bounding box center [271, 280] width 105 height 14
click at [141, 27] on h3 "Transfers" at bounding box center [150, 31] width 37 height 11
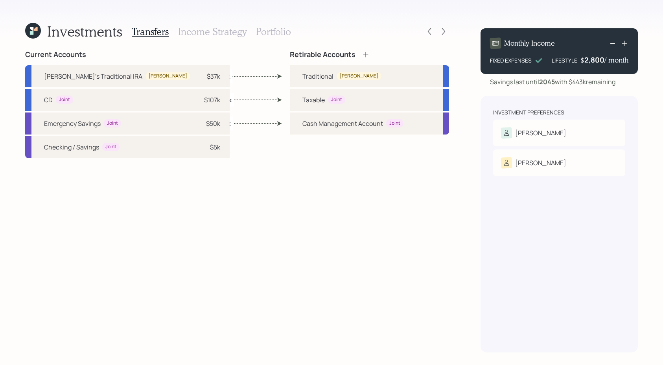
click at [224, 103] on label "$107k" at bounding box center [223, 99] width 17 height 9
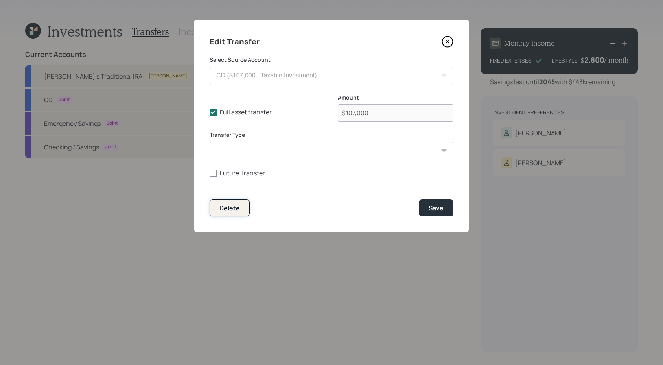
click at [214, 206] on button "Delete" at bounding box center [229, 207] width 40 height 17
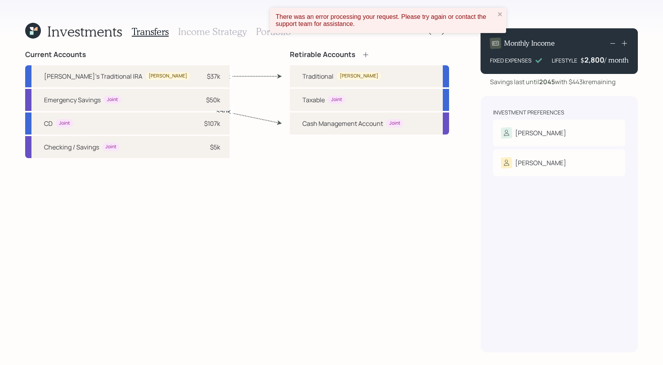
click at [496, 15] on div "There was an error processing your request. Please try again or contact the sup…" at bounding box center [385, 20] width 224 height 19
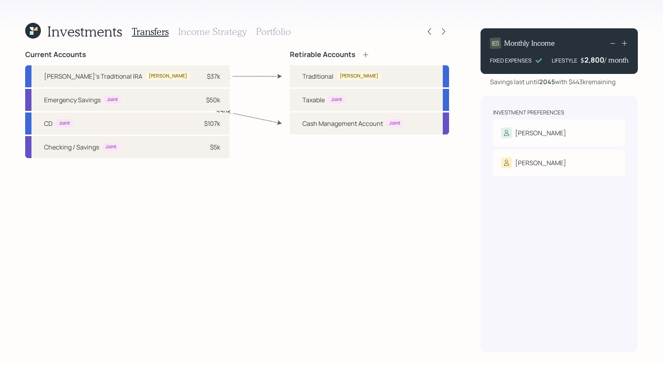
click at [282, 34] on h3 "Portfolio" at bounding box center [273, 31] width 35 height 11
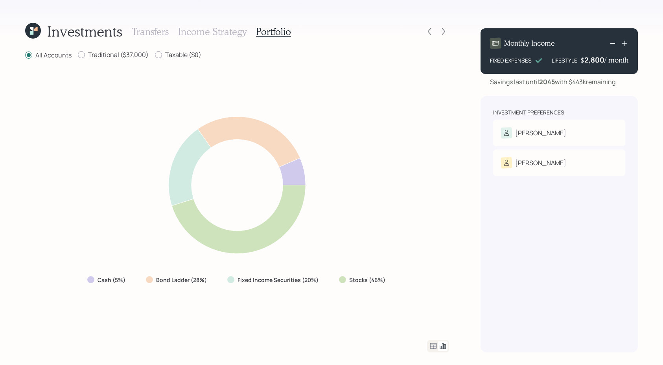
click at [434, 346] on icon at bounding box center [433, 346] width 7 height 6
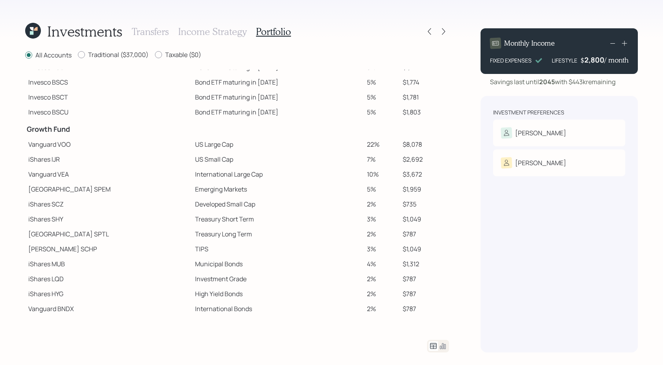
scroll to position [117, 0]
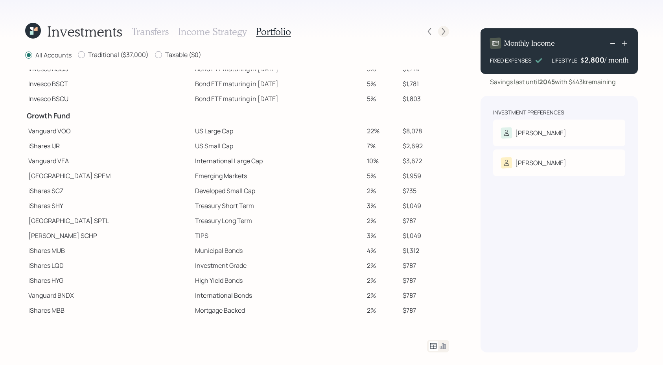
click at [440, 28] on icon at bounding box center [443, 32] width 8 height 8
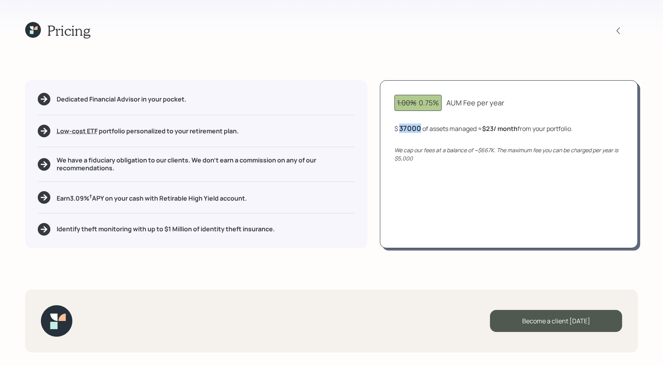
drag, startPoint x: 401, startPoint y: 127, endPoint x: 425, endPoint y: 128, distance: 24.0
click at [425, 128] on div "$ 37000 of assets managed ≈ $23 / month from your portfolio ." at bounding box center [483, 128] width 178 height 10
click at [424, 136] on div "1.00% 0.75% AUM Fee per year $ 37,000 of assets managed ≈ $23 / month from your…" at bounding box center [509, 163] width 258 height 167
drag, startPoint x: 423, startPoint y: 129, endPoint x: 394, endPoint y: 129, distance: 29.1
click at [394, 129] on div "1.00% 0.75% AUM Fee per year $ 37000 of assets managed ≈ $23 / month from your …" at bounding box center [509, 163] width 258 height 167
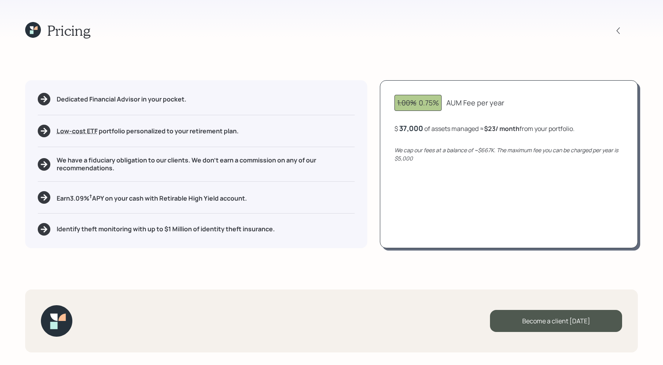
click at [413, 138] on div "1.00% 0.75% AUM Fee per year $ 37,000 of assets managed ≈ $23 / month from your…" at bounding box center [509, 163] width 258 height 167
click at [617, 33] on icon at bounding box center [618, 31] width 8 height 8
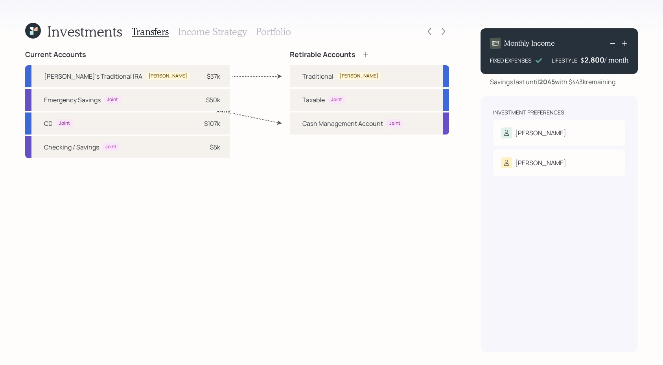
click at [286, 29] on h3 "Portfolio" at bounding box center [273, 31] width 35 height 11
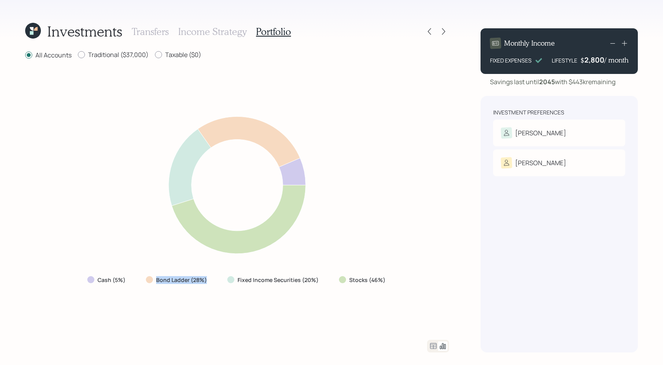
drag, startPoint x: 206, startPoint y: 285, endPoint x: 155, endPoint y: 282, distance: 50.8
click at [155, 282] on div "Bond Ladder (28%)" at bounding box center [177, 280] width 75 height 14
click at [436, 345] on icon at bounding box center [433, 346] width 7 height 6
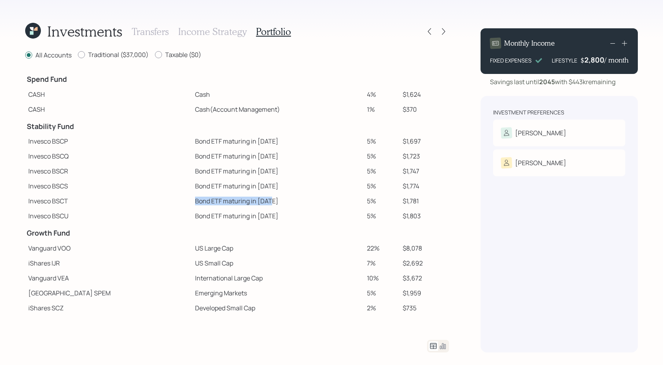
drag, startPoint x: 242, startPoint y: 199, endPoint x: 158, endPoint y: 202, distance: 83.7
click at [192, 202] on td "Bond ETF maturing in [DATE]" at bounding box center [278, 200] width 172 height 15
drag, startPoint x: 239, startPoint y: 215, endPoint x: 151, endPoint y: 217, distance: 88.1
click at [151, 217] on tr "Invesco BSCU Bond ETF maturing in [DATE] 5% $1,803" at bounding box center [237, 215] width 424 height 15
click at [151, 217] on td "Invesco BSCU" at bounding box center [108, 215] width 167 height 15
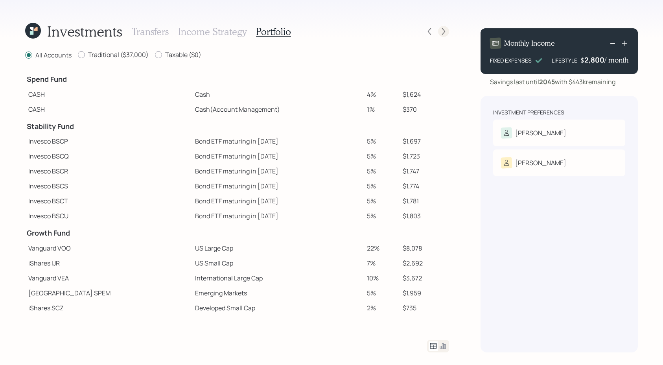
click at [443, 35] on icon at bounding box center [443, 32] width 8 height 8
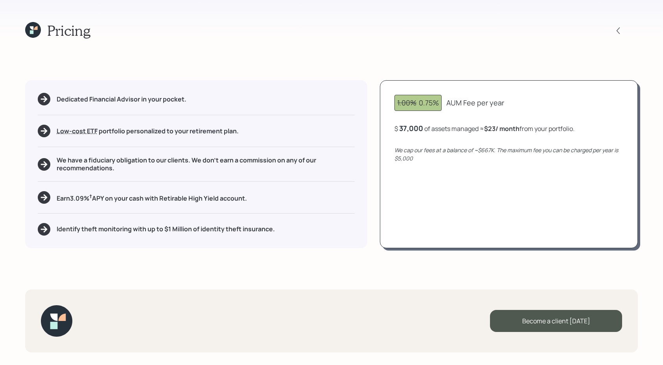
click at [35, 30] on icon at bounding box center [33, 30] width 16 height 16
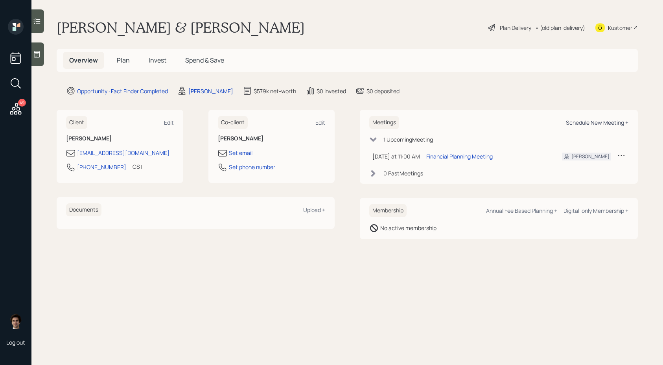
click at [568, 122] on div "Schedule New Meeting +" at bounding box center [597, 122] width 62 height 7
select select "59554aeb-d739-4552-90b9-0d27d70b4bf7"
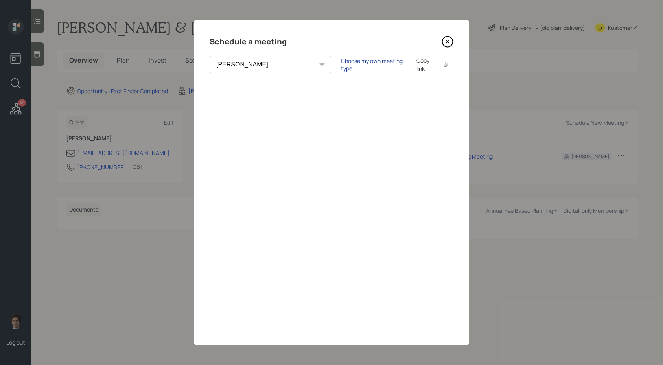
click at [341, 64] on div "Choose my own meeting type" at bounding box center [374, 64] width 66 height 15
click at [446, 46] on icon at bounding box center [447, 42] width 12 height 12
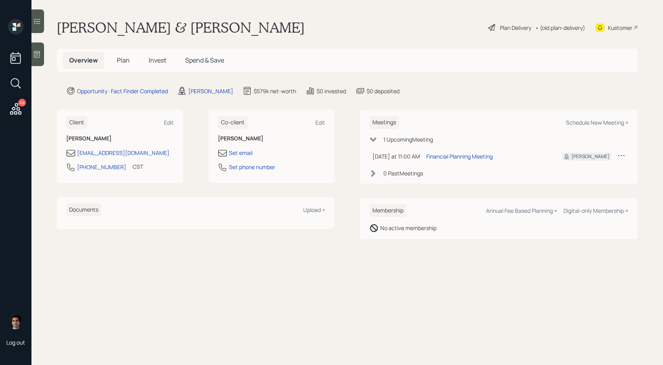
click at [225, 62] on h5 "Spend & Save" at bounding box center [204, 60] width 51 height 17
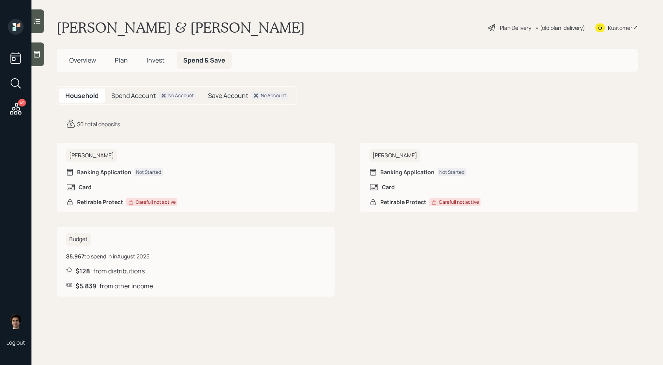
click at [115, 64] on span "Plan" at bounding box center [121, 60] width 13 height 9
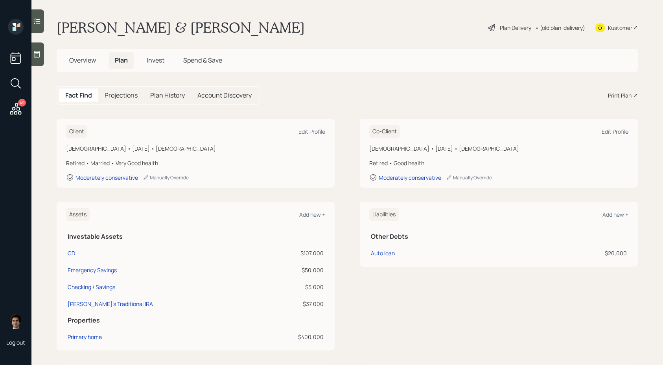
click at [608, 96] on div "Print Plan" at bounding box center [620, 95] width 24 height 8
click at [598, 28] on icon at bounding box center [600, 28] width 4 height 4
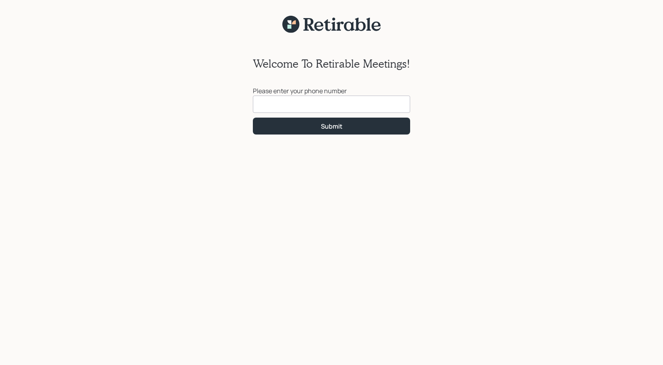
click at [275, 109] on input at bounding box center [331, 104] width 157 height 17
drag, startPoint x: 443, startPoint y: 68, endPoint x: 188, endPoint y: 43, distance: 255.9
click at [188, 43] on div "Welcome To Retirable Meetings! Please enter your phone number Submit" at bounding box center [331, 203] width 663 height 341
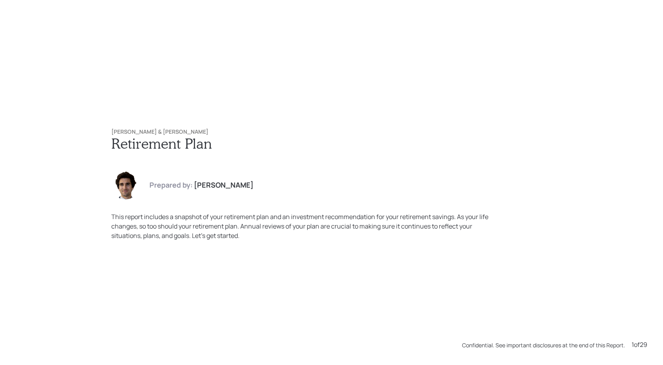
drag, startPoint x: 169, startPoint y: 127, endPoint x: 99, endPoint y: 127, distance: 70.3
click at [99, 127] on div "Karen & Jim Watson Retirement Plan Prepared by: Harrison Schaefer This report i…" at bounding box center [332, 184] width 472 height 143
drag, startPoint x: 166, startPoint y: 130, endPoint x: 109, endPoint y: 133, distance: 57.1
click at [109, 133] on div "Karen & Jim Watson Retirement Plan Prepared by: Harrison Schaefer This report i…" at bounding box center [332, 184] width 472 height 143
copy h6 "[PERSON_NAME] & [PERSON_NAME]"
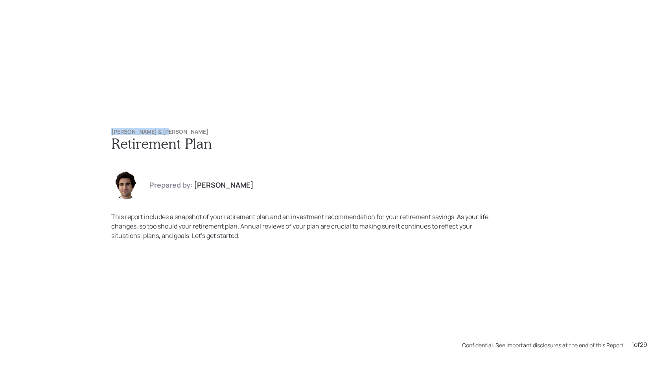
click at [180, 103] on div "Karen & Jim Watson Retirement Plan Prepared by: Harrison Schaefer This report i…" at bounding box center [331, 182] width 663 height 365
